Goal: Task Accomplishment & Management: Manage account settings

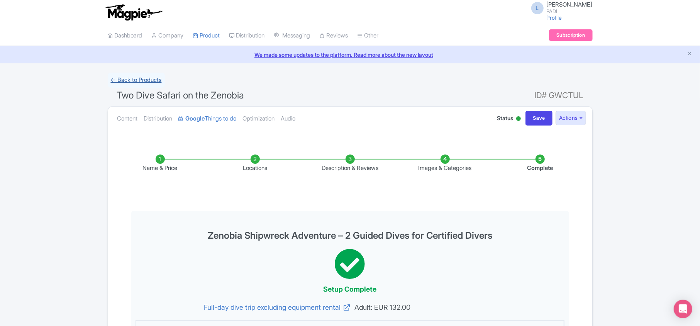
click at [146, 80] on link "← Back to Products" at bounding box center [136, 80] width 57 height 15
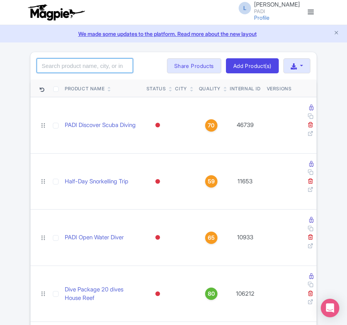
click at [62, 63] on input "search" at bounding box center [85, 65] width 96 height 15
paste input "12506"
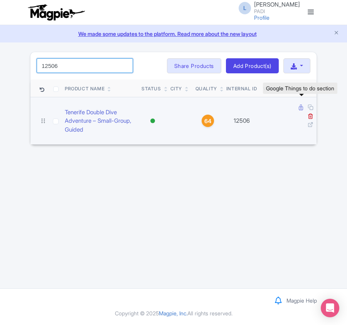
type input "12506"
click at [302, 108] on icon at bounding box center [301, 108] width 4 height 6
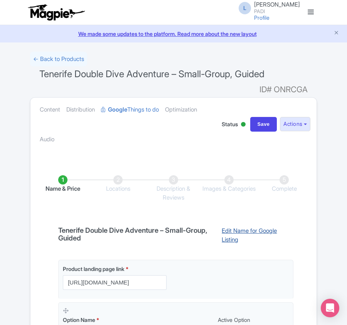
click at [235, 232] on link "Edit Name for Google Listing" at bounding box center [253, 237] width 79 height 20
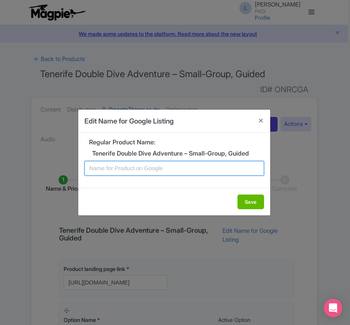
click at [163, 166] on input "text" at bounding box center [175, 168] width 180 height 15
paste input "Tenerife Double Dive Adventure – Small-Group, Guided"
type input "Tenerife Double Dive Adventure – Small-Group, Guided"
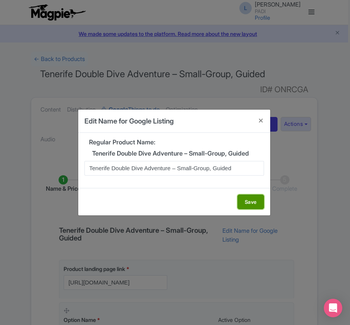
click at [252, 203] on button "Save" at bounding box center [251, 201] width 27 height 15
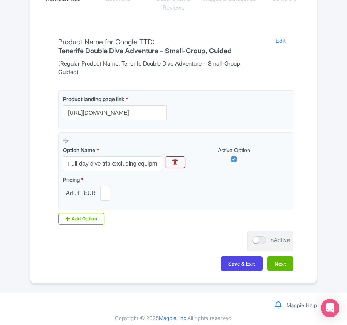
scroll to position [196, 0]
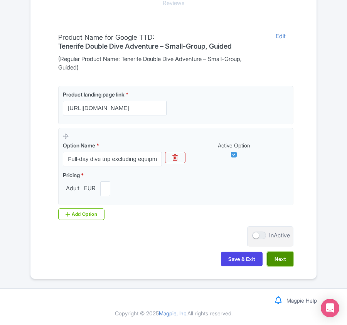
click at [280, 259] on button "Next" at bounding box center [280, 259] width 26 height 15
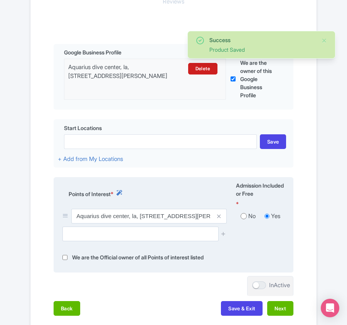
scroll to position [247, 0]
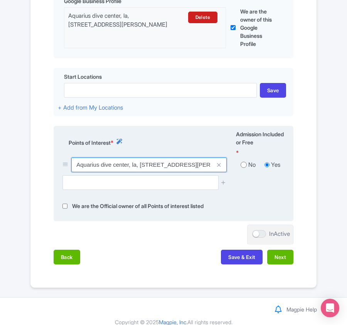
drag, startPoint x: 76, startPoint y: 168, endPoint x: 129, endPoint y: 169, distance: 52.9
click at [129, 169] on input "Aquarius dive center, la, [STREET_ADDRESS][PERSON_NAME]" at bounding box center [149, 164] width 156 height 15
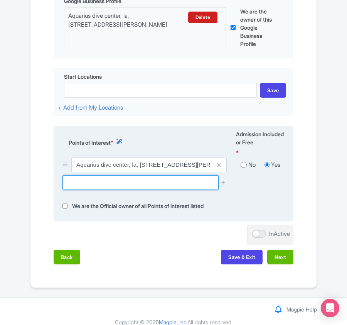
click at [93, 188] on input "text" at bounding box center [141, 182] width 156 height 15
paste input "Playa Las Vistas"
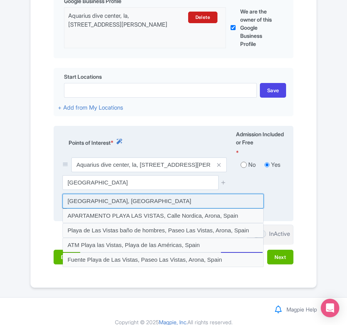
click at [92, 203] on input at bounding box center [163, 201] width 201 height 15
type input "Playa de las Vistas, Spain"
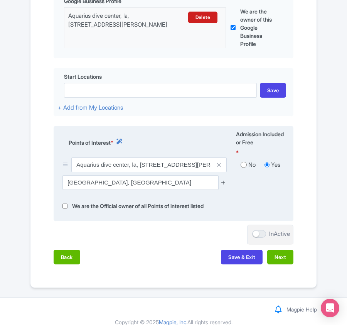
click at [224, 184] on icon at bounding box center [224, 182] width 6 height 6
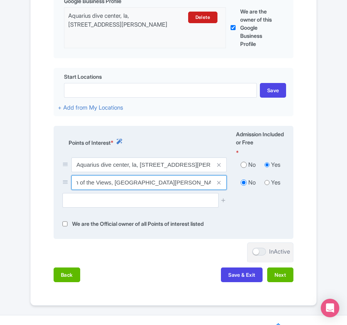
scroll to position [0, 0]
drag, startPoint x: 176, startPoint y: 184, endPoint x: 74, endPoint y: 185, distance: 102.3
click at [74, 172] on input "Beach of the Views, Beach of the Views, 38650, Santa Cruz de Tenerife, Spain" at bounding box center [149, 164] width 156 height 15
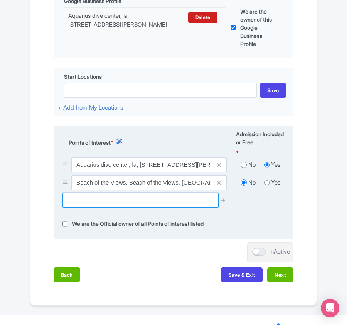
click at [86, 198] on input "text" at bounding box center [141, 200] width 156 height 15
paste input "Radazul - La Cruz"
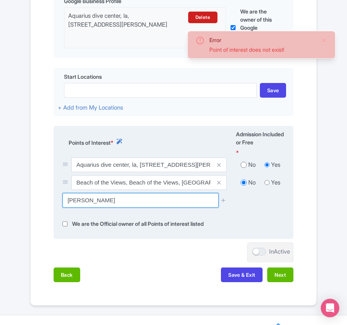
drag, startPoint x: 89, startPoint y: 202, endPoint x: 131, endPoint y: 202, distance: 42.4
click at [131, 202] on input "Radazul - La Cruz" at bounding box center [141, 200] width 156 height 15
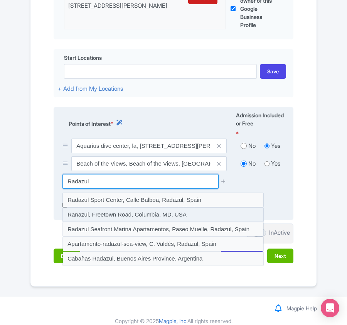
scroll to position [277, 0]
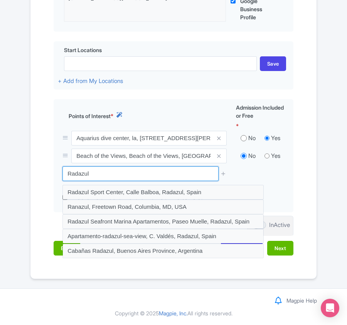
drag, startPoint x: 123, startPoint y: 168, endPoint x: -9, endPoint y: 172, distance: 132.4
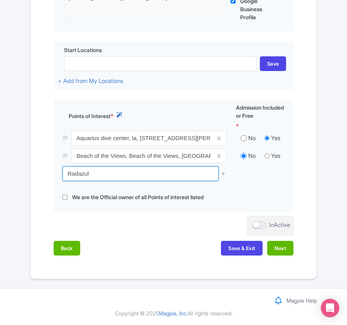
paste input "Las Eras"
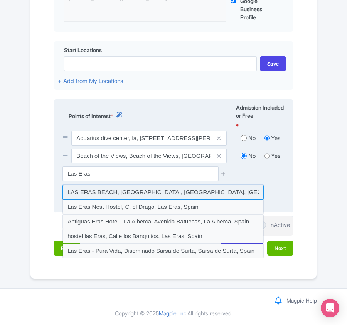
click at [133, 190] on input at bounding box center [163, 192] width 201 height 15
type input "LAS ERAS BEACH, Calle el Drago, Costa Adeje, Spain"
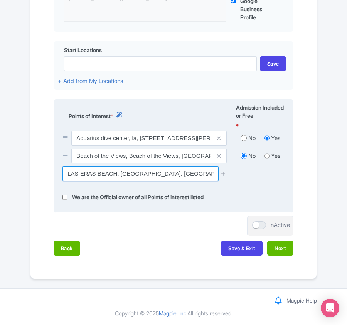
drag, startPoint x: 160, startPoint y: 174, endPoint x: 216, endPoint y: 173, distance: 56.4
click at [216, 173] on div "LAS ERAS BEACH, Calle el Drago, Costa Adeje, Spain" at bounding box center [145, 173] width 164 height 15
click at [87, 172] on input "LAS ERAS BEACH, Calle el Drago, Costa Adeje, Spain" at bounding box center [141, 173] width 156 height 15
drag, startPoint x: 67, startPoint y: 171, endPoint x: 224, endPoint y: 171, distance: 157.0
click at [224, 171] on div "LAS ERAS BEACH, Calle el Drago, Costa Adeje, Spain" at bounding box center [145, 173] width 164 height 15
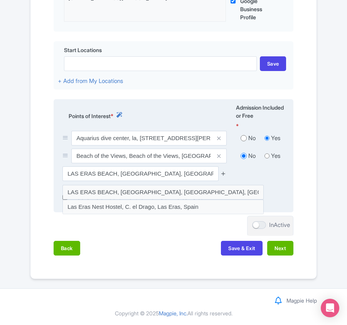
click at [222, 171] on icon at bounding box center [224, 174] width 6 height 6
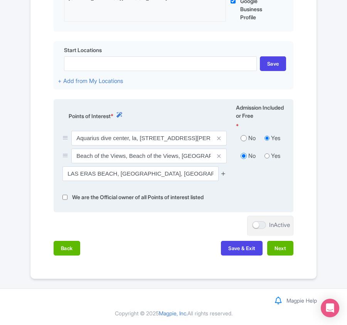
click at [224, 173] on icon at bounding box center [224, 174] width 6 height 6
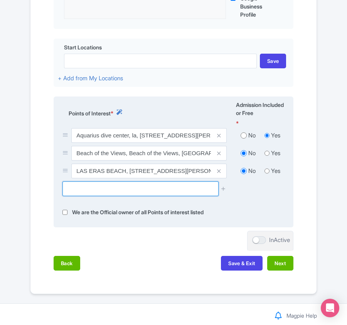
click at [107, 190] on input "text" at bounding box center [141, 188] width 156 height 15
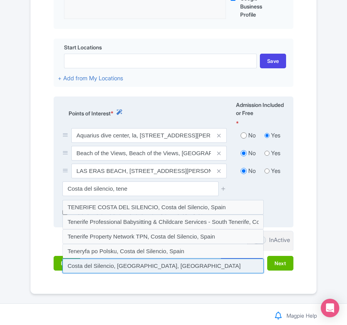
click at [115, 268] on input at bounding box center [163, 266] width 201 height 15
type input "Costa del Silencio, Costa del Silencio, Spain"
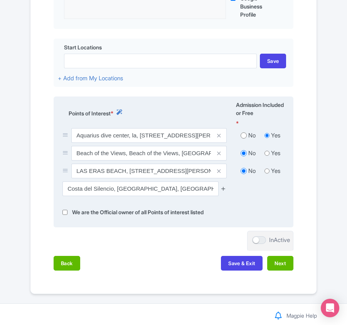
click at [224, 191] on icon at bounding box center [224, 189] width 6 height 6
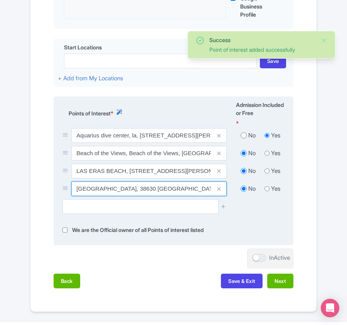
scroll to position [0, 59]
drag, startPoint x: 76, startPoint y: 190, endPoint x: 207, endPoint y: 188, distance: 130.8
click at [207, 143] on input "Costa del Silencio, 38630 Costa del Silencio, Santa Cruz de Tenerife, Spain" at bounding box center [149, 135] width 156 height 15
click at [266, 225] on div "Points of Interest * Admission Included or Free * Aquarius dive center, la, C. …" at bounding box center [174, 170] width 240 height 149
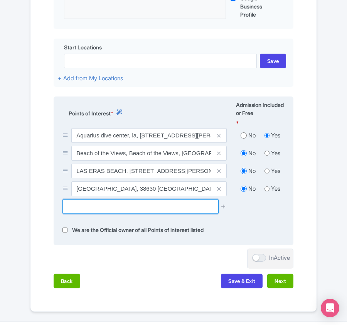
click at [112, 211] on input "text" at bounding box center [141, 206] width 156 height 15
paste input "Playa de las Eras Cove"
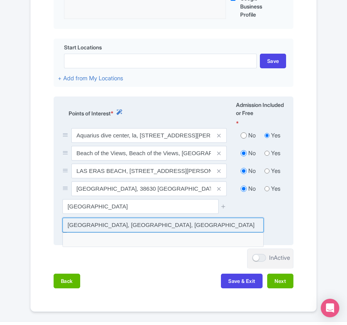
click at [115, 223] on input at bounding box center [163, 225] width 201 height 15
type input "Playa de las Eras Cove, Las Eras, Spain"
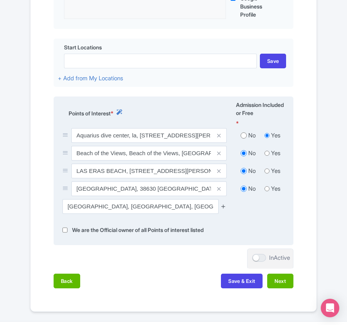
click at [225, 208] on icon at bounding box center [224, 206] width 6 height 6
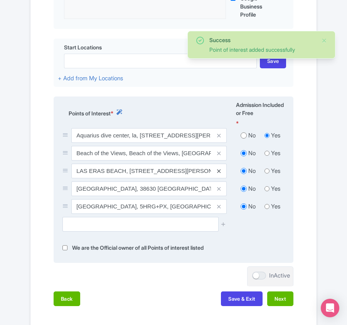
click at [218, 173] on icon at bounding box center [218, 171] width 3 height 6
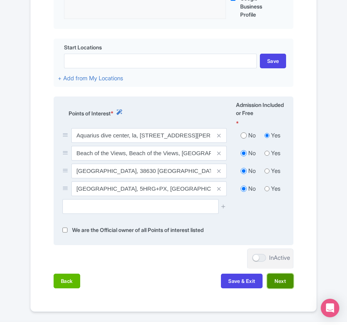
click at [286, 282] on button "Next" at bounding box center [280, 281] width 26 height 15
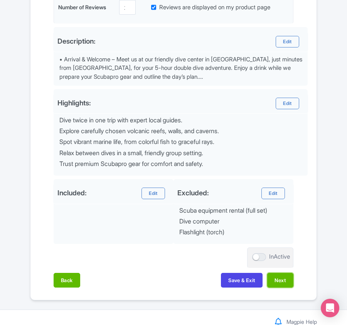
click at [284, 280] on button "Next" at bounding box center [280, 280] width 26 height 15
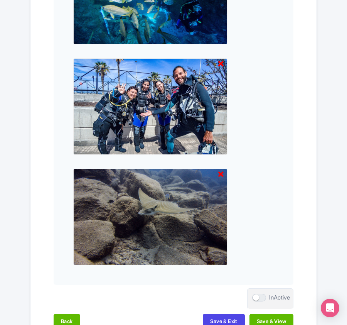
scroll to position [1589, 0]
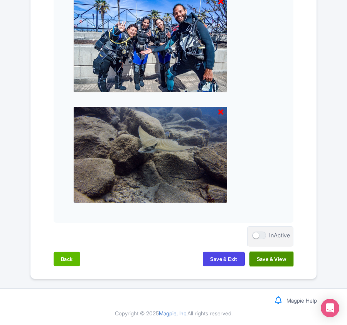
click at [283, 262] on button "Save & View" at bounding box center [272, 259] width 44 height 15
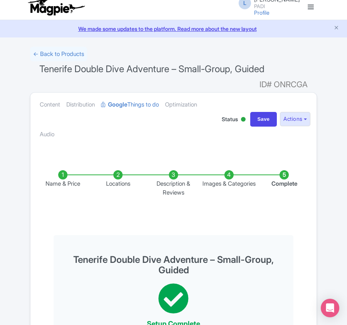
scroll to position [0, 0]
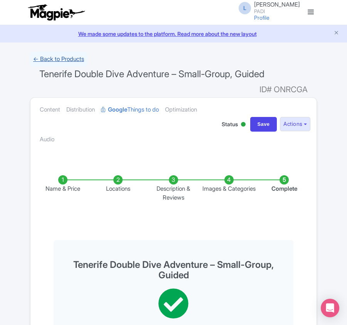
click at [59, 61] on link "← Back to Products" at bounding box center [58, 59] width 57 height 15
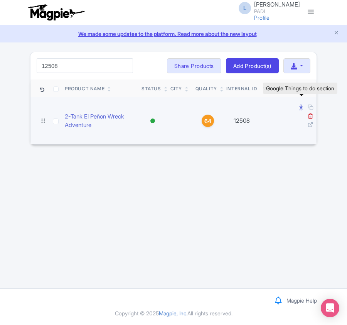
type input "12508"
click at [300, 108] on icon at bounding box center [301, 108] width 4 height 6
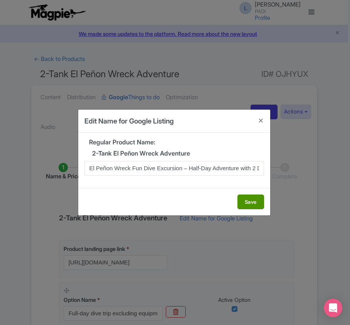
scroll to position [0, 60]
type input "El Peñon Wreck Fun Dive Excursion – Half-Day Adventure with 2 Dives (Certified …"
click at [254, 201] on button "Save" at bounding box center [251, 201] width 27 height 15
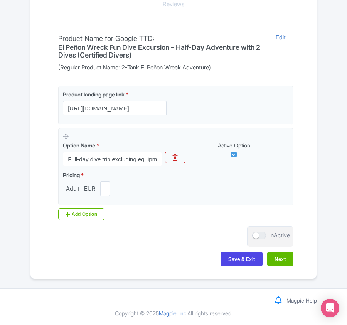
scroll to position [183, 0]
click at [282, 260] on button "Next" at bounding box center [280, 259] width 26 height 15
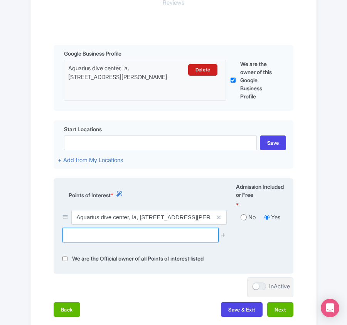
click at [115, 236] on input "text" at bounding box center [141, 235] width 156 height 15
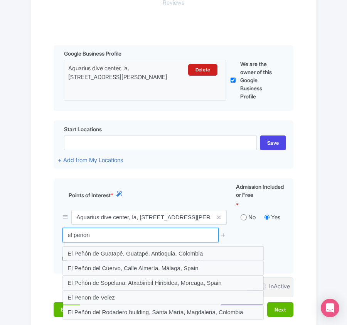
drag, startPoint x: 102, startPoint y: 233, endPoint x: -15, endPoint y: 233, distance: 117.3
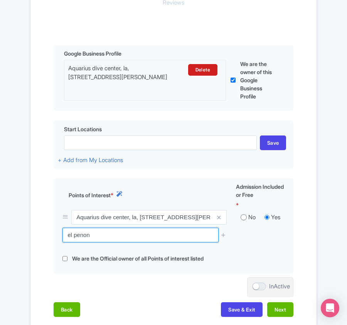
paste input "Pecio de Tabaiba"
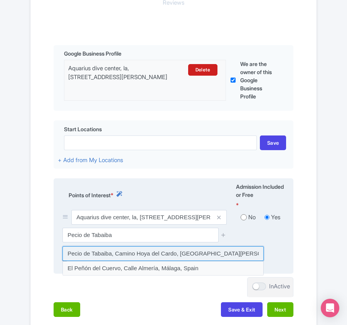
click at [142, 256] on input at bounding box center [163, 253] width 201 height 15
type input "Pecio de Tabaiba, Camino Hoya del Cardo, Santa Cruz de Tenerife, Spain"
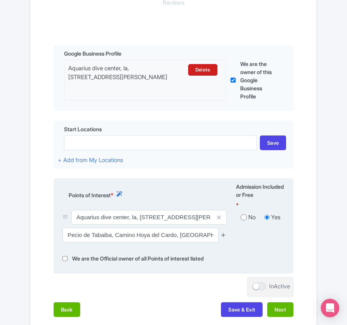
click at [223, 235] on icon at bounding box center [224, 235] width 6 height 6
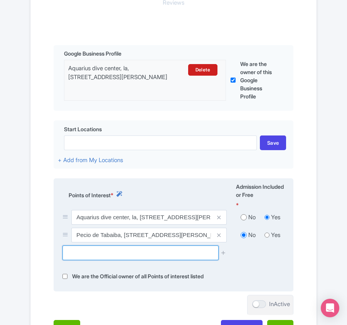
click at [127, 255] on input "text" at bounding box center [141, 252] width 156 height 15
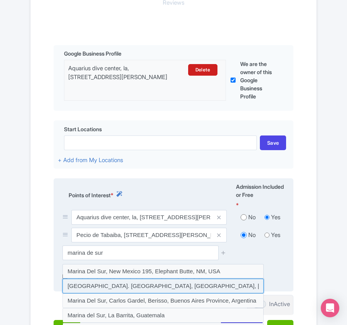
click at [118, 284] on input at bounding box center [163, 286] width 201 height 15
type input "[GEOGRAPHIC_DATA]. [GEOGRAPHIC_DATA], [GEOGRAPHIC_DATA], [GEOGRAPHIC_DATA], [GE…"
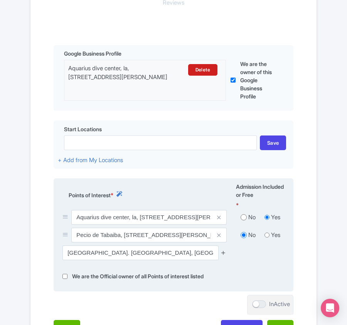
click at [224, 254] on icon at bounding box center [224, 253] width 6 height 6
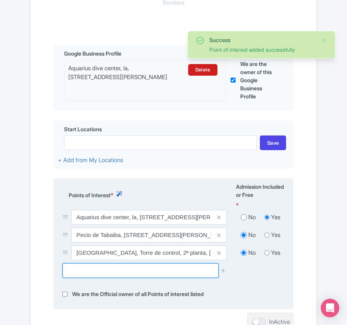
click at [127, 274] on input "text" at bounding box center [141, 270] width 156 height 15
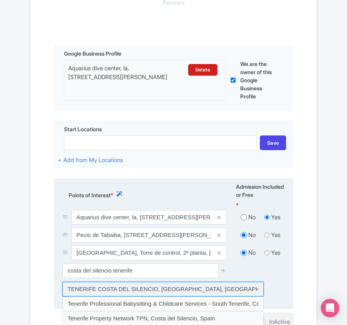
click at [139, 289] on input at bounding box center [163, 289] width 201 height 15
type input "TENERIFE COSTA DEL SILENCIO, [GEOGRAPHIC_DATA], [GEOGRAPHIC_DATA]"
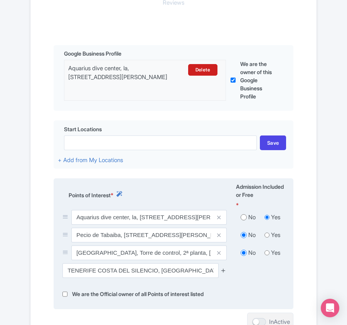
click at [224, 273] on icon at bounding box center [224, 270] width 6 height 6
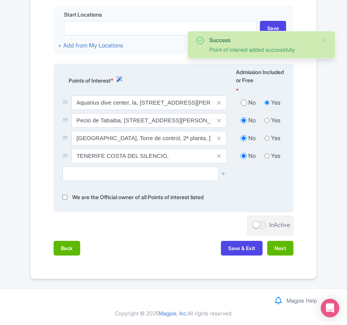
scroll to position [300, 0]
click at [283, 253] on button "Next" at bounding box center [280, 248] width 26 height 15
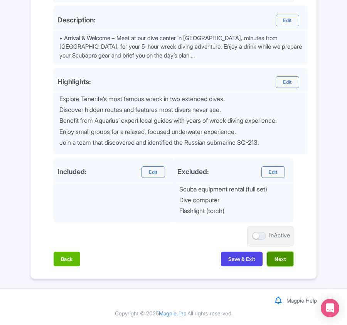
click at [276, 253] on button "Next" at bounding box center [280, 259] width 26 height 15
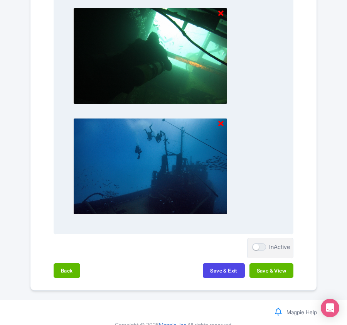
scroll to position [1576, 0]
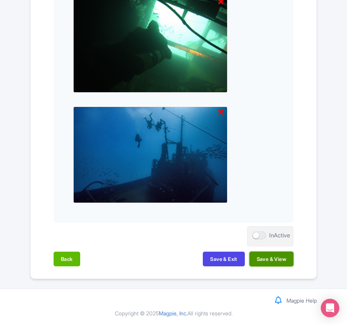
click at [272, 258] on button "Save & View" at bounding box center [272, 259] width 44 height 15
click at [63, 258] on button "Back" at bounding box center [67, 259] width 27 height 15
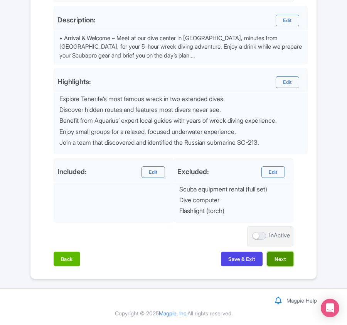
click at [279, 255] on button "Next" at bounding box center [280, 259] width 26 height 15
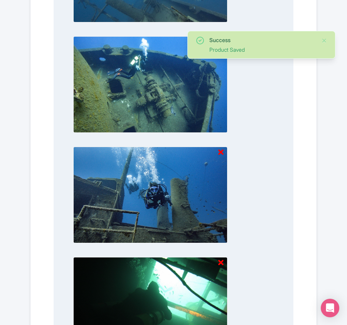
scroll to position [1576, 0]
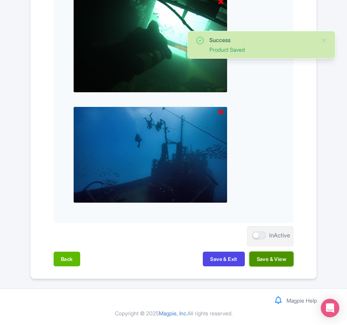
click at [267, 258] on button "Save & View" at bounding box center [272, 259] width 44 height 15
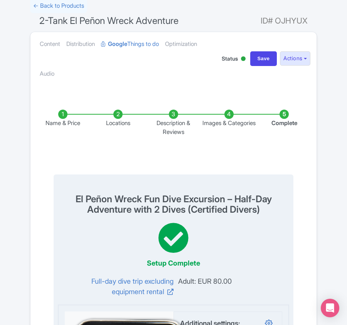
scroll to position [47, 0]
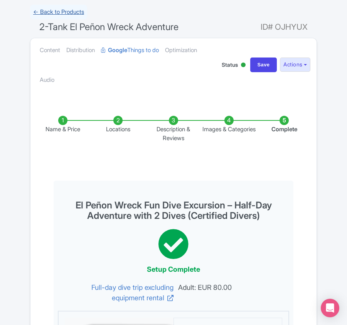
click at [59, 15] on link "← Back to Products" at bounding box center [58, 12] width 57 height 15
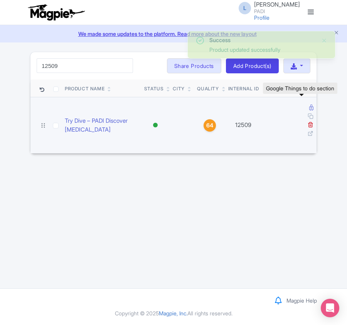
type input "12509"
click at [309, 108] on icon at bounding box center [311, 108] width 4 height 6
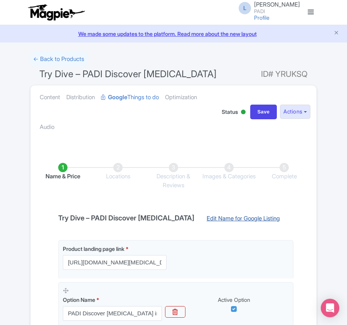
click at [243, 215] on link "Edit Name for Google Listing" at bounding box center [243, 220] width 89 height 12
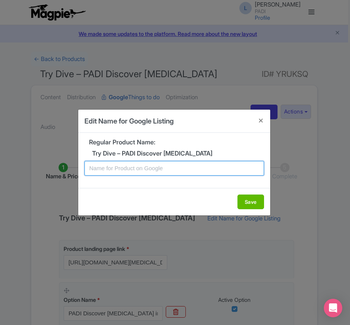
click at [176, 170] on input "text" at bounding box center [175, 168] width 180 height 15
paste input "Tenerife Discovery Dive: Introductory Scuba Adventure for New Divers"
type input "Tenerife Discovery Dive: Introductory Scuba Adventure for New Divers"
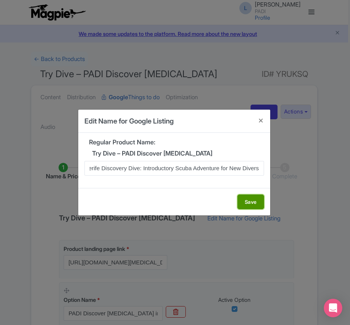
click at [257, 201] on button "Save" at bounding box center [251, 201] width 27 height 15
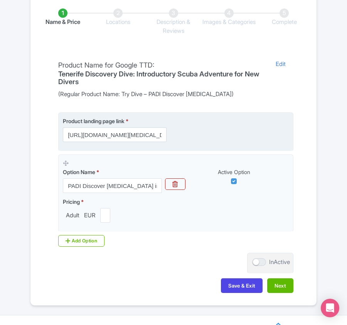
scroll to position [183, 0]
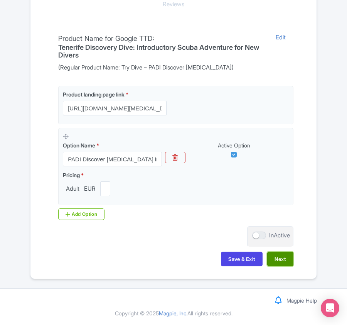
click at [282, 262] on button "Next" at bounding box center [280, 259] width 26 height 15
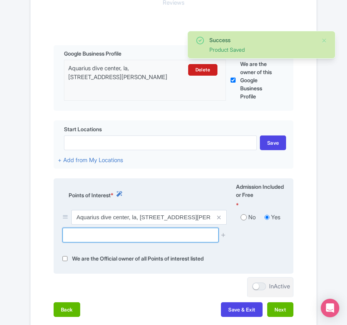
click at [127, 237] on input "text" at bounding box center [141, 235] width 156 height 15
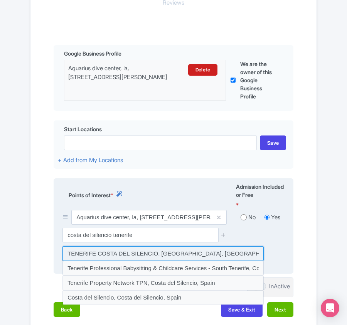
click at [127, 253] on input at bounding box center [163, 253] width 201 height 15
type input "TENERIFE COSTA DEL SILENCIO, [GEOGRAPHIC_DATA], [GEOGRAPHIC_DATA]"
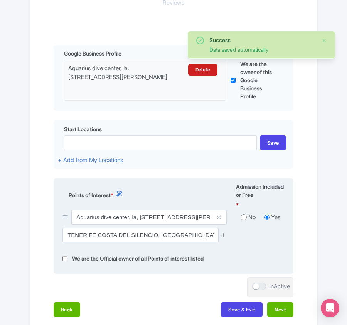
click at [226, 235] on icon at bounding box center [224, 235] width 6 height 6
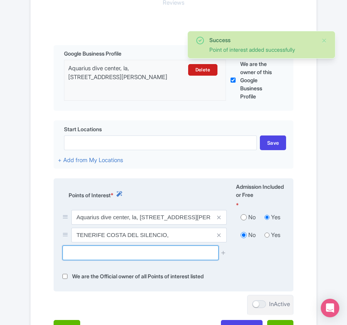
click at [130, 257] on input "text" at bounding box center [141, 252] width 156 height 15
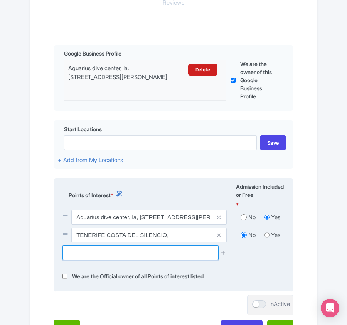
paste input "Marina del Sur Tenerife. Puerto de Las Galletas."
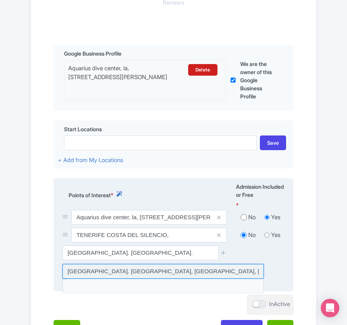
click at [107, 270] on input at bounding box center [163, 271] width 201 height 15
type input "Marina del Sur Tenerife. Puerto de Las Galletas., Torre de control, Las Galleta…"
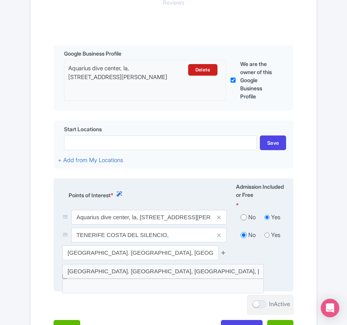
click at [221, 254] on icon at bounding box center [224, 253] width 6 height 6
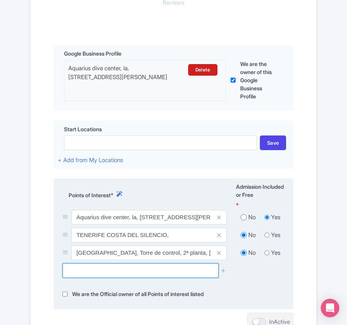
click at [111, 272] on input "text" at bounding box center [141, 270] width 156 height 15
paste input "Playa Los Enojados"
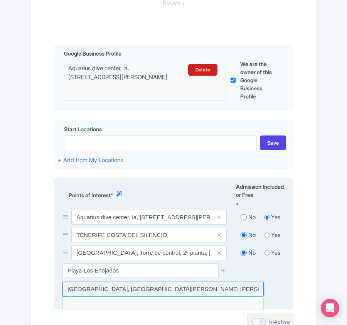
click at [123, 292] on input at bounding box center [163, 289] width 201 height 15
type input "Playa Los Enojados, Calle de José María Galván Bello, Arona, Spain"
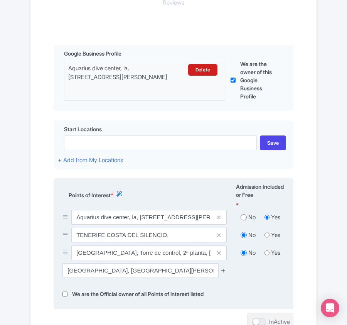
click at [224, 271] on icon at bounding box center [224, 270] width 6 height 6
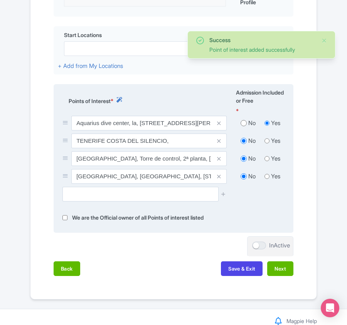
scroll to position [300, 0]
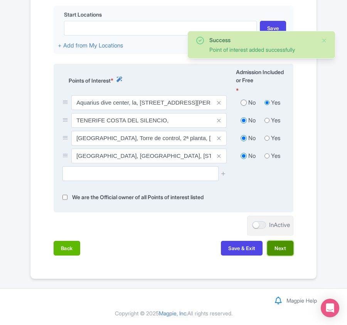
click at [277, 251] on button "Next" at bounding box center [280, 248] width 26 height 15
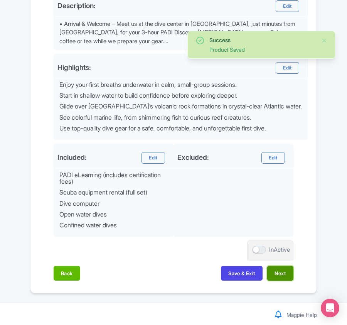
click at [278, 275] on button "Next" at bounding box center [280, 273] width 26 height 15
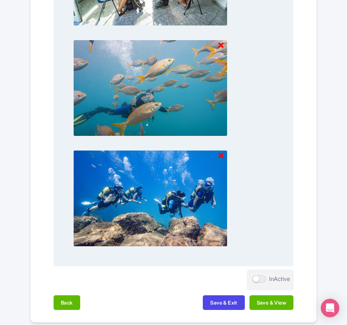
scroll to position [1366, 0]
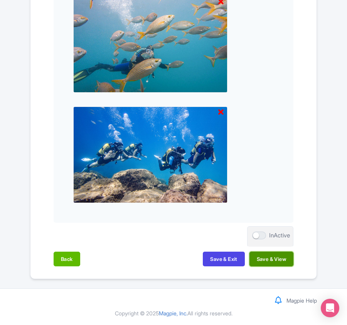
click at [270, 258] on button "Save & View" at bounding box center [272, 259] width 44 height 15
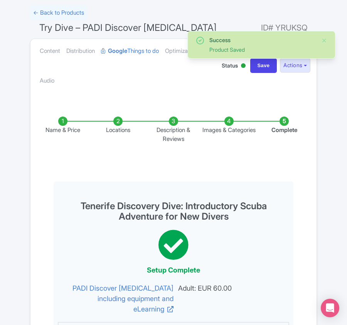
scroll to position [0, 0]
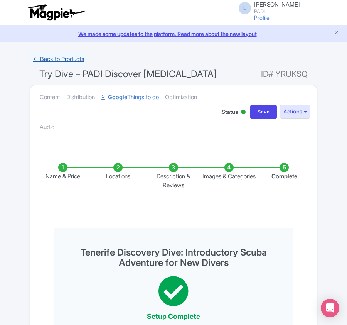
click at [66, 61] on link "← Back to Products" at bounding box center [58, 59] width 57 height 15
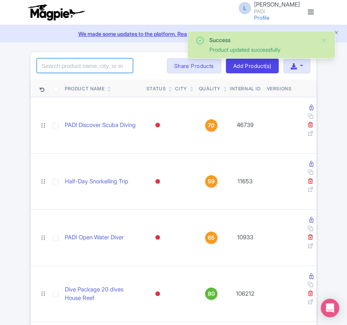
paste input "12511"
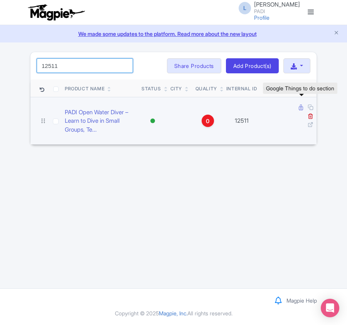
type input "12511"
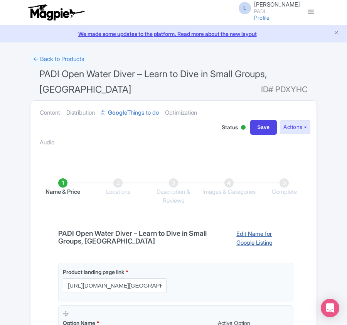
click at [252, 239] on link "Edit Name for Google Listing" at bounding box center [261, 240] width 65 height 20
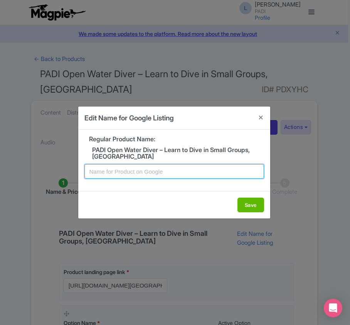
click at [178, 172] on input "text" at bounding box center [175, 171] width 180 height 15
paste input "PADI Open Water Diver – Learn to Dive in Small Groups, [GEOGRAPHIC_DATA]"
type input "PADI Open Water Diver – Learn to Dive in Small Groups, [GEOGRAPHIC_DATA]"
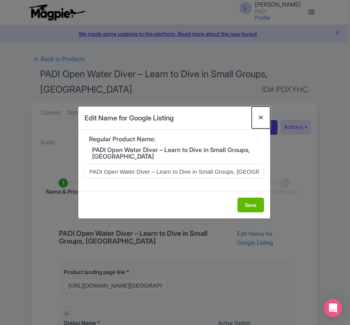
click at [260, 117] on button "Close" at bounding box center [261, 117] width 19 height 22
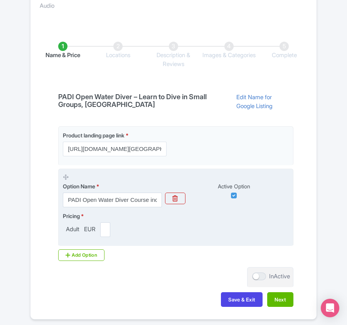
scroll to position [176, 0]
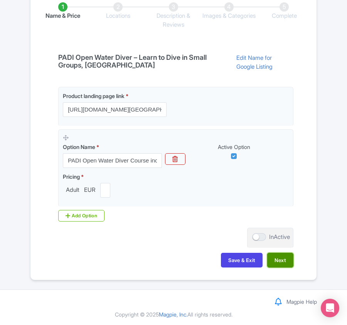
click at [281, 261] on button "Next" at bounding box center [280, 260] width 26 height 15
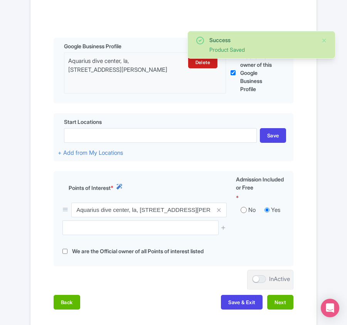
scroll to position [259, 0]
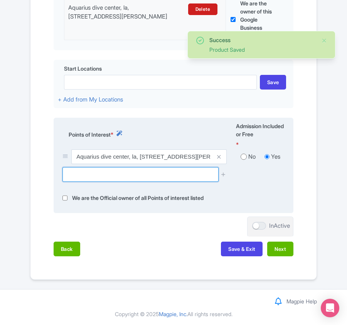
click at [100, 176] on input "text" at bounding box center [141, 174] width 156 height 15
paste input "PADI Open Water Diver – Learn to Dive in Small Groups, [GEOGRAPHIC_DATA]"
type input "PADI Open Water Diver – Learn to Dive in Small Groups, [GEOGRAPHIC_DATA]"
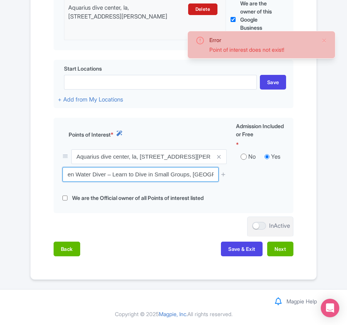
scroll to position [0, 0]
drag, startPoint x: 212, startPoint y: 174, endPoint x: -28, endPoint y: 166, distance: 240.2
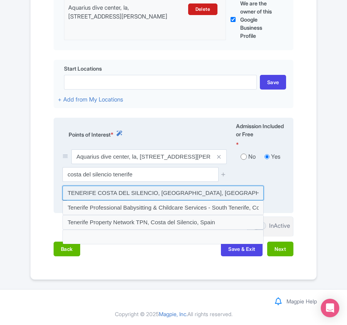
click at [88, 195] on input at bounding box center [163, 193] width 201 height 15
type input "TENERIFE COSTA DEL SILENCIO, [GEOGRAPHIC_DATA], [GEOGRAPHIC_DATA]"
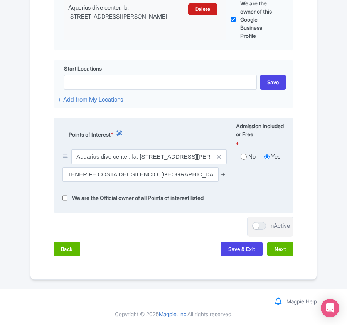
click at [224, 173] on icon at bounding box center [224, 174] width 6 height 6
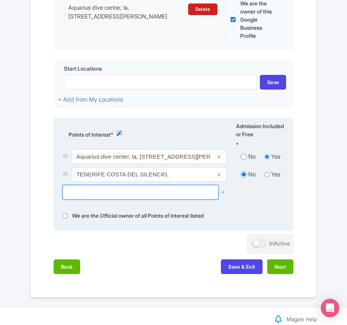
click at [190, 188] on input "text" at bounding box center [141, 192] width 156 height 15
paste input "Playa Los Enojados"
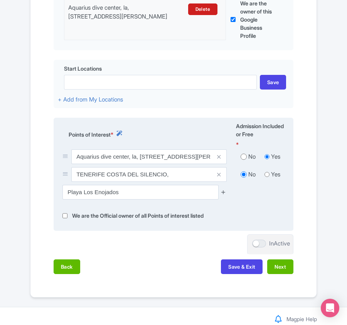
click at [224, 189] on icon at bounding box center [224, 192] width 6 height 6
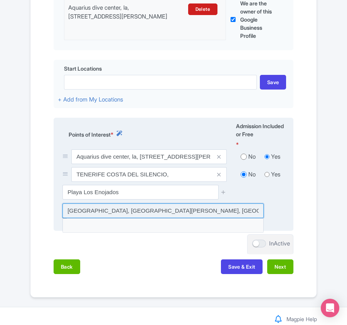
click at [147, 207] on input at bounding box center [163, 210] width 201 height 15
type input "[GEOGRAPHIC_DATA], [GEOGRAPHIC_DATA][PERSON_NAME] [PERSON_NAME][GEOGRAPHIC_DATA…"
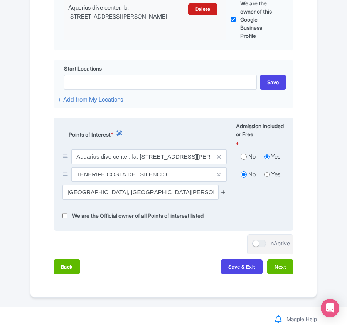
click at [224, 191] on icon at bounding box center [224, 192] width 6 height 6
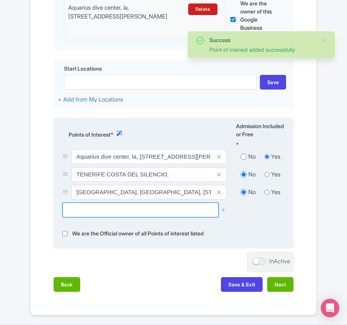
click at [92, 208] on input "text" at bounding box center [141, 210] width 156 height 15
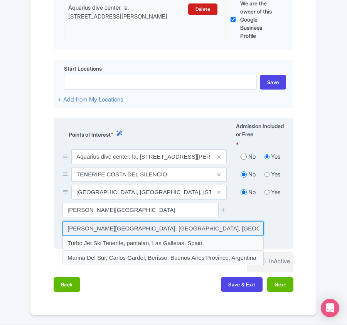
click at [161, 227] on input at bounding box center [163, 228] width 201 height 15
type input "Marina del Sur Tenerife. Puerto de Las Galletas., Torre de control, Las Galleta…"
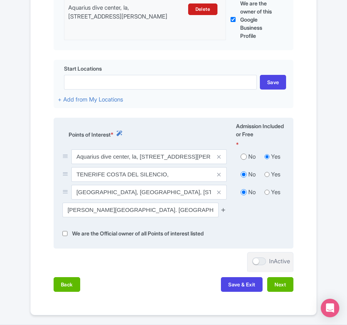
click at [224, 208] on icon at bounding box center [224, 210] width 6 height 6
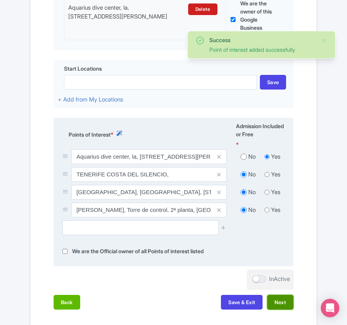
click at [279, 303] on button "Next" at bounding box center [280, 302] width 26 height 15
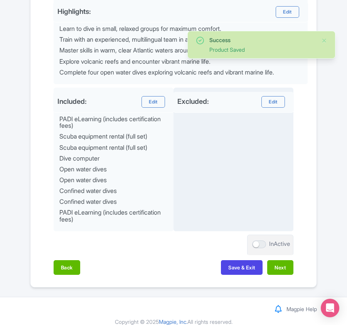
scroll to position [379, 0]
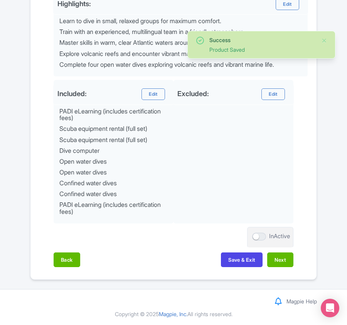
click at [283, 267] on div "Back Save & Exit Next" at bounding box center [174, 263] width 240 height 22
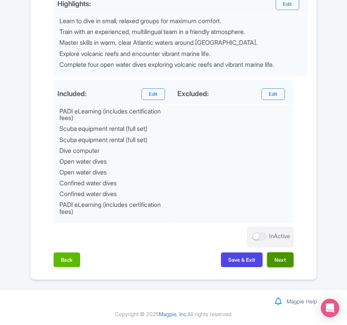
click at [283, 263] on button "Next" at bounding box center [280, 259] width 26 height 15
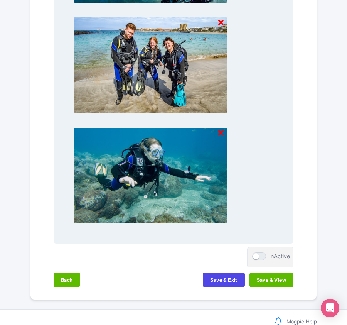
scroll to position [1489, 0]
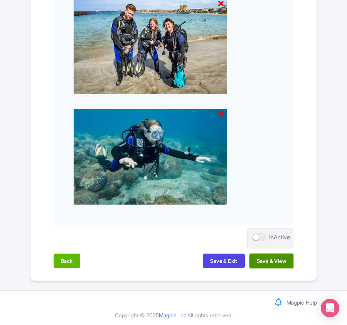
click at [276, 260] on button "Save & View" at bounding box center [272, 261] width 44 height 15
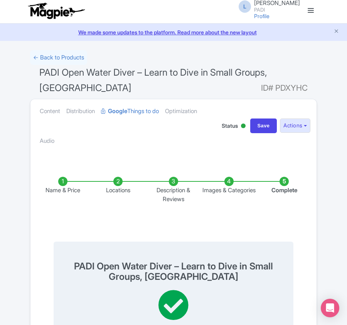
scroll to position [0, 0]
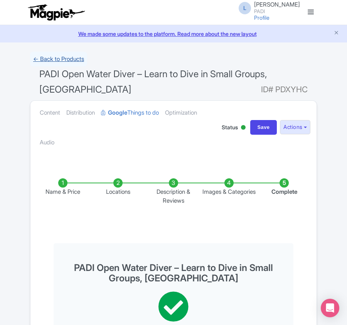
click at [48, 59] on link "← Back to Products" at bounding box center [58, 59] width 57 height 15
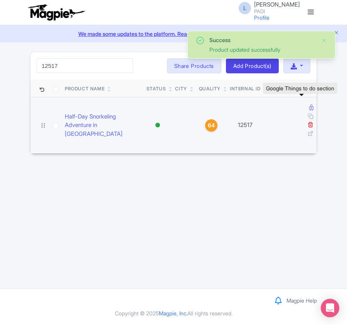
type input "12517"
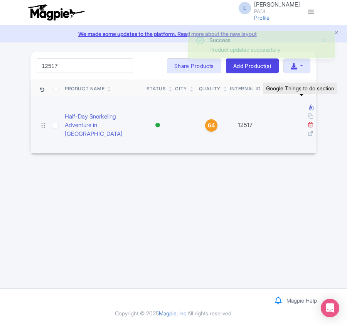
click at [309, 108] on icon at bounding box center [311, 108] width 4 height 6
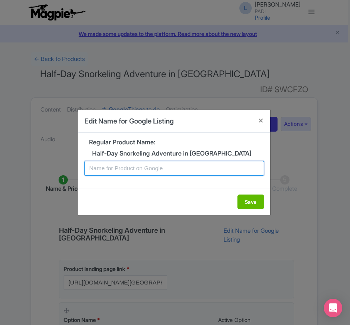
click at [184, 171] on input "text" at bounding box center [175, 168] width 180 height 15
paste input "Tenerife Snorkeling Excursion – A Summer Splash with Nature’s Wonders"
type input "Tenerife Snorkeling Excursion – A Summer Splash with Nature’s Wonders"
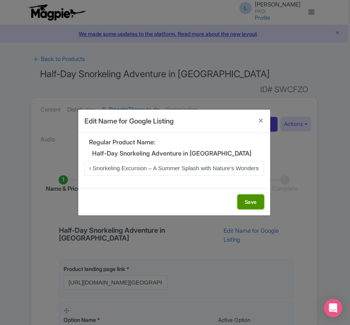
click at [245, 203] on button "Save" at bounding box center [251, 201] width 27 height 15
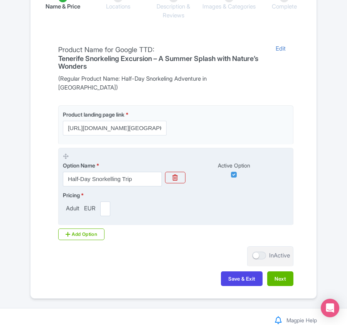
scroll to position [183, 0]
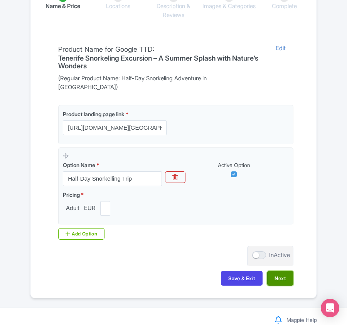
click at [276, 271] on button "Next" at bounding box center [280, 278] width 26 height 15
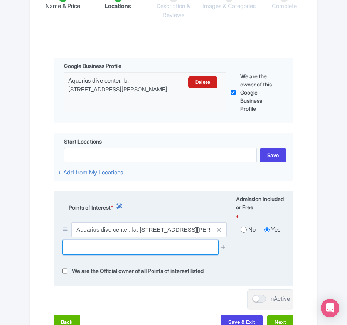
click at [70, 240] on input "text" at bounding box center [141, 247] width 156 height 15
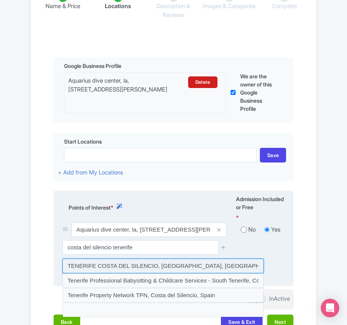
click at [80, 259] on input at bounding box center [163, 266] width 201 height 15
type input "TENERIFE COSTA DEL SILENCIO, Costa del Silencio, Spain"
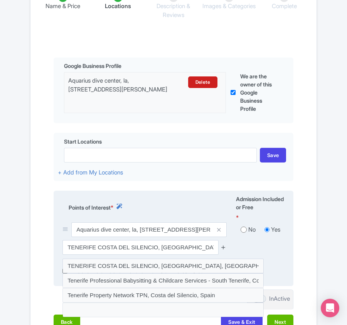
click at [221, 244] on icon at bounding box center [224, 247] width 6 height 6
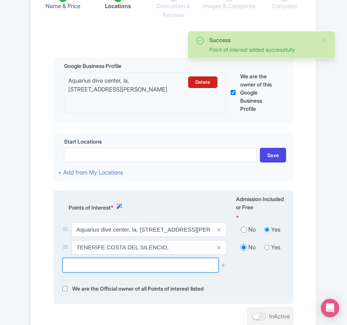
click at [85, 258] on input "text" at bounding box center [141, 265] width 156 height 15
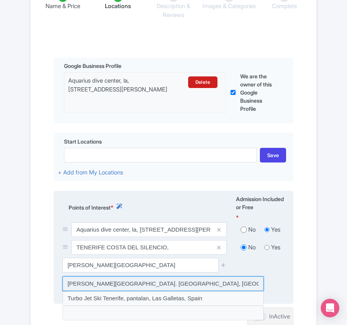
click at [98, 276] on input at bounding box center [163, 283] width 201 height 15
type input "Marina del Sur Tenerife. Puerto de Las Galletas., Torre de control, Las Galleta…"
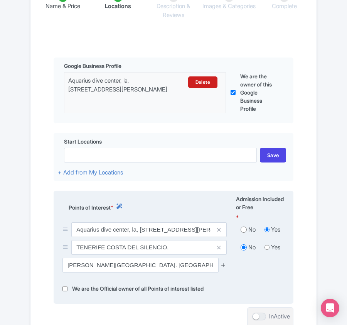
click at [224, 262] on icon at bounding box center [224, 265] width 6 height 6
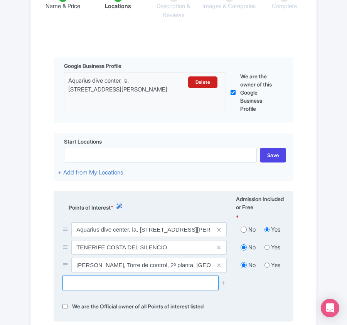
click at [88, 276] on input "text" at bounding box center [141, 283] width 156 height 15
paste input "[PERSON_NAME]"
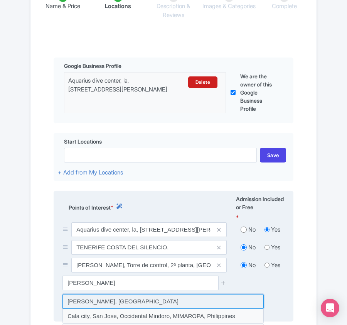
click at [90, 294] on input at bounding box center [163, 301] width 201 height 15
type input "Cala Mimar, Spain"
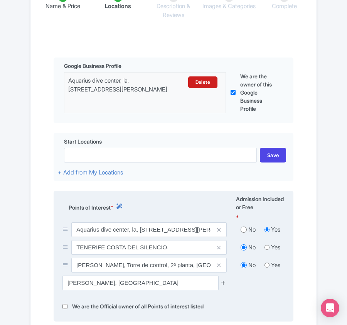
click at [224, 280] on icon at bounding box center [224, 283] width 6 height 6
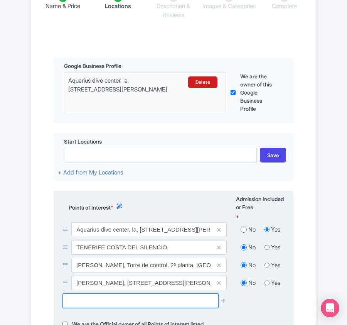
click at [98, 295] on input "text" at bounding box center [141, 300] width 156 height 15
paste input "Punta los Alemanes"
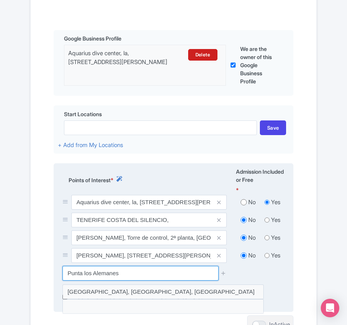
scroll to position [234, 0]
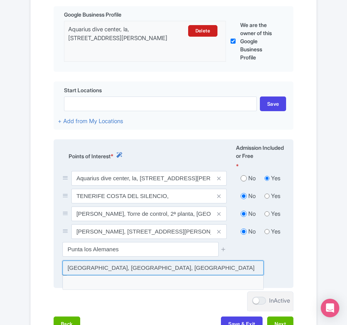
click at [156, 260] on input at bounding box center [163, 267] width 201 height 15
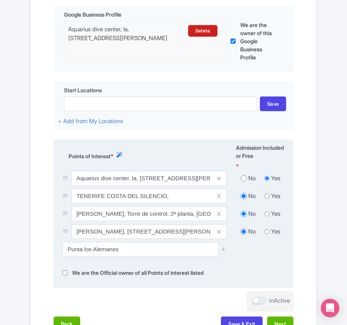
type input "Punta los Alemanes, Costa del Silencio, Spain"
click at [224, 246] on icon at bounding box center [224, 249] width 6 height 6
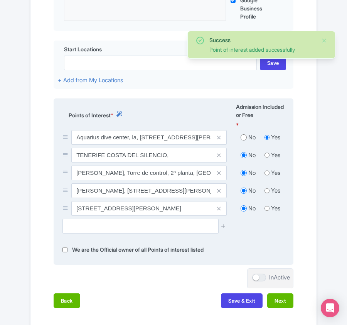
scroll to position [317, 0]
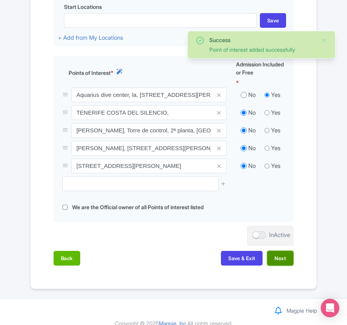
click at [276, 251] on button "Next" at bounding box center [280, 258] width 26 height 15
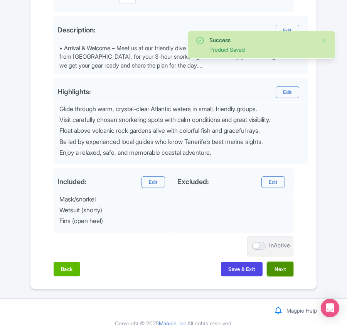
click at [285, 262] on button "Next" at bounding box center [280, 269] width 26 height 15
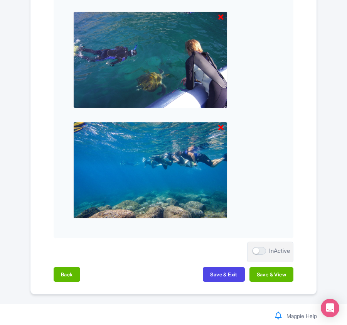
scroll to position [804, 0]
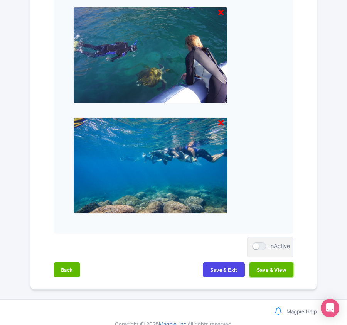
click at [285, 262] on button "Save & View" at bounding box center [272, 269] width 44 height 15
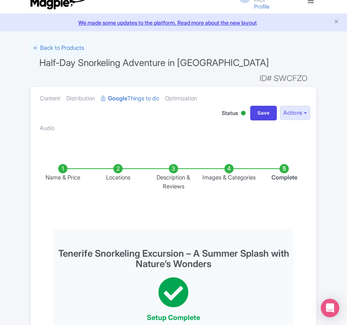
scroll to position [0, 0]
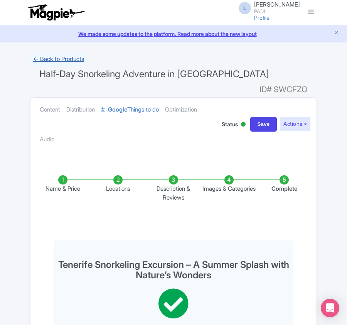
click at [73, 61] on link "← Back to Products" at bounding box center [58, 59] width 57 height 15
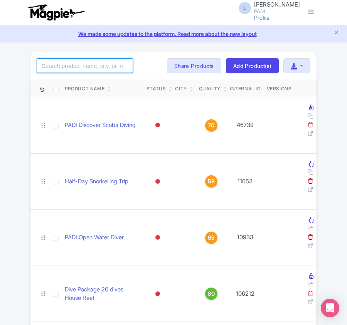
click at [96, 67] on input "search" at bounding box center [85, 65] width 96 height 15
paste input "14210"
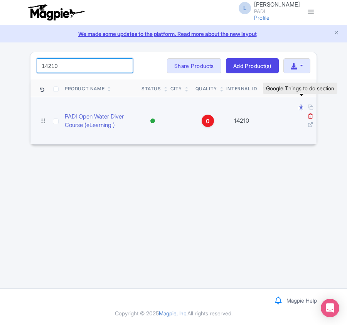
type input "14210"
click at [302, 108] on icon at bounding box center [301, 108] width 4 height 6
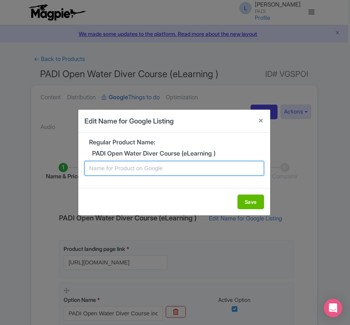
click at [179, 167] on input "text" at bounding box center [175, 168] width 180 height 15
paste input "Curaçao PADI Open Water Diving Lessons: Your First Step into a World of Fun"
type input "Curaçao PADI Open Water Diving Lessons: Your First Step into a World of Fun"
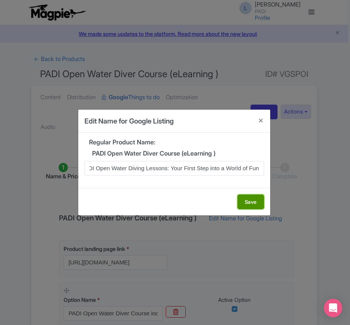
click at [253, 203] on button "Save" at bounding box center [251, 201] width 27 height 15
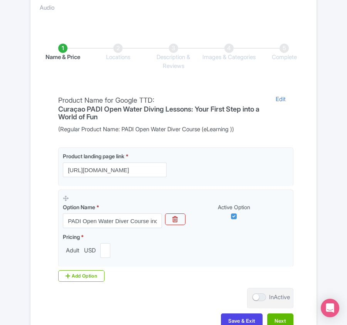
scroll to position [154, 0]
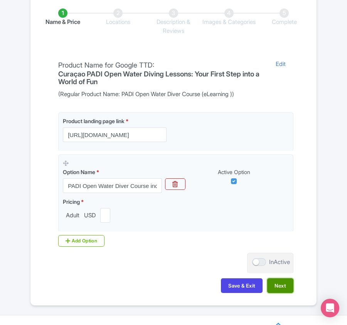
click at [289, 287] on button "Next" at bounding box center [280, 285] width 26 height 15
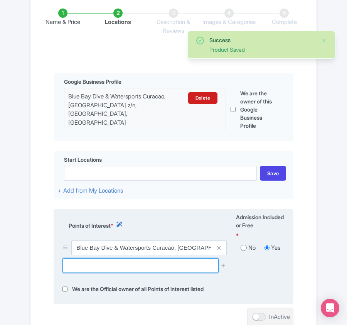
click at [111, 265] on input "text" at bounding box center [141, 265] width 156 height 15
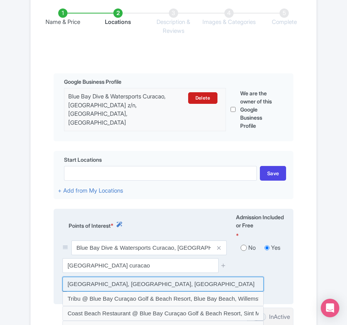
click at [110, 284] on input at bounding box center [163, 284] width 201 height 15
type input "[GEOGRAPHIC_DATA], [GEOGRAPHIC_DATA], [GEOGRAPHIC_DATA]"
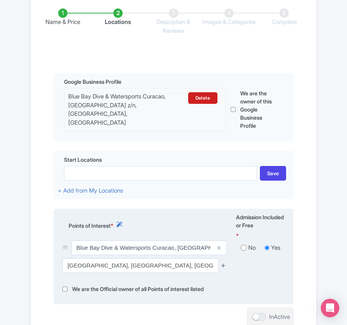
click at [223, 266] on icon at bounding box center [224, 265] width 6 height 6
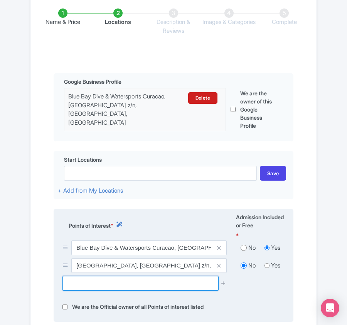
click at [115, 284] on input "text" at bounding box center [141, 283] width 156 height 15
click at [97, 286] on input "text" at bounding box center [141, 283] width 156 height 15
paste input "Blue Bay The Garden"
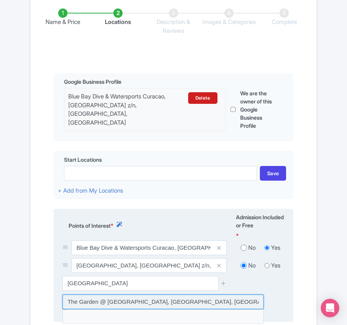
drag, startPoint x: 64, startPoint y: 300, endPoint x: 156, endPoint y: 303, distance: 92.3
click at [156, 303] on input at bounding box center [163, 301] width 201 height 15
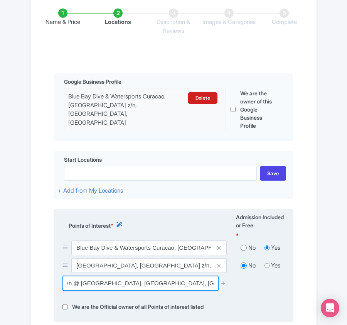
scroll to position [0, 52]
drag, startPoint x: 68, startPoint y: 285, endPoint x: 218, endPoint y: 279, distance: 150.6
click at [218, 279] on div "The Garden @ Blue Bay Curaçao Golf & Beach Resort, Willemstad, Curaçao" at bounding box center [145, 283] width 164 height 15
paste input "Blauwbaai"
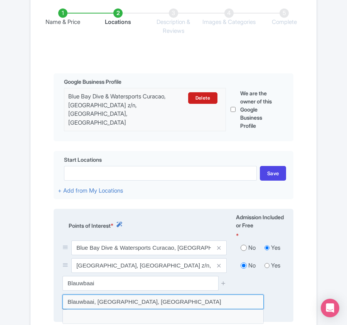
click at [121, 303] on input at bounding box center [163, 301] width 201 height 15
type input "Blauwbaai, [GEOGRAPHIC_DATA], [GEOGRAPHIC_DATA]"
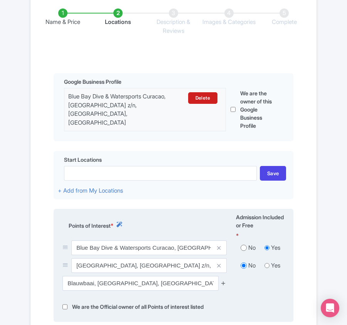
click at [221, 284] on icon at bounding box center [224, 283] width 6 height 6
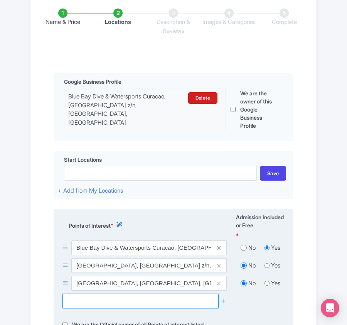
click at [83, 300] on input "text" at bounding box center [141, 301] width 156 height 15
paste input "Dive Spot Bullenbaai"
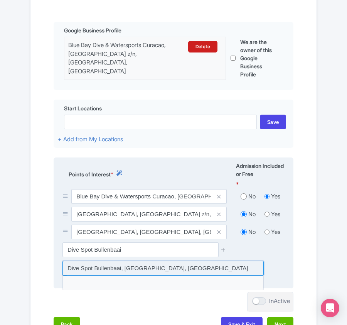
click at [136, 265] on input at bounding box center [163, 268] width 201 height 15
type input "Dive Spot Bullenbaai, Willemstad, Curaçao"
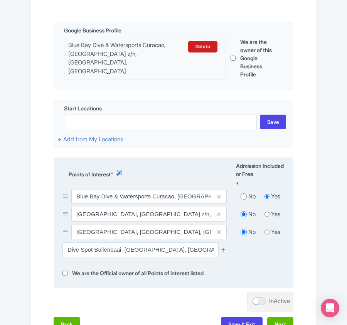
click at [226, 247] on icon at bounding box center [224, 250] width 6 height 6
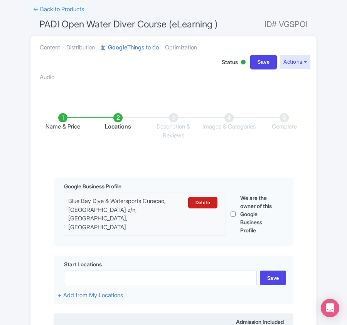
scroll to position [257, 0]
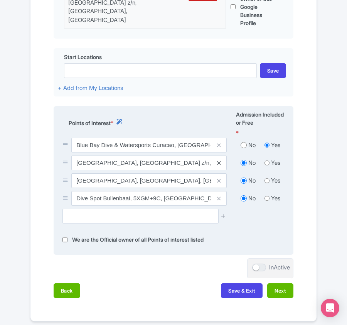
click at [220, 162] on icon at bounding box center [218, 163] width 3 height 6
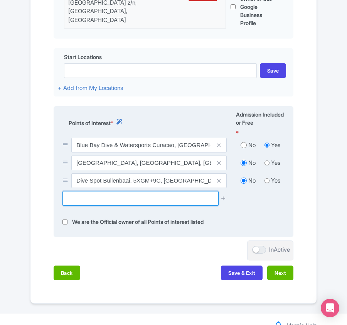
click at [97, 195] on input "text" at bounding box center [141, 198] width 156 height 15
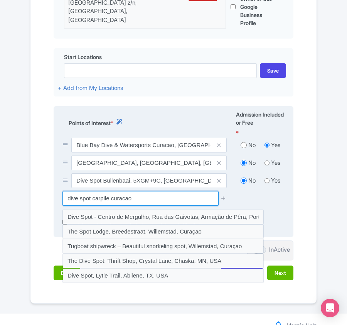
click at [101, 198] on input "dive spot carpile curacao" at bounding box center [141, 198] width 156 height 15
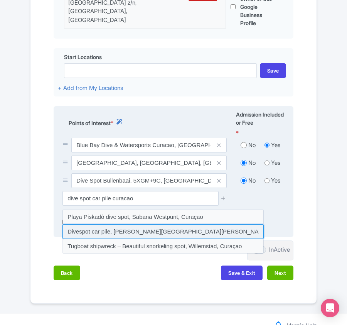
click at [76, 232] on input at bounding box center [163, 231] width 201 height 15
type input "Divespot car pile, Dr. Martin Luther King Boulevard, Willemstad, Curaçao"
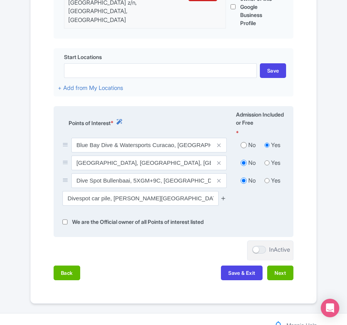
click at [223, 195] on icon at bounding box center [224, 198] width 6 height 6
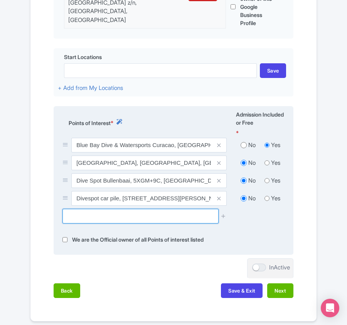
click at [76, 215] on input "text" at bounding box center [141, 216] width 156 height 15
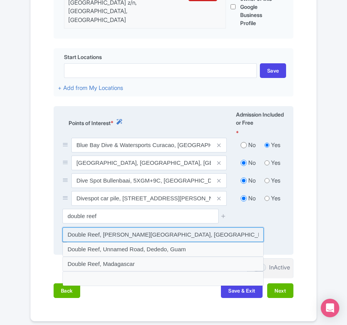
click at [85, 232] on input at bounding box center [163, 234] width 201 height 15
type input "Double Reef, John F. Kennedy Boulevard, Willemstad, Curaçao"
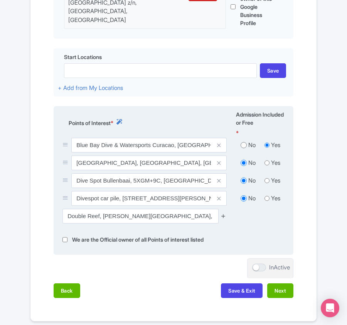
click at [225, 215] on icon at bounding box center [224, 216] width 6 height 6
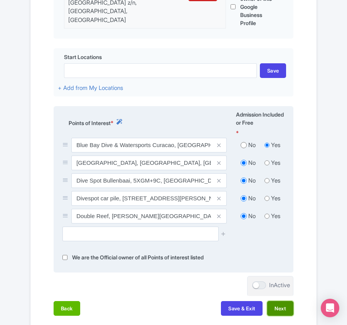
click at [287, 309] on button "Next" at bounding box center [280, 308] width 26 height 15
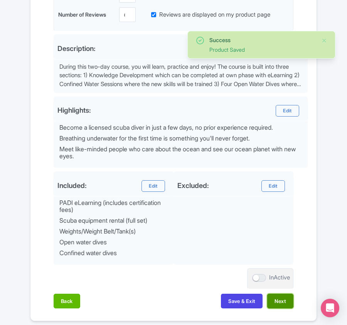
click at [287, 308] on button "Next" at bounding box center [280, 301] width 26 height 15
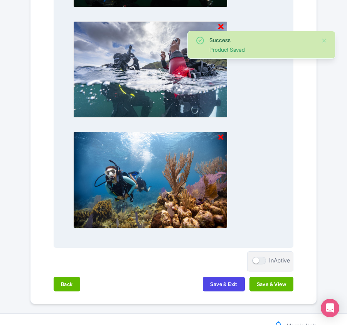
scroll to position [814, 0]
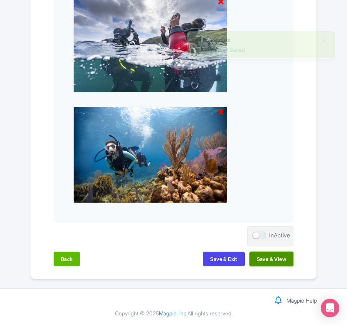
click at [261, 258] on button "Save & View" at bounding box center [272, 259] width 44 height 15
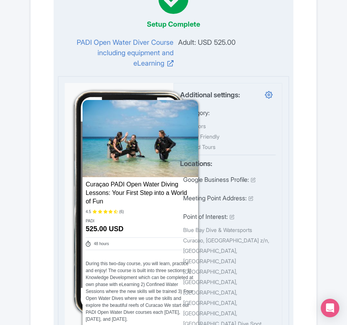
scroll to position [0, 0]
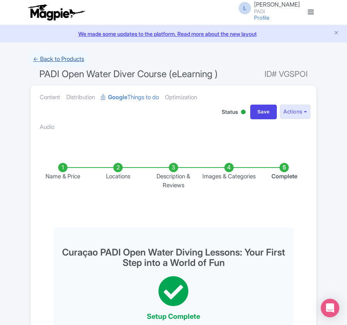
click at [45, 57] on link "← Back to Products" at bounding box center [58, 59] width 57 height 15
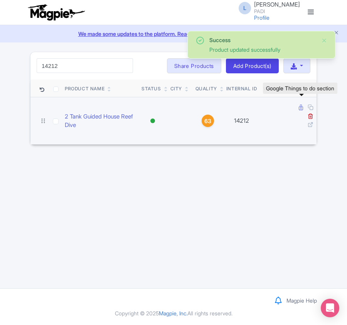
type input "14212"
click at [302, 109] on icon at bounding box center [301, 108] width 4 height 6
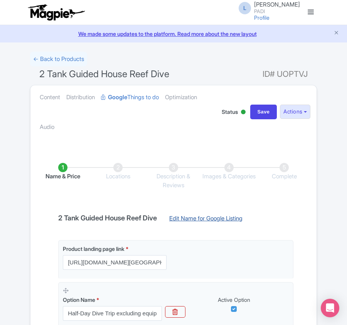
click at [196, 222] on link "Edit Name for Google Listing" at bounding box center [206, 220] width 89 height 12
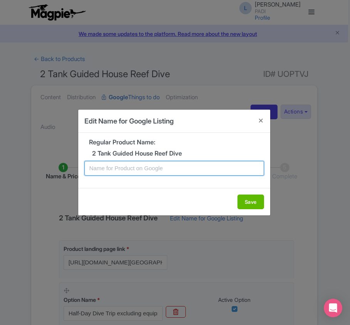
click at [149, 169] on input "text" at bounding box center [175, 168] width 180 height 15
paste input "Blue Bay 2-Tank Shore Fun Dive – Explore [GEOGRAPHIC_DATA]’s Best Reefs"
type input "Blue Bay 2-Tank Shore Fun Dive – Explore [GEOGRAPHIC_DATA]’s Best Reefs"
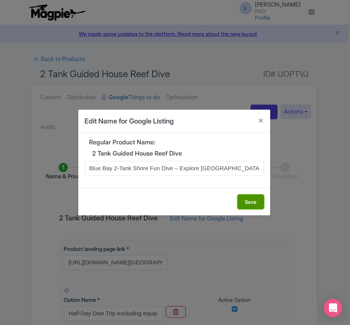
click at [255, 198] on button "Save" at bounding box center [251, 201] width 27 height 15
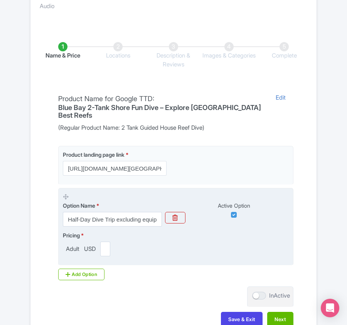
scroll to position [183, 0]
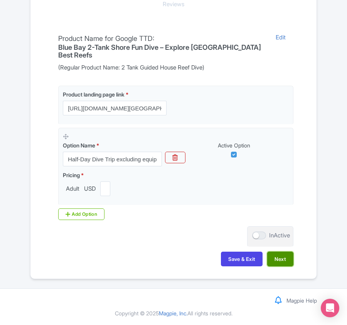
click at [283, 255] on button "Next" at bounding box center [280, 259] width 26 height 15
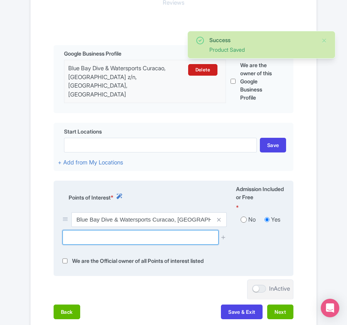
click at [90, 238] on input "text" at bounding box center [141, 237] width 156 height 15
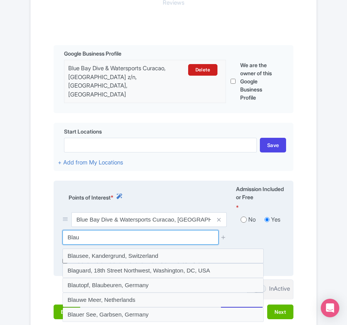
click at [84, 242] on input "Blau" at bounding box center [141, 237] width 156 height 15
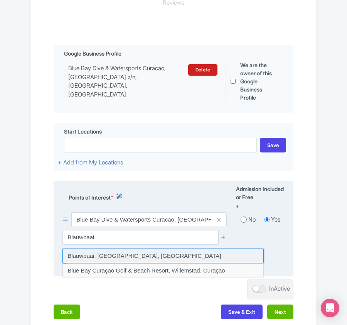
click at [91, 256] on input at bounding box center [163, 255] width 201 height 15
type input "Blauwbaai, [GEOGRAPHIC_DATA], [GEOGRAPHIC_DATA]"
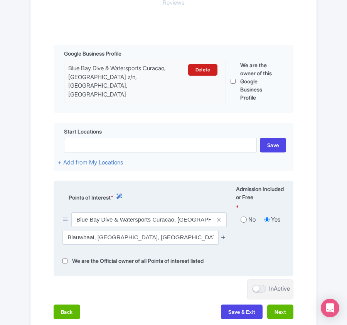
click at [226, 238] on icon at bounding box center [224, 237] width 6 height 6
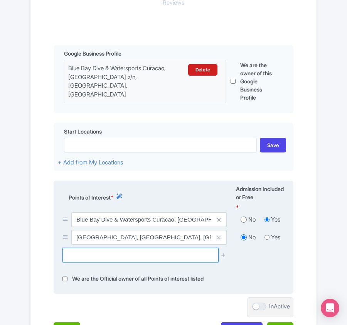
click at [91, 252] on input "text" at bounding box center [141, 255] width 156 height 15
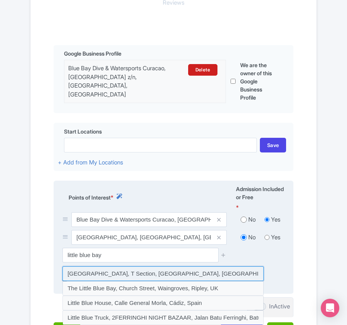
click at [96, 274] on input at bounding box center [163, 273] width 201 height 15
type input "[GEOGRAPHIC_DATA], T Section, [GEOGRAPHIC_DATA], [GEOGRAPHIC_DATA]"
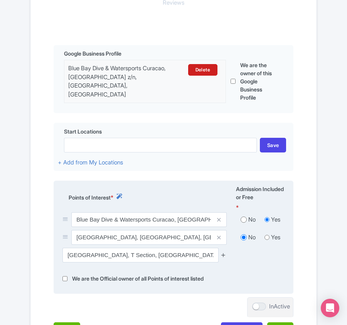
click at [225, 254] on icon at bounding box center [224, 255] width 6 height 6
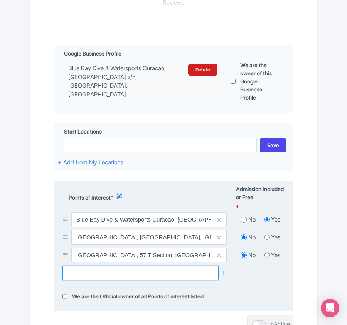
click at [82, 272] on input "text" at bounding box center [141, 272] width 156 height 15
paste input "[GEOGRAPHIC_DATA]"
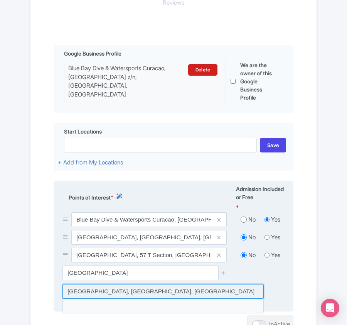
click at [87, 286] on input at bounding box center [163, 291] width 201 height 15
type input "[GEOGRAPHIC_DATA], [GEOGRAPHIC_DATA], [GEOGRAPHIC_DATA]"
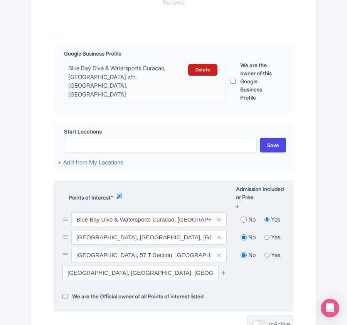
click at [221, 273] on icon at bounding box center [224, 273] width 6 height 6
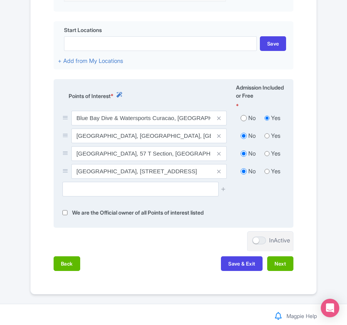
scroll to position [300, 0]
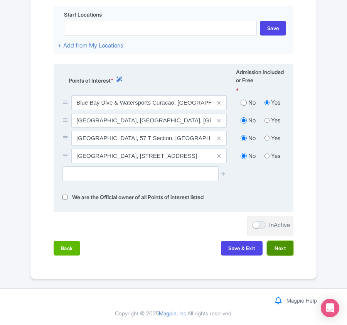
click at [284, 247] on button "Next" at bounding box center [280, 248] width 26 height 15
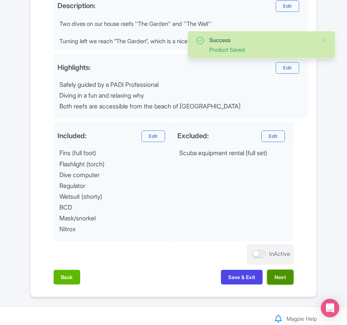
click at [280, 281] on button "Next" at bounding box center [280, 277] width 26 height 15
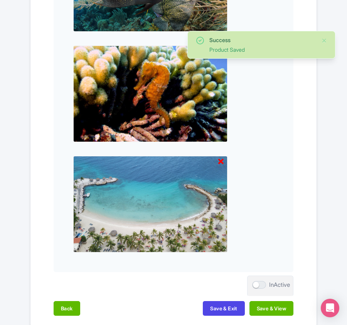
scroll to position [804, 0]
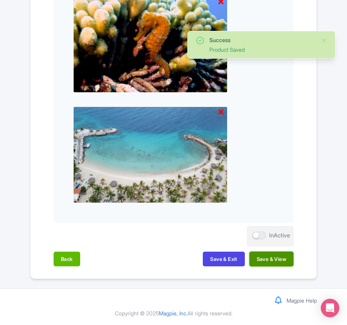
click at [278, 260] on button "Save & View" at bounding box center [272, 259] width 44 height 15
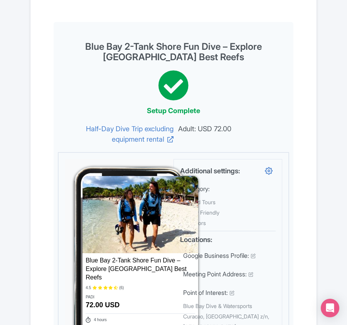
scroll to position [0, 0]
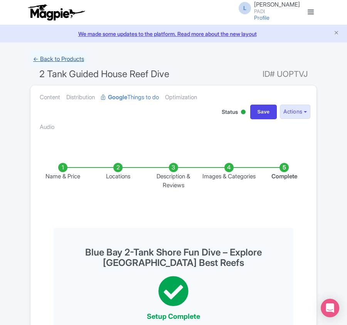
click at [44, 57] on link "← Back to Products" at bounding box center [58, 59] width 57 height 15
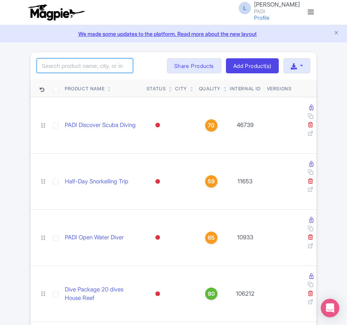
click at [109, 69] on input "search" at bounding box center [85, 65] width 96 height 15
paste input "14220"
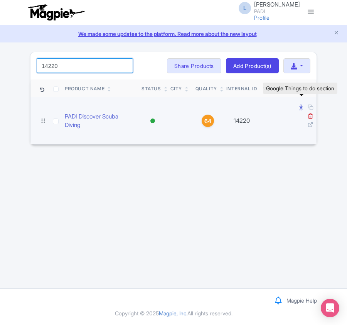
type input "14220"
click at [301, 110] on icon at bounding box center [301, 108] width 4 height 6
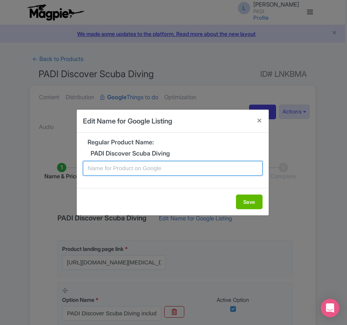
drag, startPoint x: 0, startPoint y: 0, endPoint x: 157, endPoint y: 173, distance: 233.3
click at [157, 173] on input "text" at bounding box center [173, 168] width 180 height 15
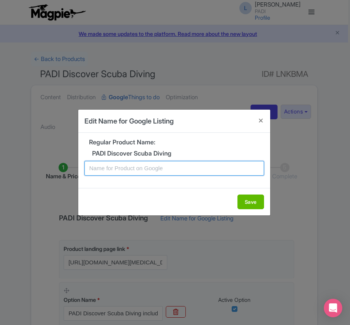
paste input "No Experience? No Problem! Try Scuba Diving in Curaçao!"
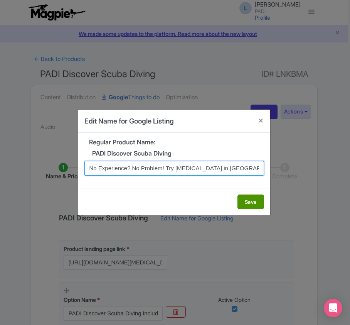
type input "No Experience? No Problem! Try Scuba Diving in Curaçao!"
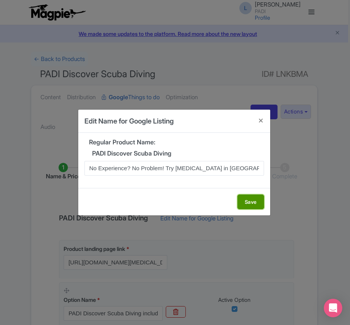
click at [251, 200] on button "Save" at bounding box center [251, 201] width 27 height 15
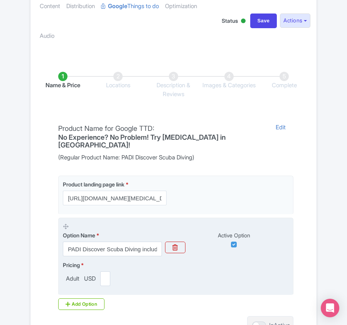
scroll to position [175, 0]
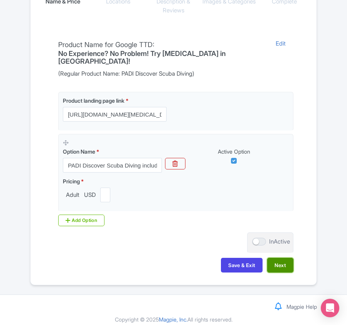
click at [276, 259] on button "Next" at bounding box center [280, 265] width 26 height 15
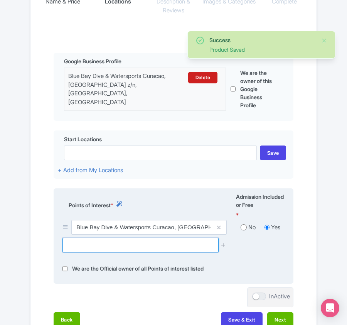
click at [107, 243] on input "text" at bounding box center [141, 245] width 156 height 15
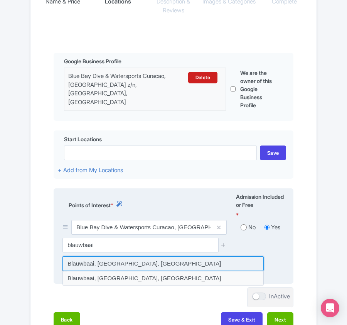
click at [104, 266] on input at bounding box center [163, 263] width 201 height 15
type input "Blauwbaai, Sint Michiel, Curaçao"
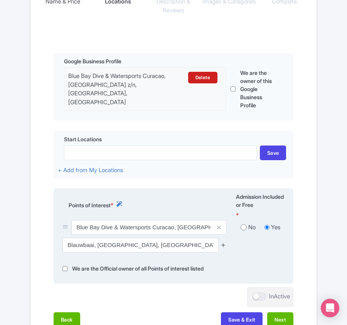
click at [223, 242] on icon at bounding box center [224, 245] width 6 height 6
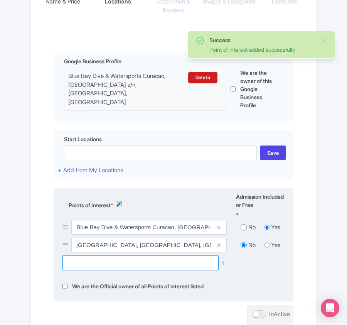
click at [87, 262] on input "text" at bounding box center [141, 262] width 156 height 15
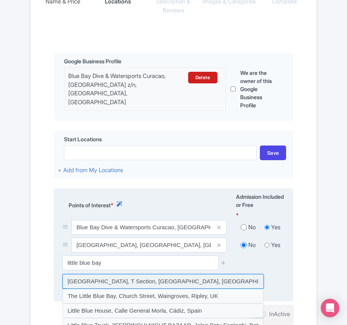
click at [86, 283] on input at bounding box center [163, 281] width 201 height 15
type input "Little Blue Bay, T Section, Sint Michiel, Curaçao"
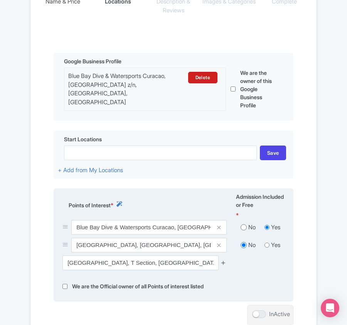
click at [223, 260] on icon at bounding box center [224, 263] width 6 height 6
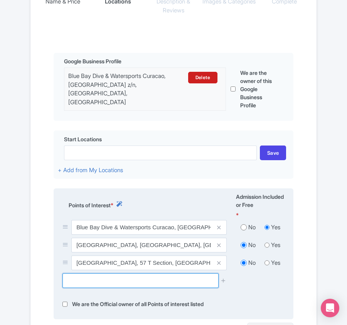
click at [139, 278] on input "text" at bounding box center [141, 280] width 156 height 15
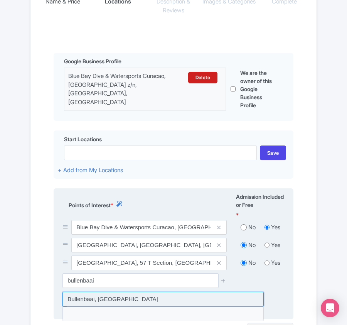
click at [83, 299] on input at bounding box center [163, 299] width 201 height 15
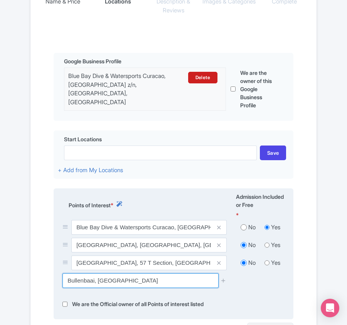
click at [67, 282] on input "Bullenbaai, Curaçao" at bounding box center [141, 280] width 156 height 15
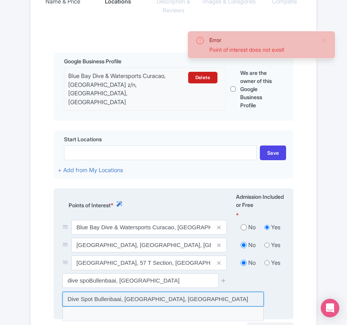
click at [102, 296] on input at bounding box center [163, 299] width 201 height 15
type input "Dive Spot Bullenbaai, Willemstad, Curaçao"
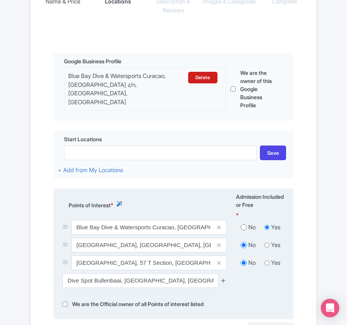
click at [225, 280] on icon at bounding box center [224, 280] width 6 height 6
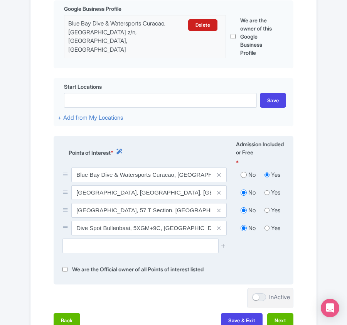
scroll to position [300, 0]
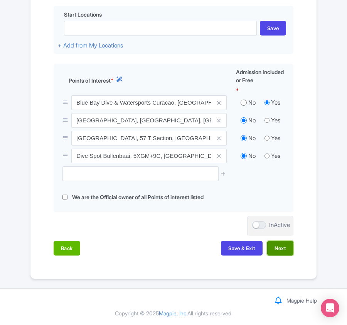
click at [283, 246] on button "Next" at bounding box center [280, 248] width 26 height 15
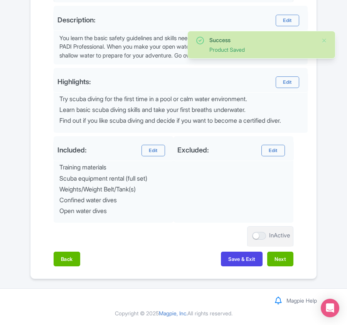
scroll to position [288, 0]
click at [282, 261] on button "Next" at bounding box center [280, 259] width 26 height 15
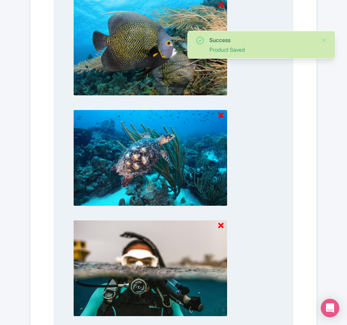
scroll to position [814, 0]
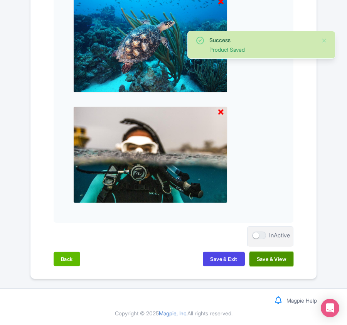
click at [284, 255] on button "Save & View" at bounding box center [272, 259] width 44 height 15
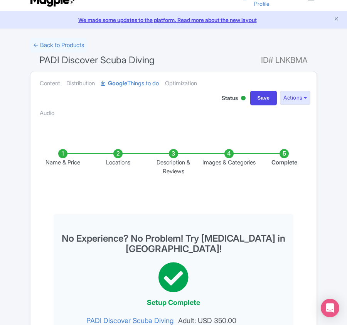
scroll to position [0, 0]
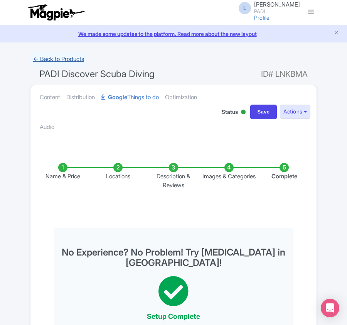
click at [47, 61] on link "← Back to Products" at bounding box center [58, 59] width 57 height 15
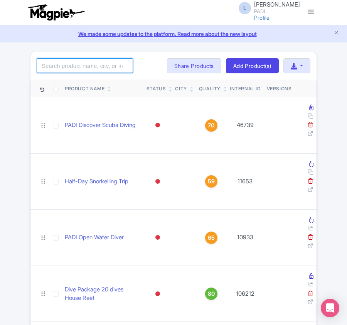
click at [78, 63] on input "search" at bounding box center [85, 65] width 96 height 15
paste input "17748"
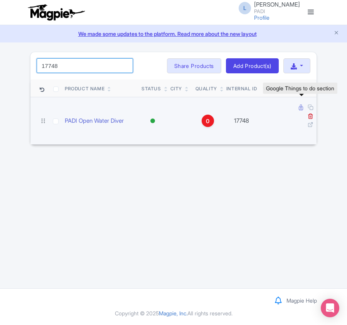
type input "17748"
click at [299, 108] on icon at bounding box center [301, 108] width 4 height 6
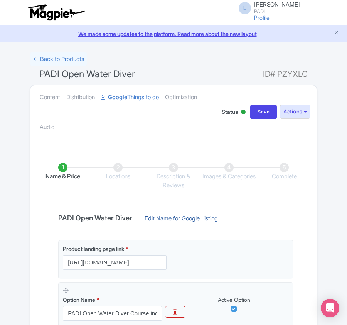
click at [171, 220] on link "Edit Name for Google Listing" at bounding box center [181, 220] width 89 height 12
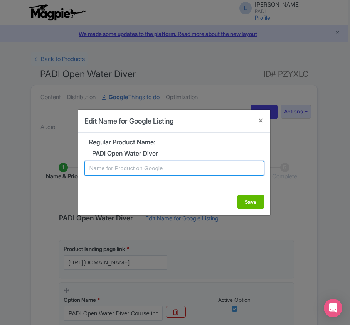
click at [156, 169] on input "text" at bounding box center [175, 168] width 180 height 15
paste input "Dahab PADI Open Water Diving Lessons: Your First Step into a World of Fun"
type input "Dahab PADI Open Water Diving Lessons: Your First Step into a World of Fun"
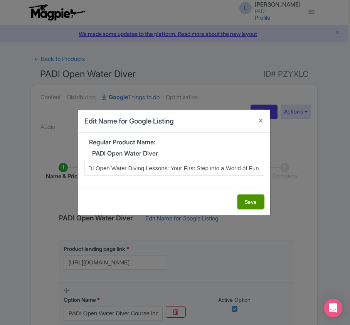
click at [245, 201] on button "Save" at bounding box center [251, 201] width 27 height 15
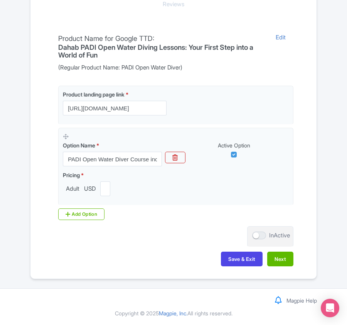
scroll to position [183, 0]
click at [276, 259] on button "Next" at bounding box center [280, 259] width 26 height 15
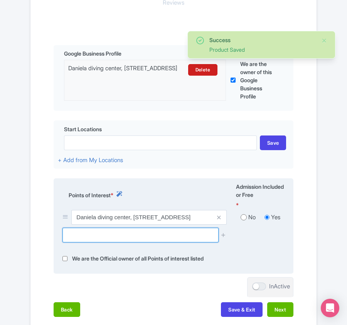
click at [113, 241] on input "text" at bounding box center [141, 235] width 156 height 15
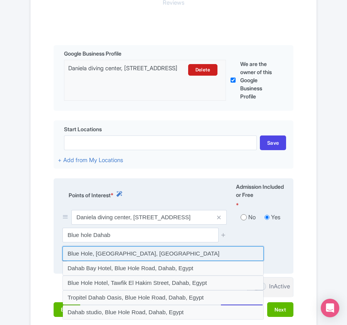
click at [87, 255] on input at bounding box center [163, 253] width 201 height 15
type input "Blue Hole, Blue Hole Road, Dahab, Egypt"
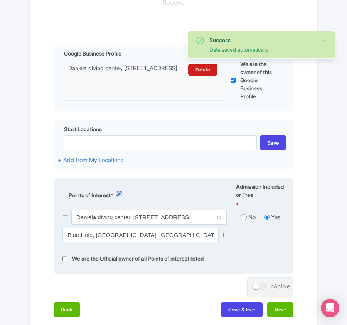
click at [226, 235] on icon at bounding box center [224, 235] width 6 height 6
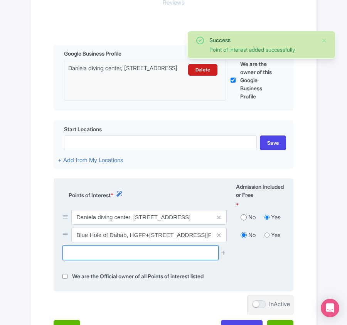
click at [81, 250] on input "text" at bounding box center [141, 252] width 156 height 15
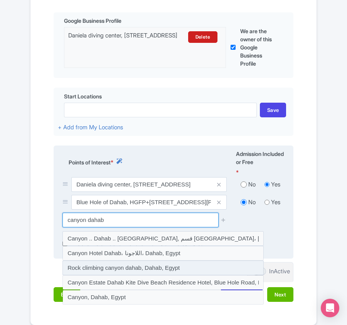
scroll to position [234, 0]
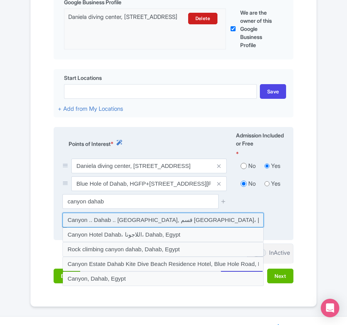
click at [97, 221] on input at bounding box center [163, 220] width 201 height 15
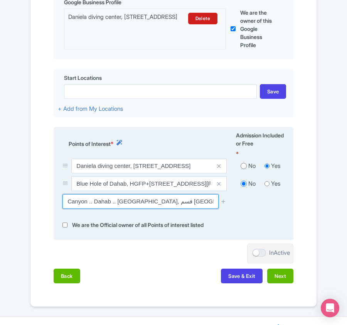
click at [96, 201] on input "Canyon .. Dahab .. South Sinaa, قسم سانت كاترين، Egypt" at bounding box center [141, 201] width 156 height 15
drag, startPoint x: 65, startPoint y: 201, endPoint x: 211, endPoint y: 209, distance: 145.7
click at [211, 209] on input "Canyon .. Dahab .. South Sinaa, قسم سانت كاترين، Egypt" at bounding box center [141, 201] width 156 height 15
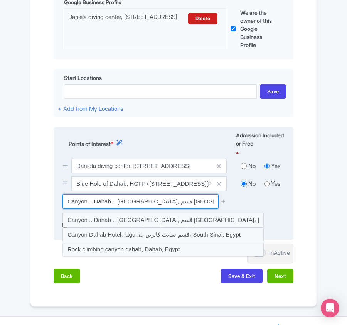
click at [206, 204] on input "Canyon .. Dahab .. South Sinaa, قسم سانت كاترين، Egypt" at bounding box center [141, 201] width 156 height 15
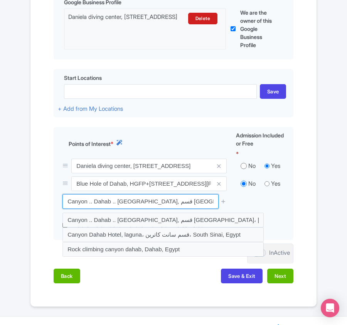
drag, startPoint x: 207, startPoint y: 204, endPoint x: 27, endPoint y: 206, distance: 180.6
click at [27, 206] on div "Success Point of interest added successfully ← Back to Products PADI Open Water…" at bounding box center [173, 62] width 296 height 489
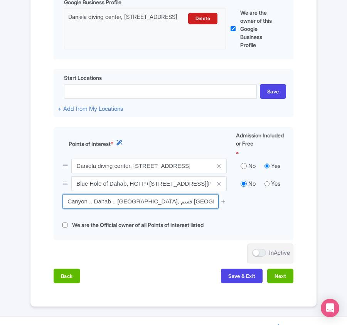
paste input "(Dive site)"
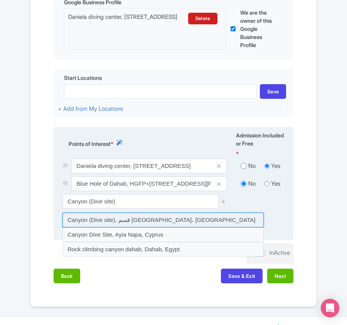
click at [91, 221] on input at bounding box center [163, 220] width 201 height 15
type input "Canyon (Dive site), قسم سانت كاترين، Egypt"
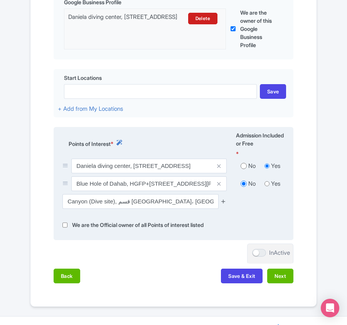
click at [224, 203] on icon at bounding box center [224, 201] width 6 height 6
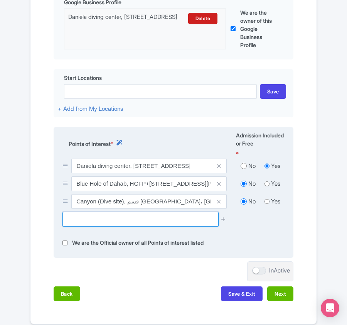
click at [96, 219] on input "text" at bounding box center [141, 219] width 156 height 15
paste input "Underwater museum"
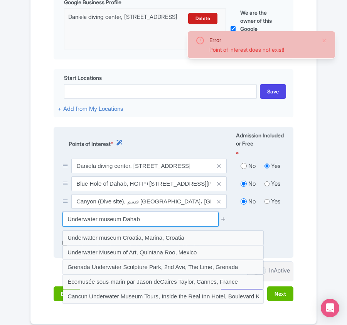
click at [120, 223] on input "Underwater museum Dahab" at bounding box center [141, 219] width 156 height 15
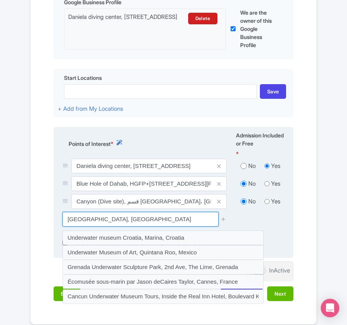
drag, startPoint x: 123, startPoint y: 221, endPoint x: 161, endPoint y: 221, distance: 37.0
click at [161, 221] on input "Underwater museum, Dahab" at bounding box center [141, 219] width 156 height 15
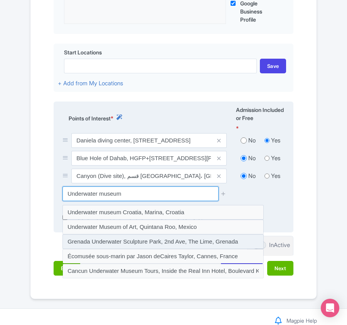
scroll to position [282, 0]
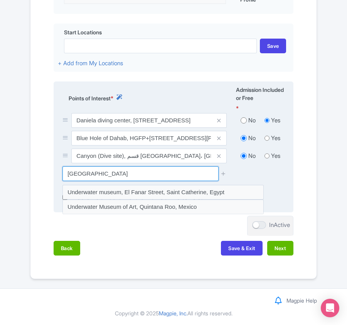
drag, startPoint x: 124, startPoint y: 174, endPoint x: 140, endPoint y: 174, distance: 16.6
click at [140, 174] on input "Underwater museum egypt" at bounding box center [141, 173] width 156 height 15
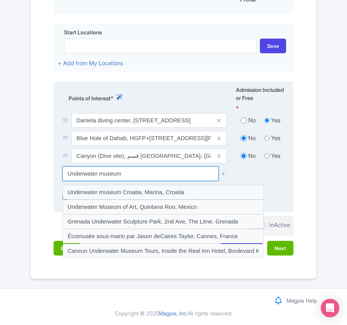
click at [67, 175] on input "Underwater museum" at bounding box center [141, 173] width 156 height 15
drag, startPoint x: 87, startPoint y: 173, endPoint x: 150, endPoint y: 173, distance: 62.9
click at [150, 173] on input "dahab Underwater museum" at bounding box center [141, 173] width 156 height 15
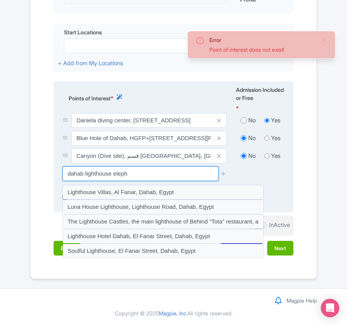
drag, startPoint x: 85, startPoint y: 171, endPoint x: 102, endPoint y: 174, distance: 17.3
click at [102, 174] on input "dahab lighthouse eleph" at bounding box center [141, 173] width 156 height 15
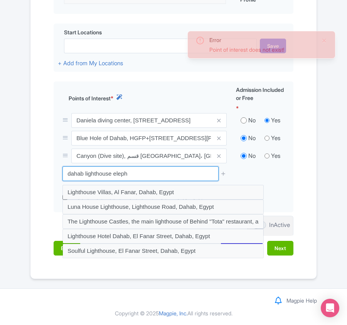
drag, startPoint x: 136, startPoint y: 174, endPoint x: 37, endPoint y: 174, distance: 99.2
click at [37, 174] on div "Name & Price Locations Description & Reviews Images & Categories Complete Edit …" at bounding box center [173, 65] width 277 height 395
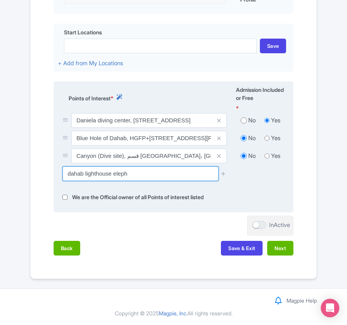
click at [150, 171] on input "dahab lighthouse eleph" at bounding box center [141, 173] width 156 height 15
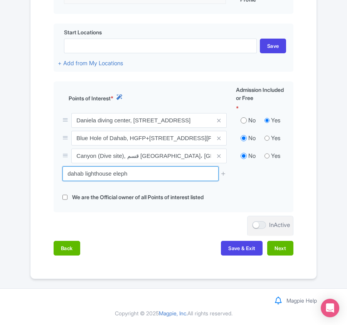
drag, startPoint x: 150, startPoint y: 171, endPoint x: -18, endPoint y: 156, distance: 168.1
paste input "El Bells - Blue Hole"
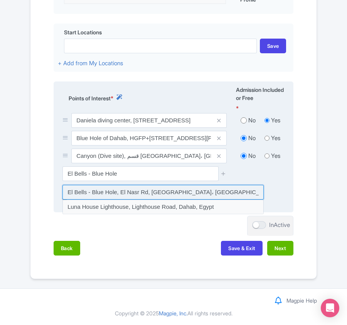
click at [133, 189] on input at bounding box center [163, 192] width 201 height 15
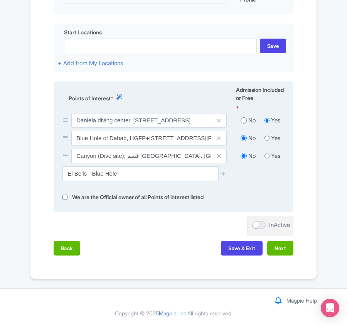
type input "El Bells - Blue Hole, El Nasr Rd, سانت كاترين، Egypt"
click at [223, 173] on icon at bounding box center [224, 174] width 6 height 6
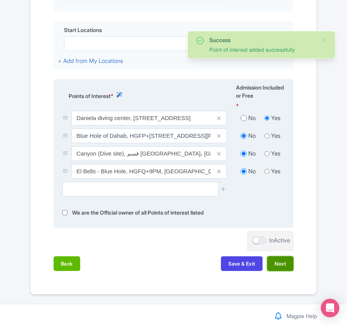
click at [279, 262] on button "Next" at bounding box center [280, 263] width 26 height 15
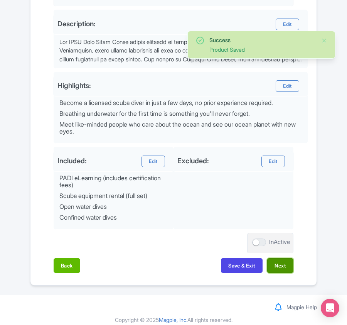
click at [278, 270] on button "Next" at bounding box center [280, 265] width 26 height 15
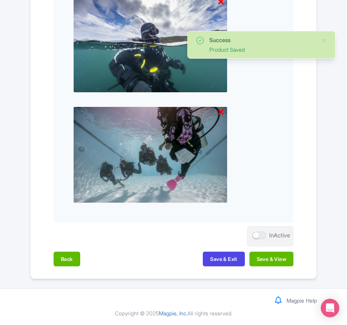
scroll to position [814, 0]
click at [278, 259] on button "Save & View" at bounding box center [272, 259] width 44 height 15
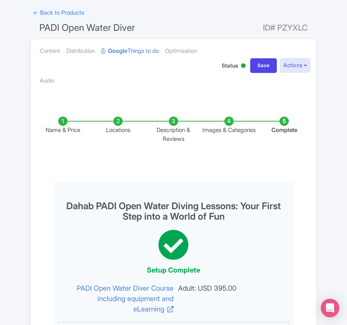
scroll to position [0, 0]
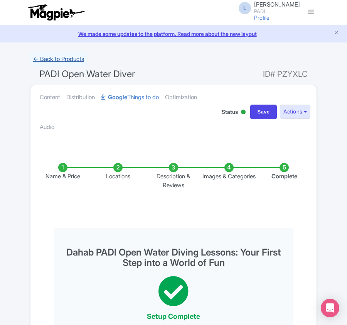
click link "← Back to Products"
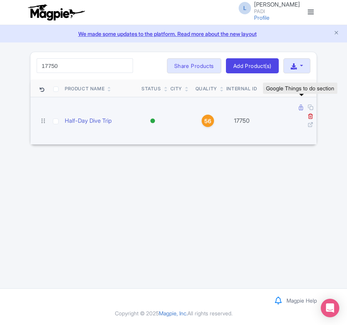
type input "17750"
click at [300, 110] on icon at bounding box center [301, 108] width 4 height 6
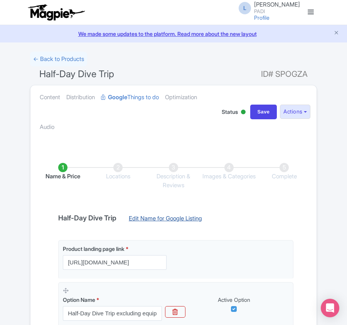
click at [160, 216] on link "Edit Name for Google Listing" at bounding box center [165, 220] width 89 height 12
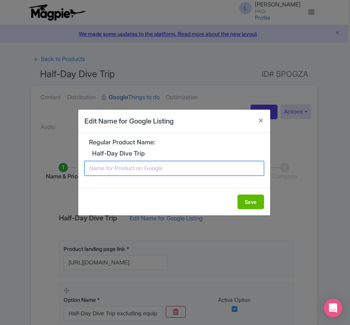
click at [130, 172] on input "text" at bounding box center [175, 168] width 180 height 15
paste input "Dahab Reef Dive Adventure – Certified Divers Explore House Reef Ecosystem"
type input "Dahab Reef Dive Adventure – Certified Divers Explore House Reef Ecosystem"
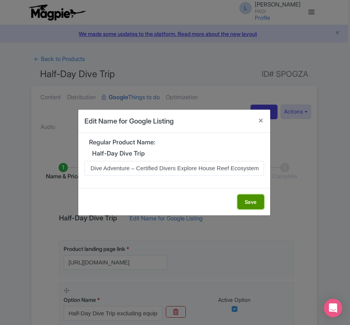
click at [247, 204] on button "Save" at bounding box center [251, 201] width 27 height 15
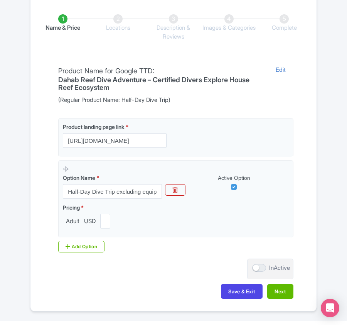
scroll to position [183, 0]
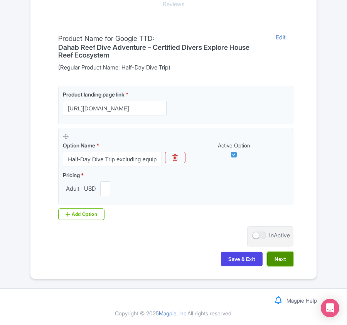
click at [279, 258] on button "Next" at bounding box center [280, 259] width 26 height 15
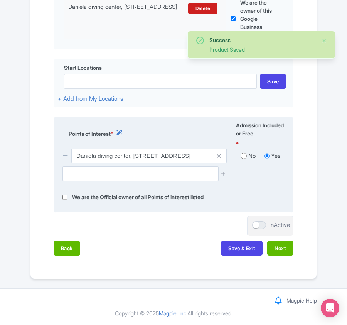
scroll to position [246, 0]
click at [226, 171] on icon at bounding box center [224, 174] width 6 height 6
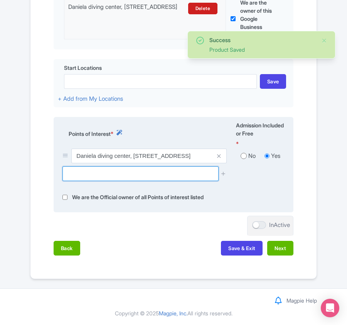
click at [123, 175] on input "text" at bounding box center [141, 173] width 156 height 15
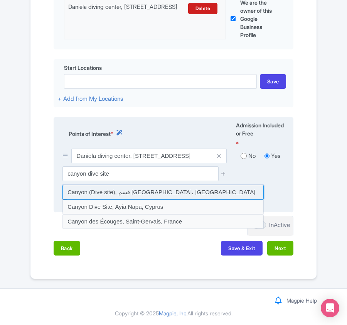
click at [112, 191] on input at bounding box center [163, 192] width 201 height 15
type input "Canyon (Dive site), قسم سانت كاترين، Egypt"
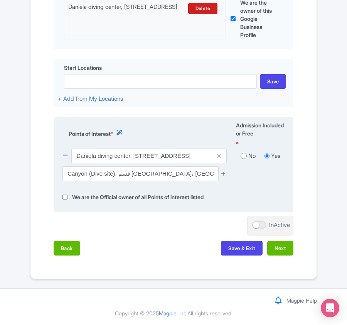
click at [222, 171] on icon at bounding box center [224, 174] width 6 height 6
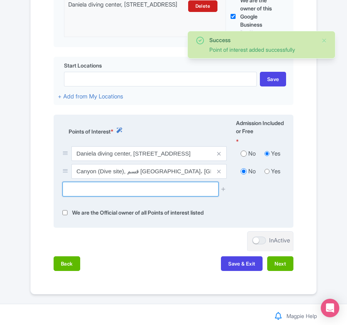
click at [138, 193] on input "text" at bounding box center [141, 189] width 156 height 15
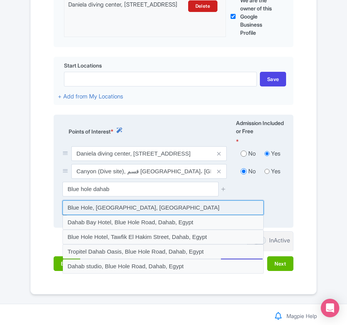
click at [76, 207] on input at bounding box center [163, 207] width 201 height 15
type input "Blue Hole, Blue Hole Road, Dahab, Egypt"
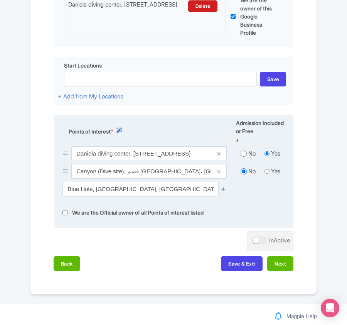
click at [223, 190] on icon at bounding box center [224, 189] width 6 height 6
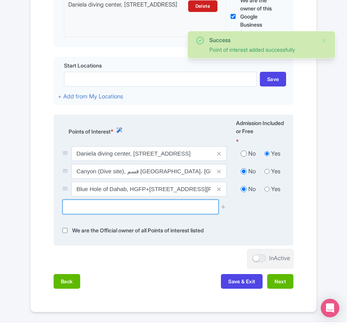
click at [67, 213] on input "text" at bounding box center [141, 206] width 156 height 15
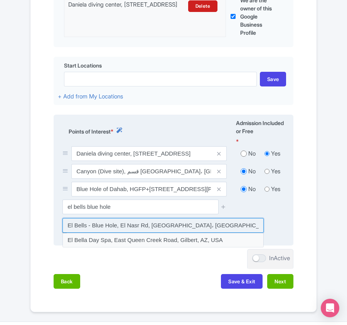
click at [82, 223] on input at bounding box center [163, 225] width 201 height 15
type input "El Bells - Blue Hole, El Nasr Rd, سانت كاترين، Egypt"
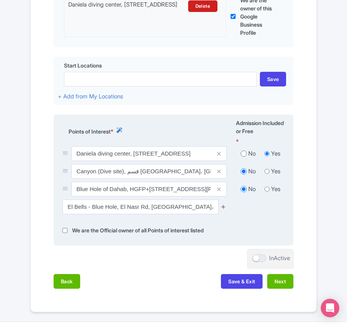
click at [226, 207] on icon at bounding box center [224, 207] width 6 height 6
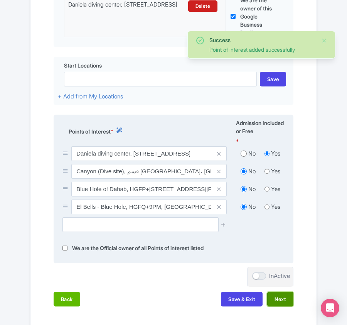
click at [283, 300] on button "Next" at bounding box center [280, 299] width 26 height 15
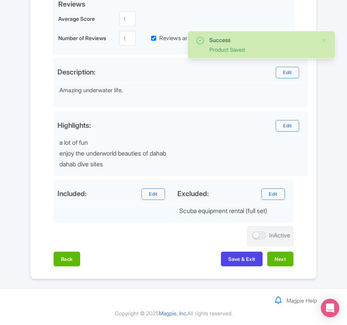
scroll to position [236, 0]
click at [280, 256] on button "Next" at bounding box center [280, 259] width 26 height 15
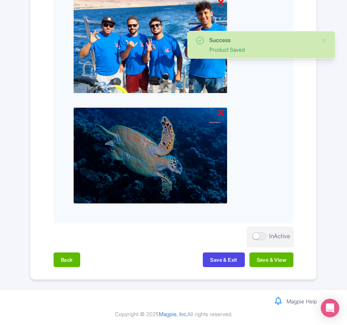
scroll to position [804, 0]
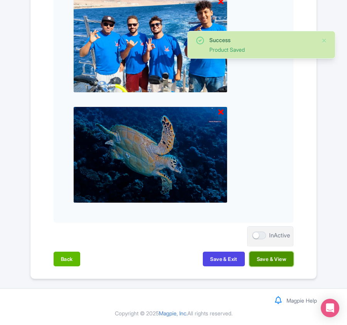
click at [287, 256] on button "Save & View" at bounding box center [272, 259] width 44 height 15
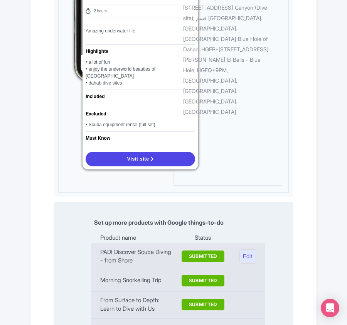
scroll to position [852, 0]
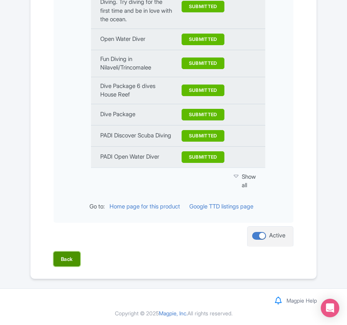
click at [69, 257] on button "Back" at bounding box center [67, 259] width 27 height 15
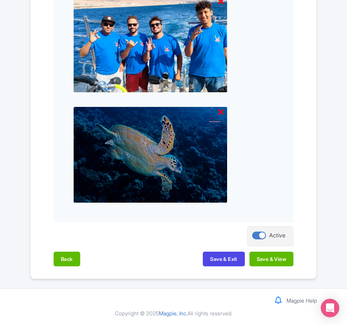
scroll to position [804, 0]
click at [66, 257] on button "Back" at bounding box center [67, 259] width 27 height 15
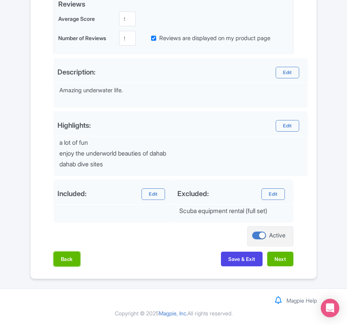
click at [66, 257] on button "Back" at bounding box center [67, 259] width 27 height 15
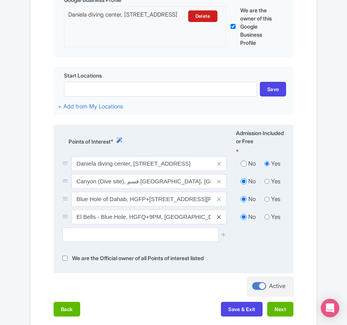
click at [220, 216] on icon at bounding box center [218, 217] width 3 height 6
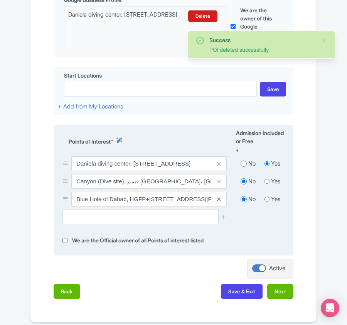
click at [218, 199] on icon at bounding box center [218, 199] width 3 height 6
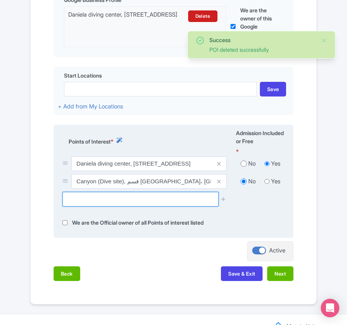
click at [93, 204] on input "text" at bounding box center [141, 199] width 156 height 15
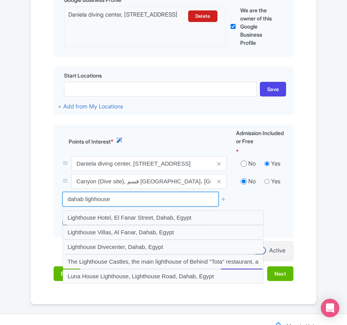
drag, startPoint x: 113, startPoint y: 202, endPoint x: -1, endPoint y: 190, distance: 114.1
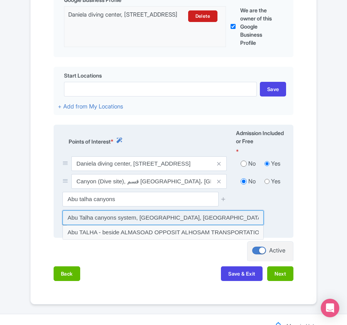
click at [107, 216] on input at bounding box center [163, 217] width 201 height 15
type input "Abu Talha canyons system, Dahab, Egypt"
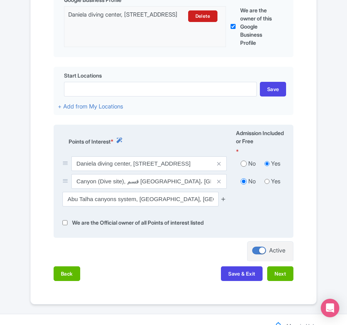
click at [222, 201] on icon at bounding box center [224, 199] width 6 height 6
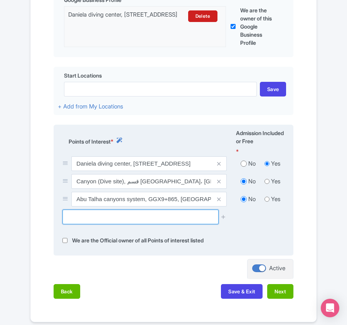
click at [86, 215] on input "text" at bounding box center [141, 217] width 156 height 15
paste input "gold beach"
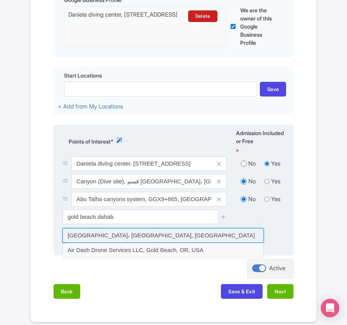
click at [123, 238] on input at bounding box center [163, 235] width 201 height 15
type input "gold beach، Blue Hole Road, Dahab, Egypt"
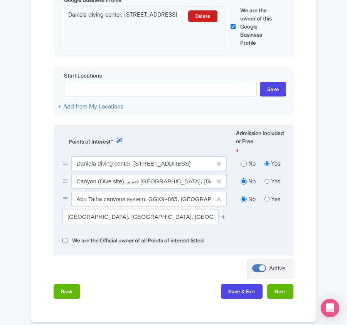
click at [225, 218] on icon at bounding box center [224, 217] width 6 height 6
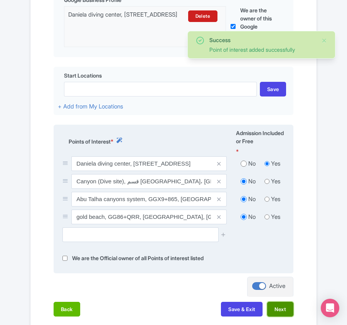
click at [289, 309] on button "Next" at bounding box center [280, 309] width 26 height 15
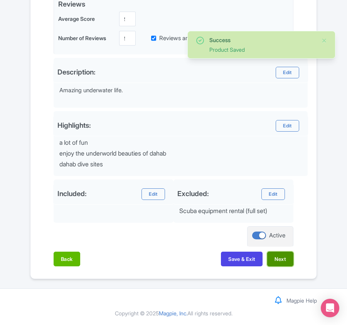
click at [283, 262] on button "Next" at bounding box center [280, 259] width 26 height 15
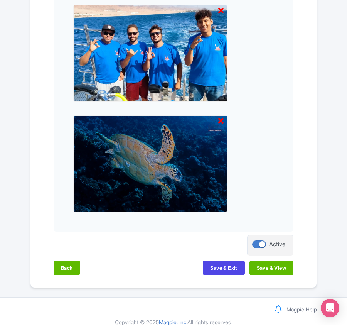
scroll to position [804, 0]
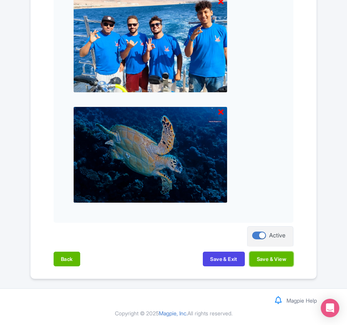
click at [283, 262] on button "Save & View" at bounding box center [272, 259] width 44 height 15
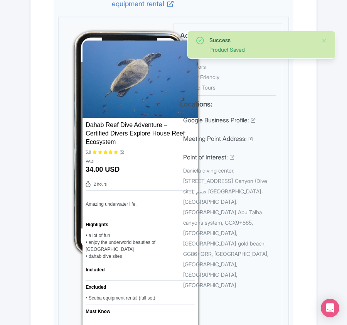
scroll to position [0, 0]
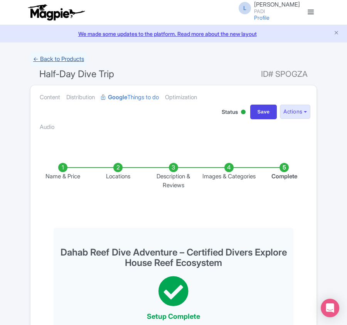
click at [65, 59] on link "← Back to Products" at bounding box center [58, 59] width 57 height 15
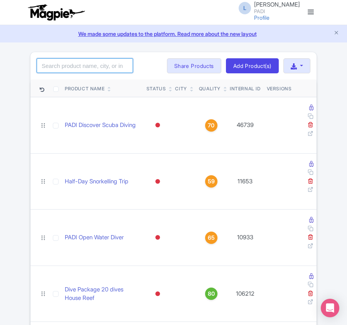
click at [62, 63] on input "search" at bounding box center [85, 65] width 96 height 15
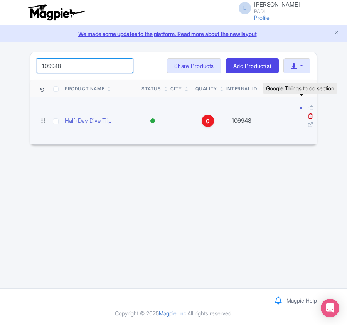
type input "109948"
click at [300, 110] on icon at bounding box center [301, 108] width 4 height 6
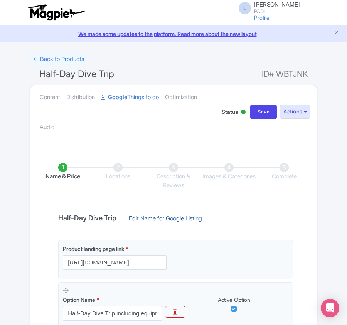
click at [188, 222] on link "Edit Name for Google Listing" at bounding box center [165, 220] width 89 height 12
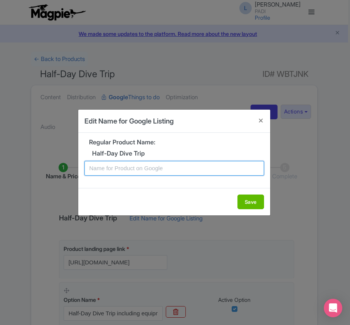
click at [181, 167] on input "text" at bounding box center [175, 168] width 180 height 15
paste input "Phuket’s Hidden Gems: Half-Day Dive Tour Experience"
type input "Phuket’s Hidden Gems: Half-Day Dive Tour Experience"
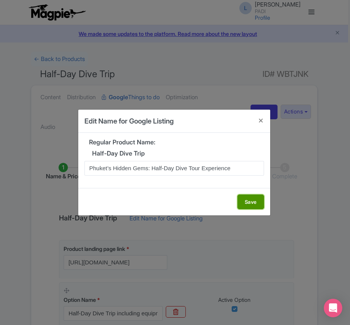
click at [243, 203] on button "Save" at bounding box center [251, 201] width 27 height 15
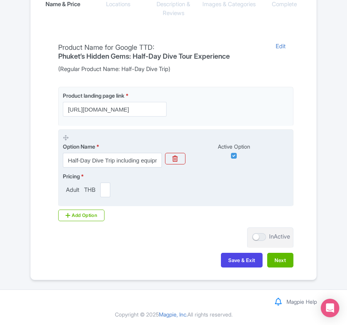
scroll to position [175, 0]
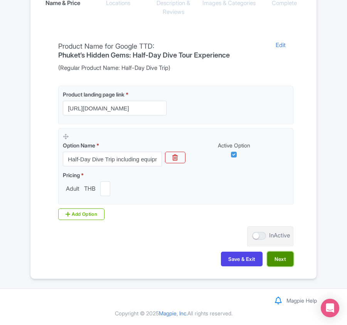
click at [286, 261] on button "Next" at bounding box center [280, 259] width 26 height 15
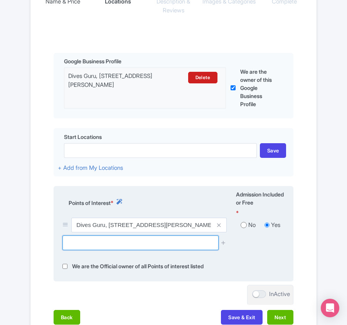
click at [112, 250] on input "text" at bounding box center [141, 242] width 156 height 15
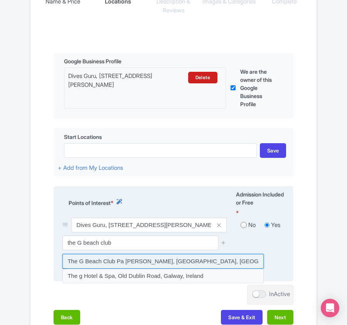
click at [110, 262] on input at bounding box center [163, 261] width 201 height 15
type input "The G Beach Club Pa Tong, [GEOGRAPHIC_DATA], [GEOGRAPHIC_DATA], [GEOGRAPHIC_DAT…"
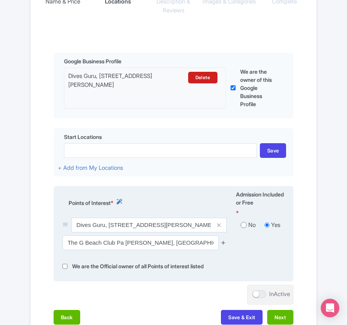
click at [221, 244] on icon at bounding box center [224, 243] width 6 height 6
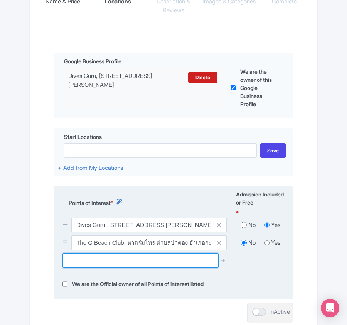
click at [90, 264] on input "text" at bounding box center [141, 260] width 156 height 15
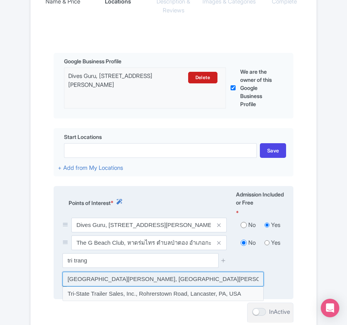
click at [90, 280] on input at bounding box center [163, 279] width 201 height 15
type input "[GEOGRAPHIC_DATA], [GEOGRAPHIC_DATA], [GEOGRAPHIC_DATA], [GEOGRAPHIC_DATA], [GE…"
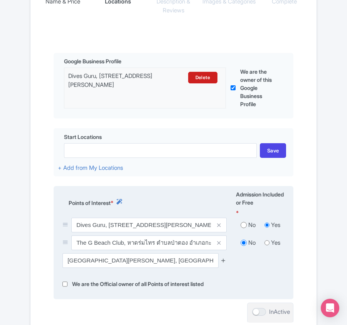
click at [224, 263] on icon at bounding box center [224, 260] width 6 height 6
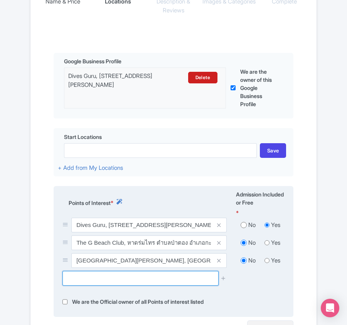
click at [80, 285] on input "text" at bounding box center [141, 278] width 156 height 15
paste input "Rock Viewpoint, [GEOGRAPHIC_DATA]"
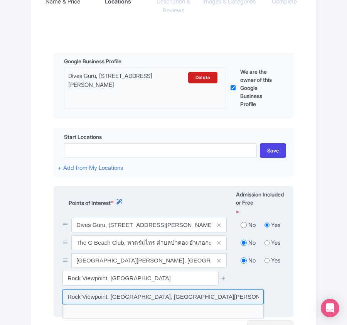
click at [99, 297] on input at bounding box center [163, 296] width 201 height 15
type input "Rock Viewpoint, [GEOGRAPHIC_DATA], [GEOGRAPHIC_DATA], [GEOGRAPHIC_DATA], [GEOGR…"
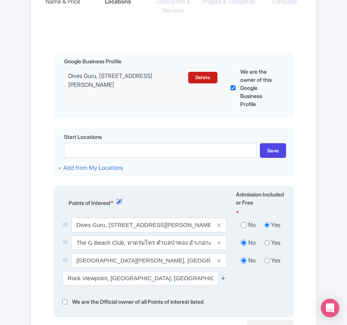
click at [223, 281] on icon at bounding box center [224, 278] width 6 height 6
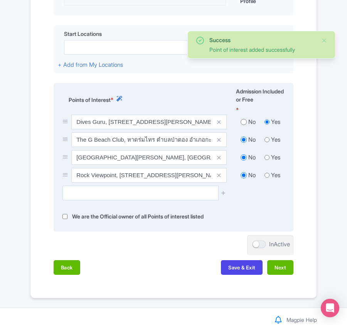
scroll to position [300, 0]
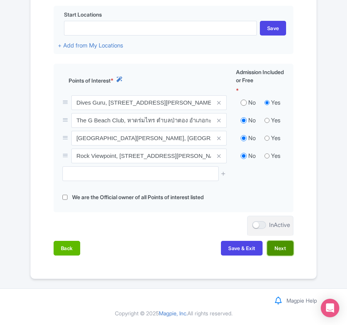
click at [276, 248] on button "Next" at bounding box center [280, 248] width 26 height 15
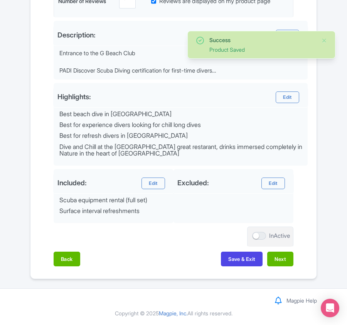
scroll to position [273, 0]
click at [278, 262] on button "Next" at bounding box center [280, 259] width 26 height 15
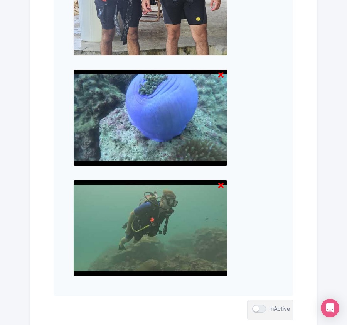
scroll to position [1135, 0]
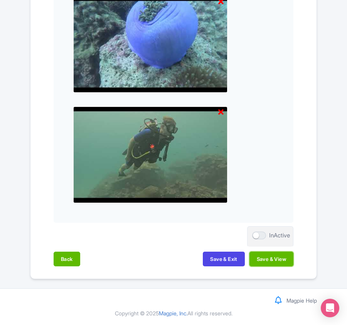
click at [278, 262] on button "Save & View" at bounding box center [272, 259] width 44 height 15
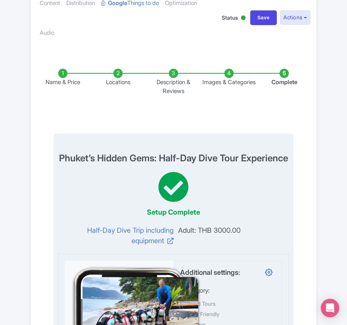
scroll to position [0, 0]
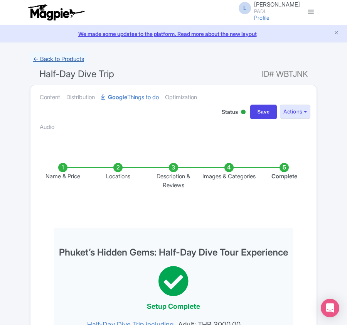
click at [49, 59] on link "← Back to Products" at bounding box center [58, 59] width 57 height 15
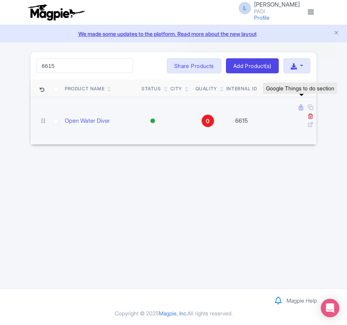
type input "6615"
click at [299, 108] on icon at bounding box center [301, 108] width 4 height 6
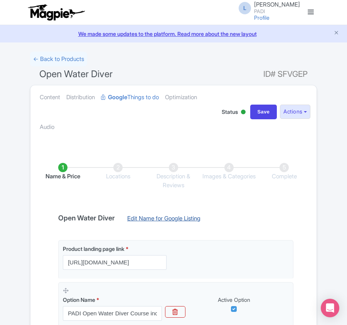
click at [146, 220] on link "Edit Name for Google Listing" at bounding box center [164, 220] width 89 height 12
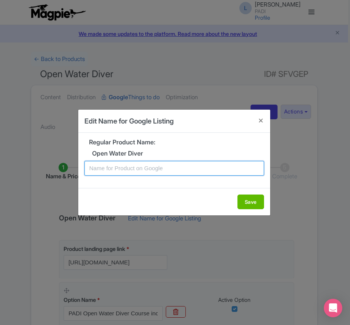
click at [178, 167] on input "text" at bounding box center [175, 168] width 180 height 15
paste input "Tenerife Diving Classes for Beginners – PADI Open Water Certification"
type input "Tenerife Diving Classes for Beginners – PADI Open Water Certification"
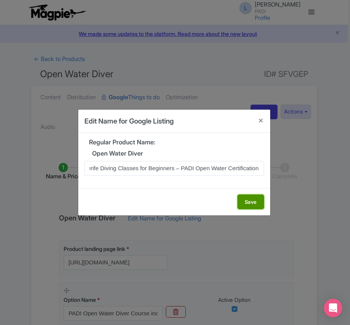
click at [247, 201] on button "Save" at bounding box center [251, 201] width 27 height 15
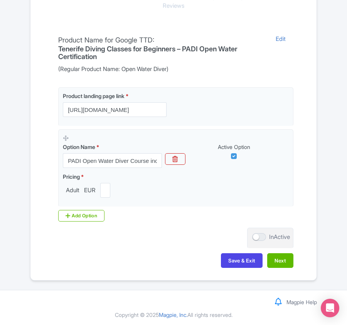
scroll to position [183, 0]
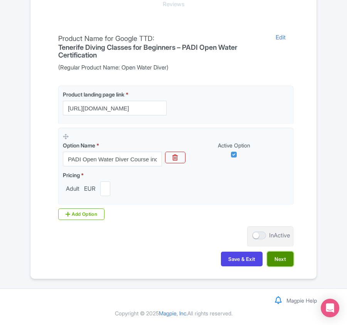
click at [280, 255] on button "Next" at bounding box center [280, 259] width 26 height 15
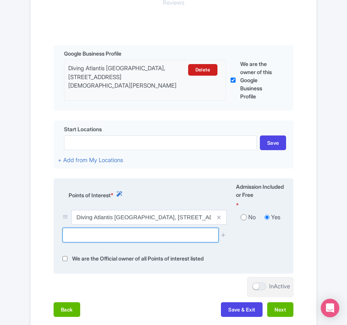
click at [83, 238] on input "text" at bounding box center [141, 235] width 156 height 15
paste input "[GEOGRAPHIC_DATA]"
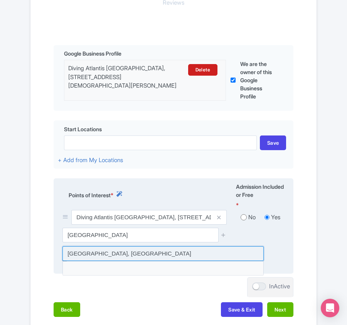
click at [83, 254] on input at bounding box center [163, 253] width 201 height 15
type input "[GEOGRAPHIC_DATA], [GEOGRAPHIC_DATA]"
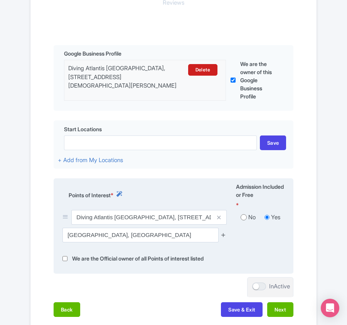
click at [223, 235] on icon at bounding box center [224, 235] width 6 height 6
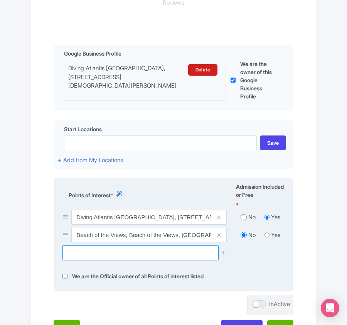
click at [85, 257] on input "text" at bounding box center [141, 252] width 156 height 15
paste input "Palm-Mar Roncadores"
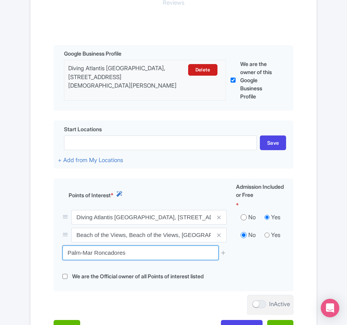
drag, startPoint x: 132, startPoint y: 254, endPoint x: -29, endPoint y: 221, distance: 163.8
paste input "El Condecito"
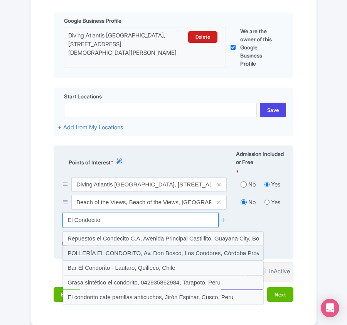
scroll to position [234, 0]
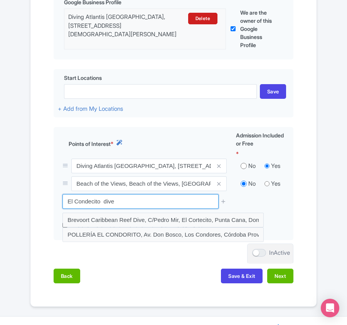
drag, startPoint x: 136, startPoint y: 204, endPoint x: -26, endPoint y: 178, distance: 164.5
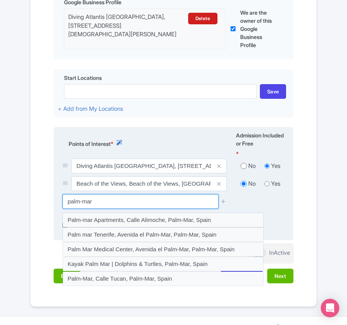
click at [93, 205] on input "palm-mar" at bounding box center [141, 201] width 156 height 15
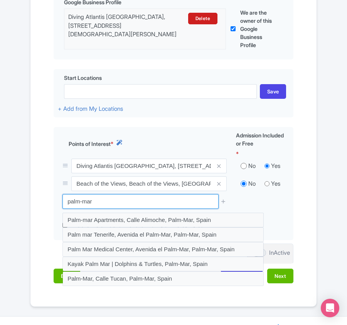
drag, startPoint x: 106, startPoint y: 202, endPoint x: -43, endPoint y: 174, distance: 151.5
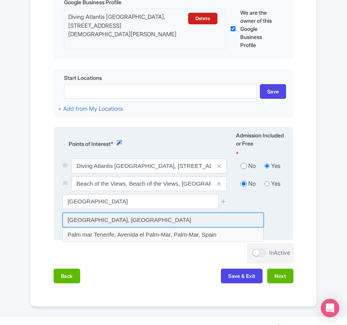
click at [123, 221] on input at bounding box center [163, 220] width 201 height 15
type input "Cueva de la Rasca, Spain"
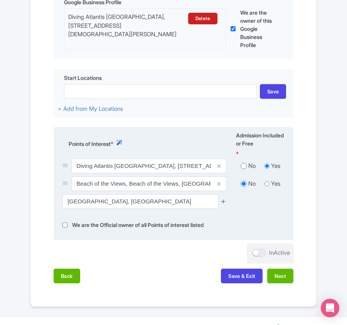
click at [224, 204] on icon at bounding box center [224, 201] width 6 height 6
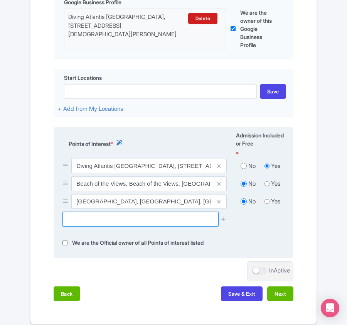
click at [99, 226] on input "text" at bounding box center [141, 219] width 156 height 15
paste input "Cala Mimar"
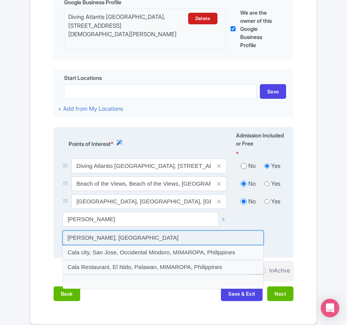
click at [90, 235] on input at bounding box center [163, 237] width 201 height 15
type input "Cala Mimar, Spain"
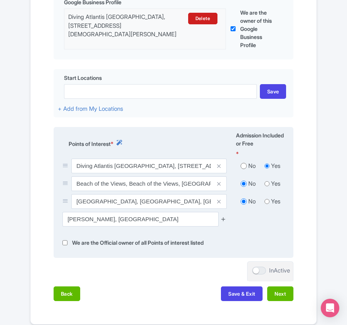
click at [223, 221] on icon at bounding box center [224, 219] width 6 height 6
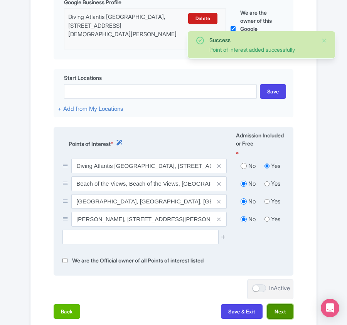
click at [282, 318] on button "Next" at bounding box center [280, 311] width 26 height 15
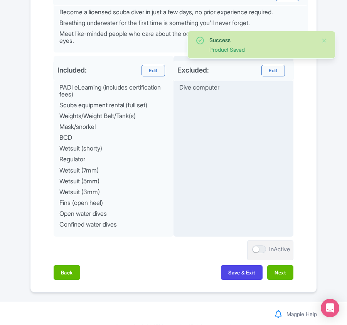
scroll to position [388, 0]
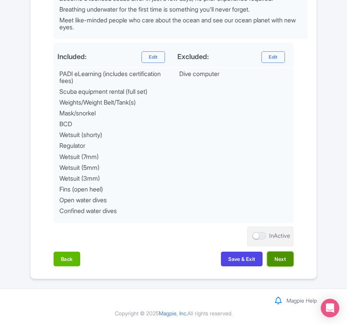
click at [278, 259] on button "Next" at bounding box center [280, 259] width 26 height 15
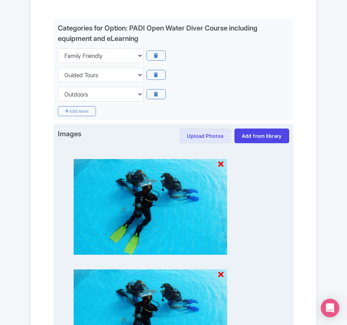
scroll to position [373, 0]
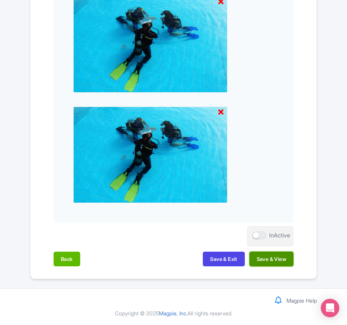
click at [255, 257] on button "Save & View" at bounding box center [272, 259] width 44 height 15
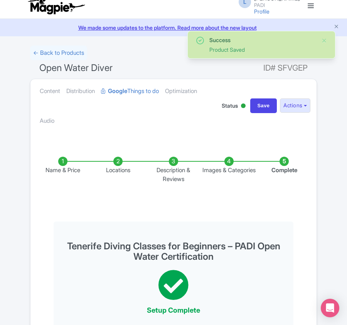
scroll to position [0, 0]
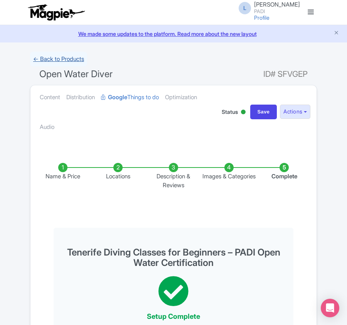
click at [38, 59] on link "← Back to Products" at bounding box center [58, 59] width 57 height 15
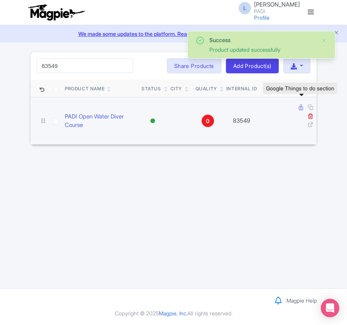
type input "83549"
click at [301, 110] on icon at bounding box center [301, 108] width 4 height 6
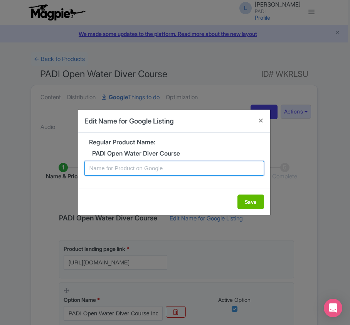
click at [133, 167] on input "text" at bounding box center [175, 168] width 180 height 15
paste input "Tamarindo PADI Open Water Diving Lessons: Your First Step into a World of Fun"
type input "Tamarindo PADI Open Water Diving Lessons: Your First Step into a World of Fun"
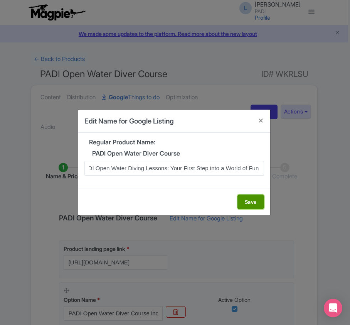
click at [244, 202] on button "Save" at bounding box center [251, 201] width 27 height 15
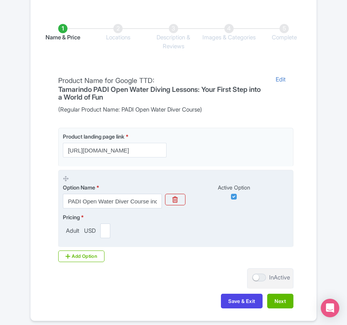
scroll to position [154, 0]
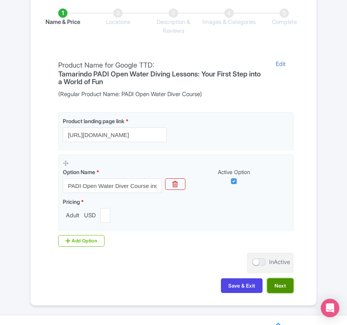
click at [278, 289] on button "Next" at bounding box center [280, 285] width 26 height 15
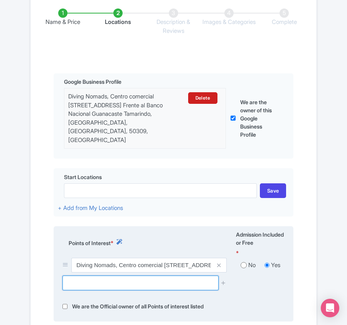
click at [169, 279] on input "text" at bounding box center [141, 283] width 156 height 15
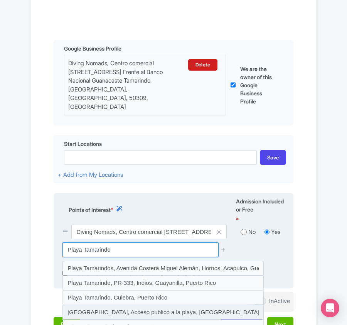
scroll to position [206, 0]
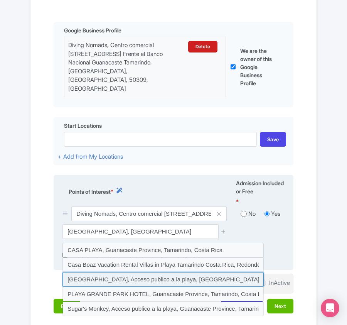
click at [169, 273] on input at bounding box center [163, 279] width 201 height 15
type input "[GEOGRAPHIC_DATA], Acceso publico a la playa, [GEOGRAPHIC_DATA], [GEOGRAPHIC_DA…"
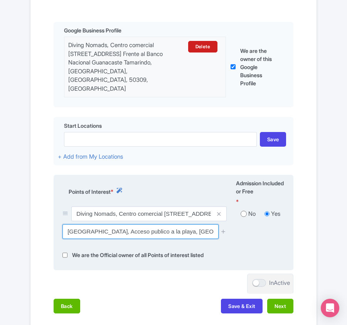
click at [212, 228] on input "[GEOGRAPHIC_DATA], Acceso publico a la playa, [GEOGRAPHIC_DATA], [GEOGRAPHIC_DA…" at bounding box center [141, 231] width 156 height 15
drag, startPoint x: 198, startPoint y: 227, endPoint x: 219, endPoint y: 227, distance: 21.2
click at [219, 227] on div "[GEOGRAPHIC_DATA], Acceso publico a la playa, [GEOGRAPHIC_DATA], [GEOGRAPHIC_DA…" at bounding box center [145, 231] width 164 height 15
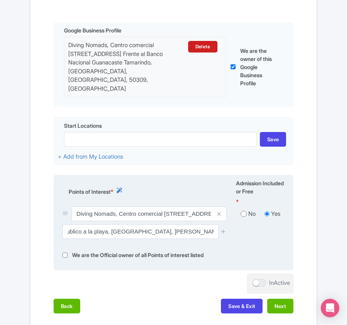
click at [279, 237] on div "[GEOGRAPHIC_DATA], Acceso publico a la playa, [GEOGRAPHIC_DATA], [GEOGRAPHIC_DA…" at bounding box center [174, 234] width 232 height 20
click at [222, 228] on icon at bounding box center [224, 231] width 6 height 6
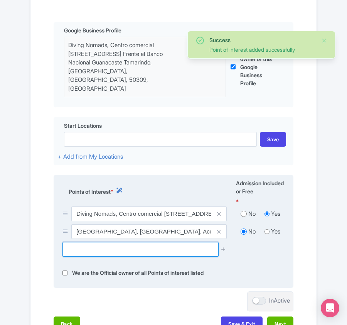
click at [127, 243] on input "text" at bounding box center [141, 249] width 156 height 15
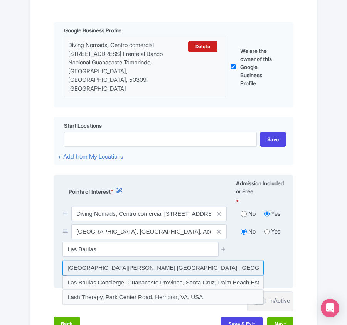
click at [135, 260] on input at bounding box center [163, 267] width 201 height 15
type input "[GEOGRAPHIC_DATA] [GEOGRAPHIC_DATA], [GEOGRAPHIC_DATA], [GEOGRAPHIC_DATA][PERSO…"
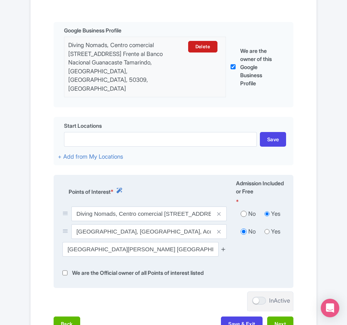
click at [223, 246] on icon at bounding box center [224, 249] width 6 height 6
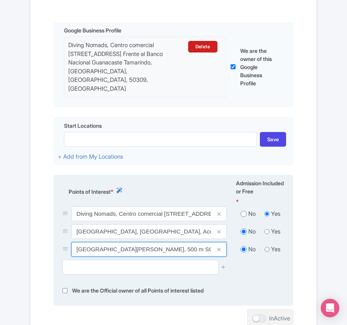
drag, startPoint x: 76, startPoint y: 241, endPoint x: 170, endPoint y: 248, distance: 93.6
click at [170, 221] on input "[GEOGRAPHIC_DATA], 500 m SO de la [GEOGRAPHIC_DATA] 933, [GEOGRAPHIC_DATA], [GE…" at bounding box center [149, 213] width 156 height 15
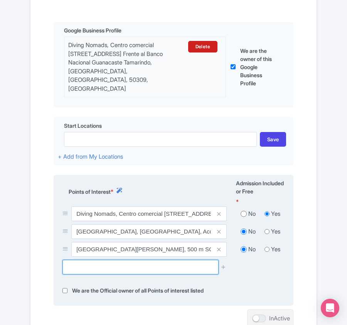
click at [127, 263] on input "text" at bounding box center [141, 267] width 156 height 15
paste input "Isla Capitán"
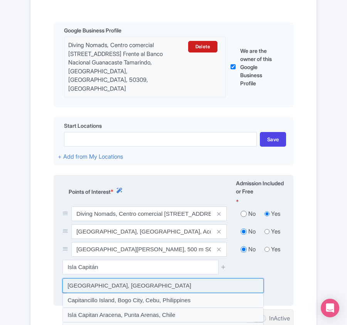
click at [99, 278] on input at bounding box center [163, 285] width 201 height 15
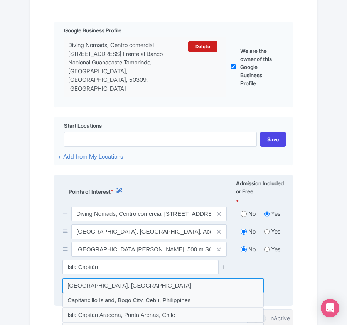
type input "[GEOGRAPHIC_DATA], [GEOGRAPHIC_DATA]"
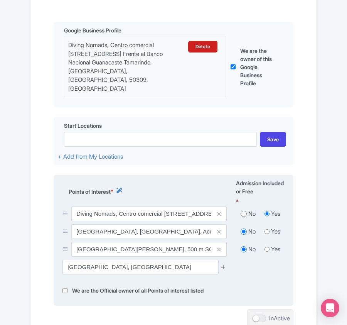
click at [223, 264] on icon at bounding box center [224, 267] width 6 height 6
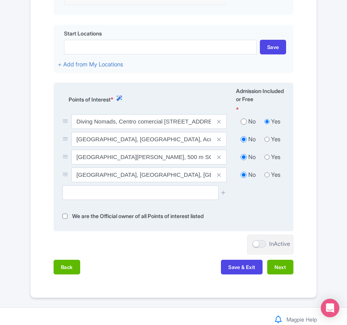
scroll to position [309, 0]
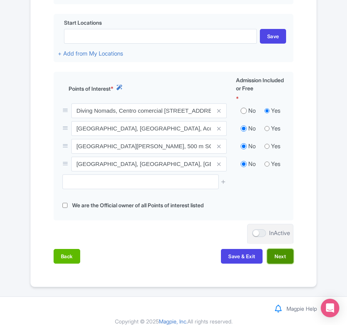
click at [290, 252] on button "Next" at bounding box center [280, 256] width 26 height 15
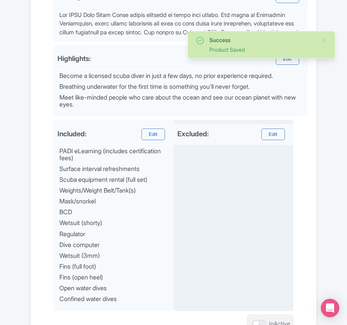
scroll to position [399, 0]
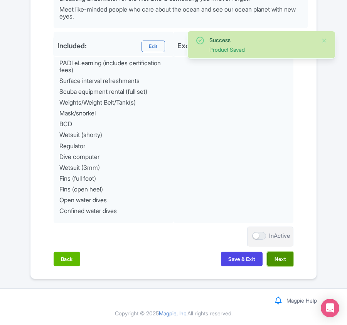
click at [280, 262] on button "Next" at bounding box center [280, 259] width 26 height 15
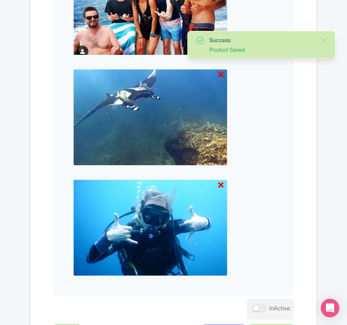
scroll to position [925, 0]
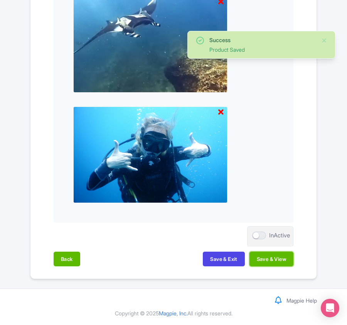
click at [280, 262] on button "Save & View" at bounding box center [272, 259] width 44 height 15
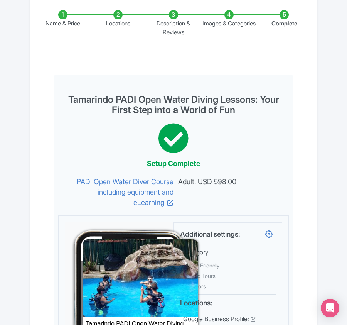
scroll to position [0, 0]
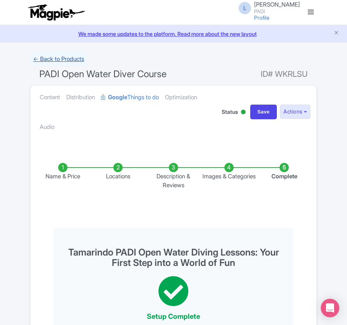
click at [65, 62] on link "← Back to Products" at bounding box center [58, 59] width 57 height 15
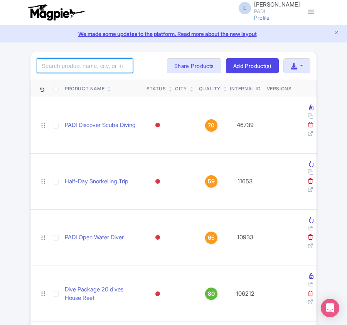
click at [96, 65] on input "search" at bounding box center [85, 65] width 96 height 15
paste input "83832"
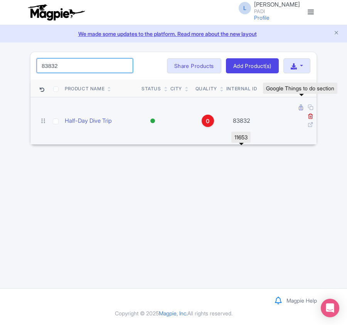
type input "83832"
click at [299, 108] on icon at bounding box center [301, 108] width 4 height 6
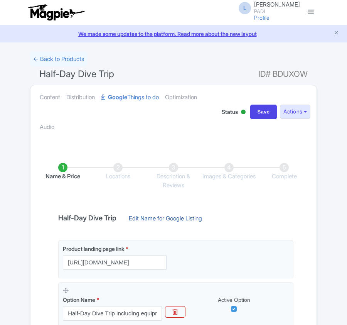
drag, startPoint x: 0, startPoint y: 0, endPoint x: 145, endPoint y: 216, distance: 260.3
click at [145, 216] on link "Edit Name for Google Listing" at bounding box center [165, 220] width 89 height 12
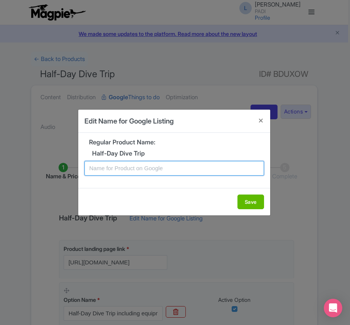
click at [111, 171] on input "text" at bounding box center [175, 168] width 180 height 15
paste input "Tamarindo Dive Tour – 2 Boat Dives with Stunning Reefs (Certified Divers)"
type input "Tamarindo Dive Tour – 2 Boat Dives with Stunning Reefs (Certified Divers)"
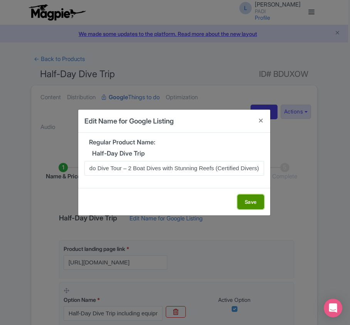
click at [249, 196] on button "Save" at bounding box center [251, 201] width 27 height 15
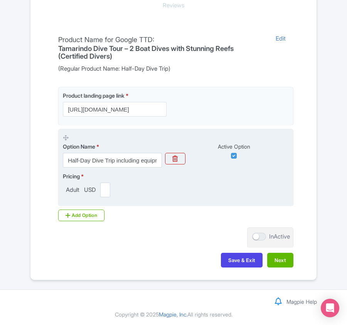
scroll to position [183, 0]
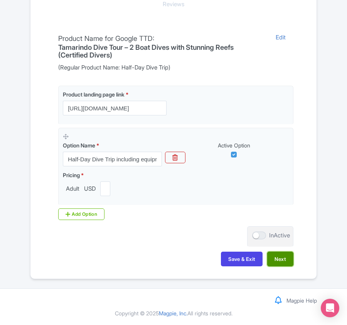
click at [281, 257] on button "Next" at bounding box center [280, 259] width 26 height 15
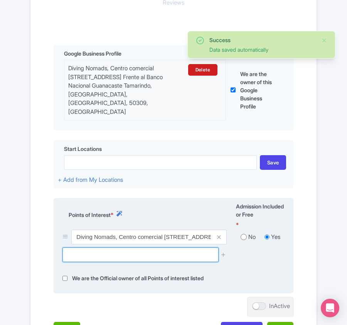
click at [116, 247] on input "text" at bounding box center [141, 254] width 156 height 15
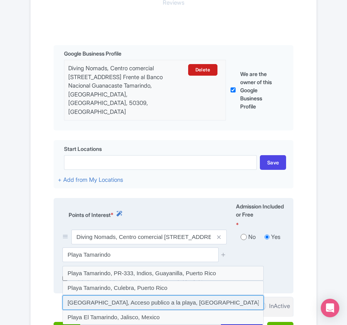
click at [122, 298] on input at bounding box center [163, 302] width 201 height 15
type input "[GEOGRAPHIC_DATA], Acceso publico a la playa, [GEOGRAPHIC_DATA], [GEOGRAPHIC_DA…"
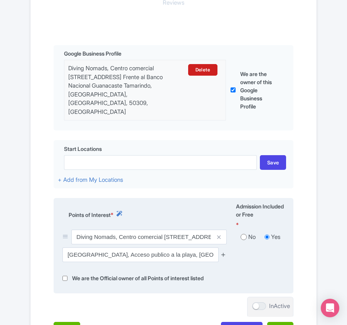
click at [224, 252] on icon at bounding box center [224, 255] width 6 height 6
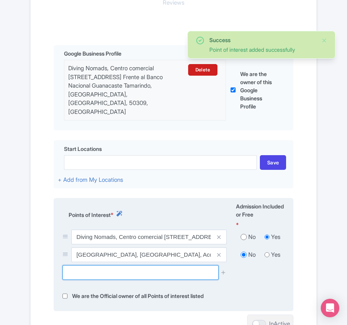
click at [164, 265] on input "text" at bounding box center [141, 272] width 156 height 15
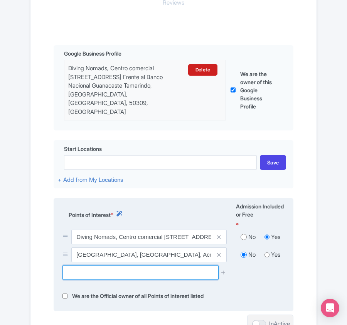
drag, startPoint x: 96, startPoint y: 265, endPoint x: 94, endPoint y: 261, distance: 4.8
click at [96, 265] on input "text" at bounding box center [141, 272] width 156 height 15
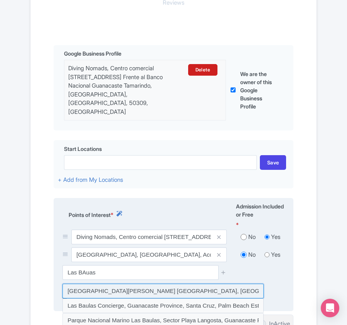
click at [113, 284] on input at bounding box center [163, 291] width 201 height 15
type input "[GEOGRAPHIC_DATA] [GEOGRAPHIC_DATA], [GEOGRAPHIC_DATA], [GEOGRAPHIC_DATA][PERSO…"
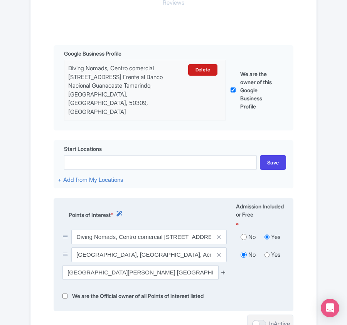
click at [221, 269] on icon at bounding box center [224, 272] width 6 height 6
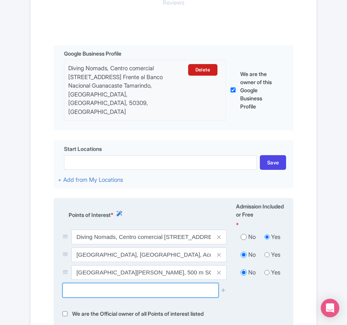
click at [127, 286] on input "text" at bounding box center [141, 290] width 156 height 15
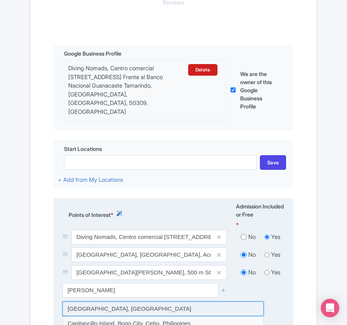
click at [111, 301] on input at bounding box center [163, 308] width 201 height 15
type input "[GEOGRAPHIC_DATA], [GEOGRAPHIC_DATA]"
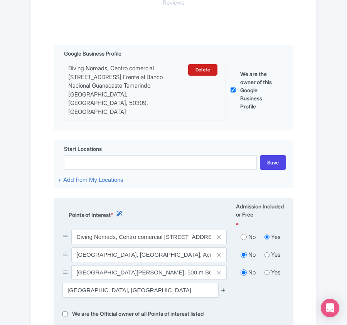
click at [221, 287] on icon at bounding box center [224, 290] width 6 height 6
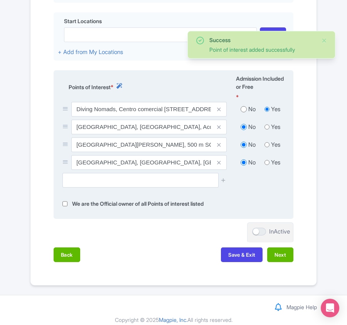
scroll to position [311, 0]
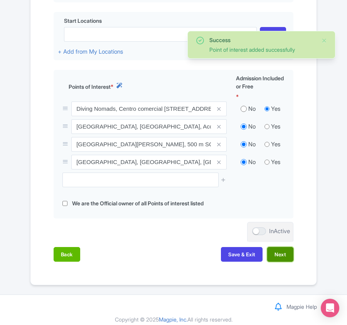
click at [274, 247] on button "Next" at bounding box center [280, 254] width 26 height 15
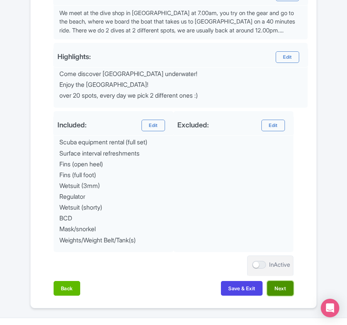
click at [283, 289] on button "Next" at bounding box center [280, 288] width 26 height 15
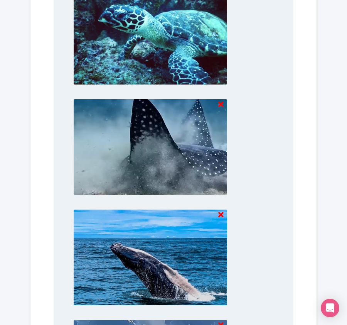
scroll to position [1246, 0]
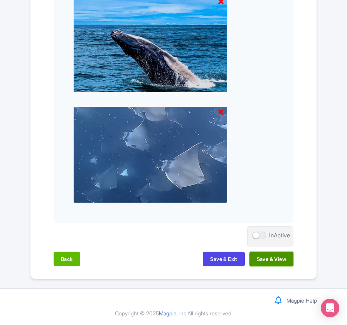
click at [281, 264] on button "Save & View" at bounding box center [272, 259] width 44 height 15
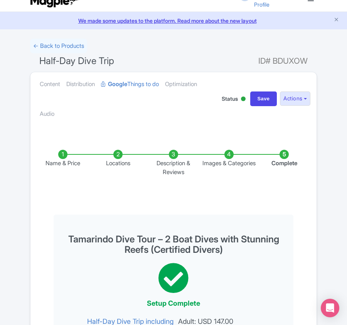
scroll to position [0, 0]
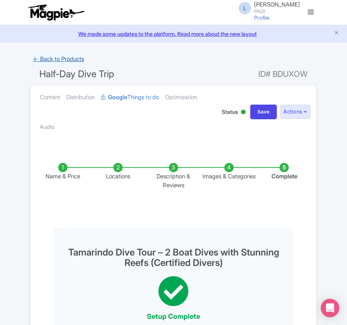
click at [59, 58] on link "← Back to Products" at bounding box center [58, 59] width 57 height 15
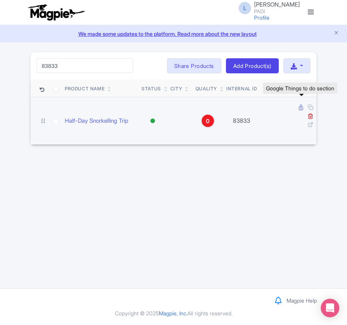
type input "83833"
click at [299, 109] on icon at bounding box center [301, 108] width 4 height 6
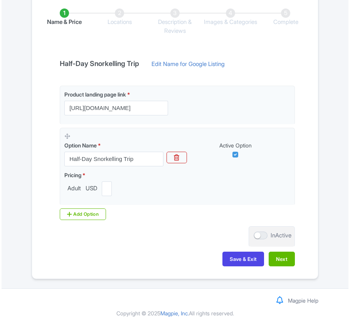
scroll to position [156, 0]
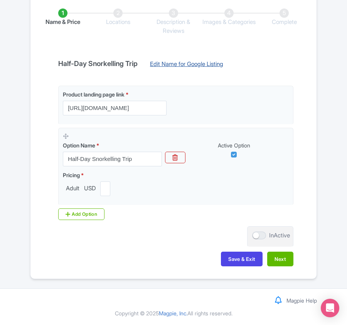
click at [167, 62] on link "Edit Name for Google Listing" at bounding box center [186, 66] width 89 height 12
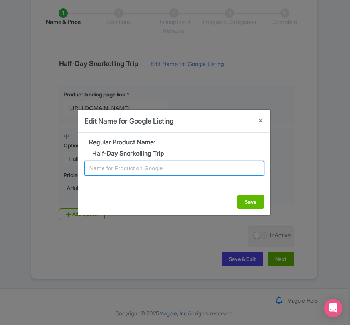
click at [178, 169] on input "text" at bounding box center [175, 168] width 180 height 15
paste input "Tamarindo Snorkeling Experience – Fun for Families and Nature Lovers"
type input "Tamarindo Snorkeling Experience – Fun for Families and Nature Lovers"
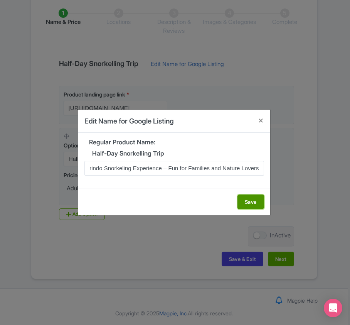
click at [254, 205] on button "Save" at bounding box center [251, 201] width 27 height 15
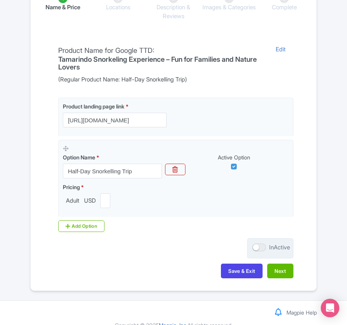
scroll to position [183, 0]
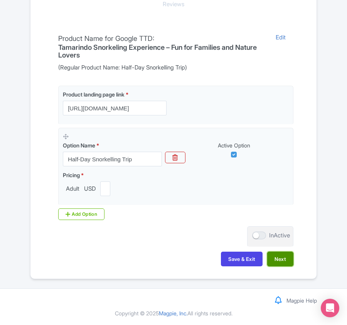
click at [280, 258] on button "Next" at bounding box center [280, 259] width 26 height 15
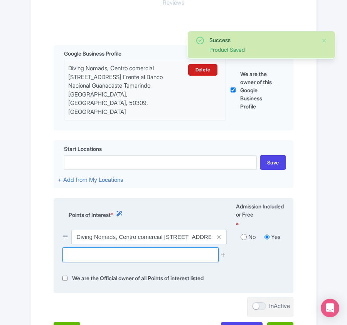
click at [135, 252] on input "text" at bounding box center [141, 254] width 156 height 15
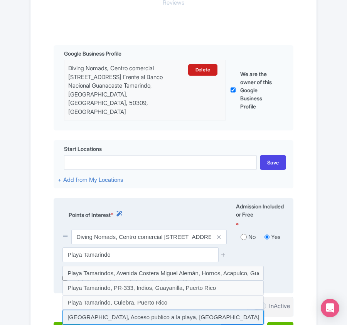
click at [157, 310] on input at bounding box center [163, 317] width 201 height 15
type input "[GEOGRAPHIC_DATA], Acceso publico a la playa, [GEOGRAPHIC_DATA], [GEOGRAPHIC_DA…"
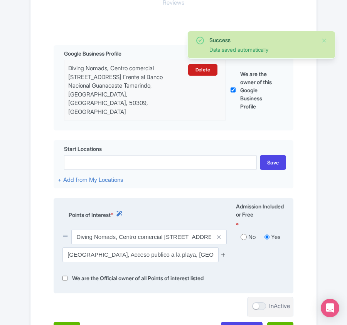
click at [223, 252] on icon at bounding box center [224, 255] width 6 height 6
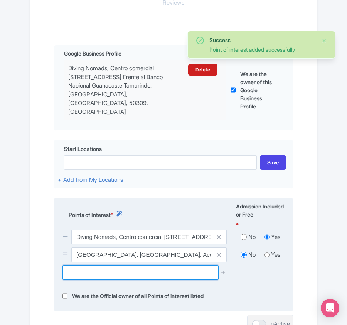
click at [96, 265] on input "text" at bounding box center [141, 272] width 156 height 15
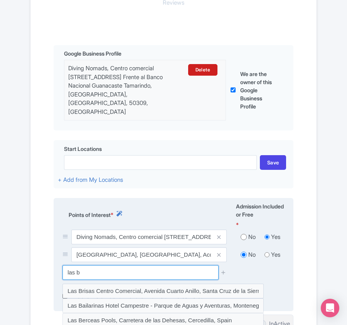
click at [97, 270] on input "las b" at bounding box center [141, 272] width 156 height 15
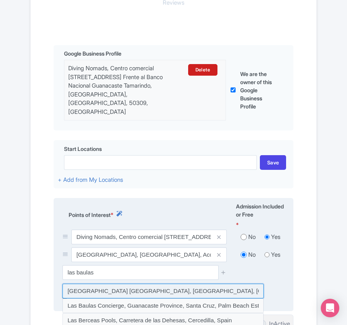
click at [105, 284] on input at bounding box center [163, 291] width 201 height 15
type input "Parque Nacional Marino Las Baulas de Guanacaste, Guanacaste Province, Santa Cru…"
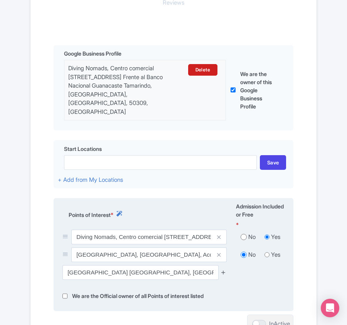
click at [221, 269] on icon at bounding box center [224, 272] width 6 height 6
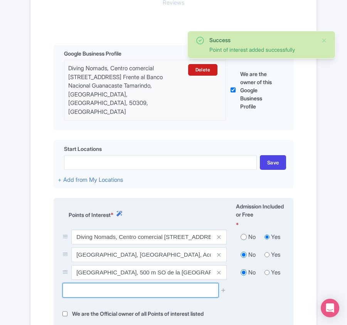
click at [88, 291] on input "text" at bounding box center [141, 290] width 156 height 15
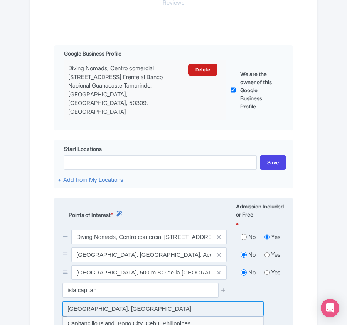
click at [90, 301] on input at bounding box center [163, 308] width 201 height 15
type input "Isla Capitán, Costa Rica"
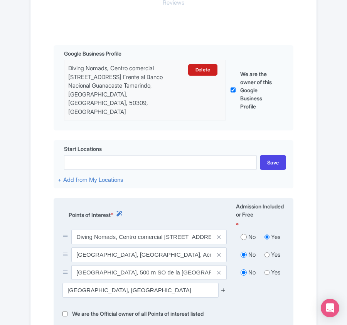
click at [223, 287] on icon at bounding box center [224, 290] width 6 height 6
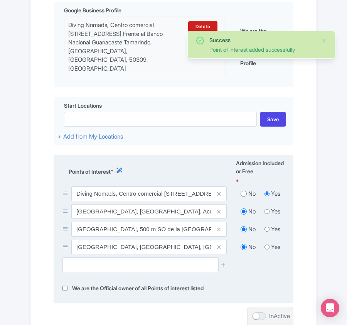
scroll to position [286, 0]
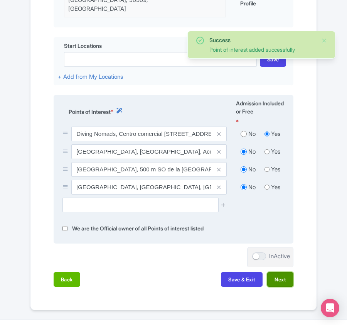
click at [286, 272] on button "Next" at bounding box center [280, 279] width 26 height 15
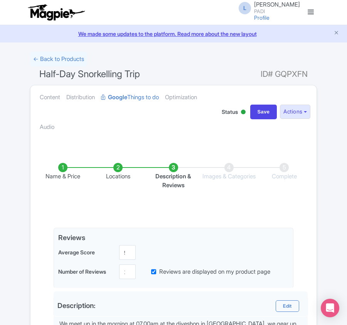
scroll to position [316, 0]
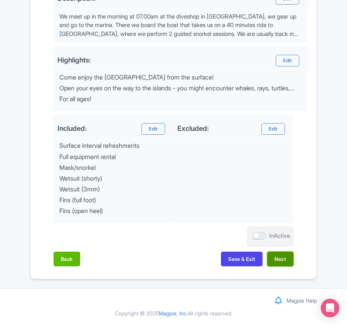
click at [284, 258] on button "Next" at bounding box center [280, 259] width 26 height 15
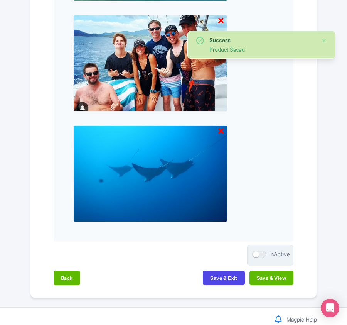
scroll to position [914, 0]
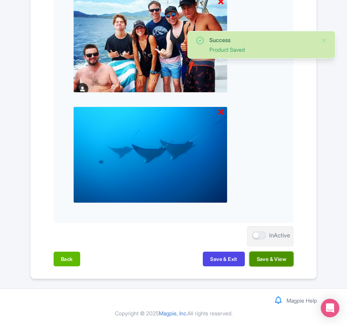
click at [282, 257] on button "Save & View" at bounding box center [272, 259] width 44 height 15
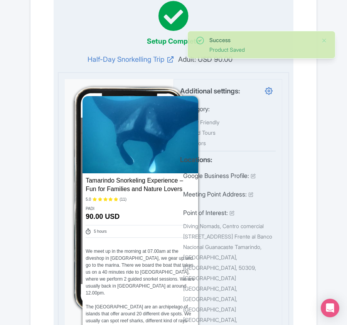
scroll to position [0, 0]
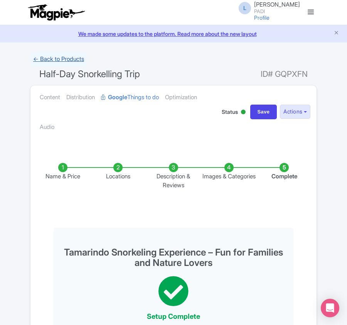
click at [65, 61] on link "← Back to Products" at bounding box center [58, 59] width 57 height 15
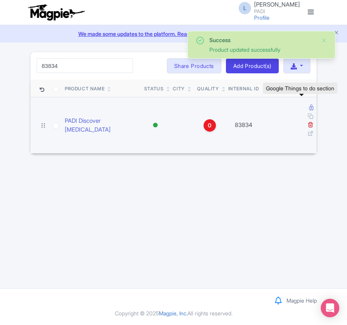
type input "83834"
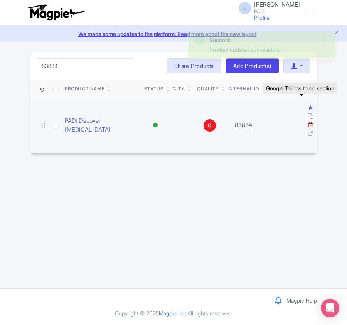
click at [302, 108] on icon at bounding box center [301, 108] width 4 height 6
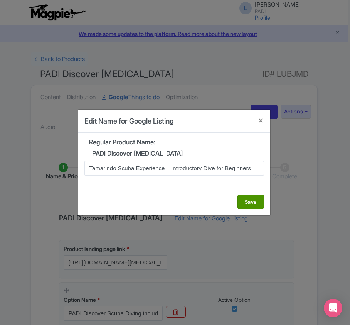
type input "Tamarindo Scuba Experience – Introductory Dive for Beginners"
click at [252, 201] on button "Save" at bounding box center [251, 201] width 27 height 15
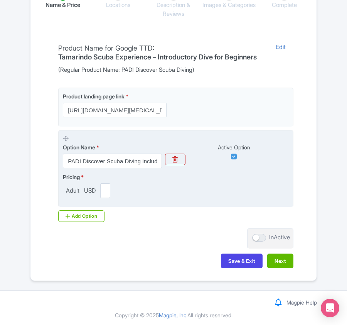
scroll to position [183, 0]
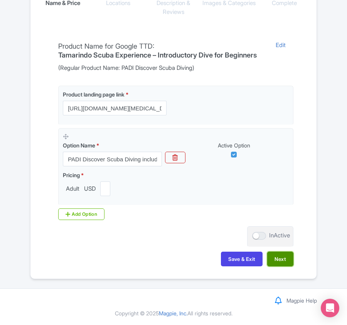
click at [275, 258] on button "Next" at bounding box center [280, 259] width 26 height 15
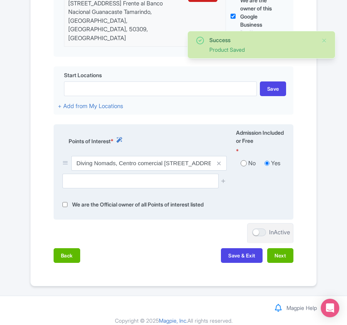
scroll to position [258, 0]
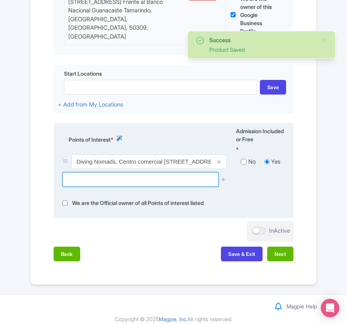
click at [106, 175] on input "text" at bounding box center [141, 179] width 156 height 15
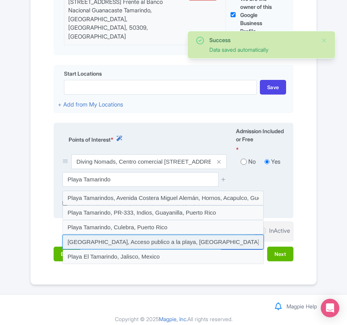
click at [99, 238] on input at bounding box center [163, 242] width 201 height 15
type input "[GEOGRAPHIC_DATA], Acceso publico a la playa, [GEOGRAPHIC_DATA], [GEOGRAPHIC_DA…"
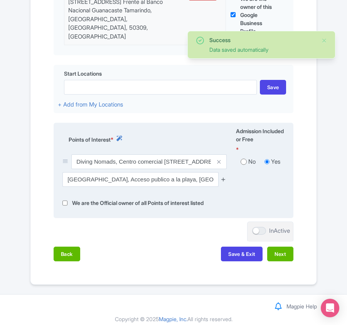
click at [225, 176] on icon at bounding box center [224, 179] width 6 height 6
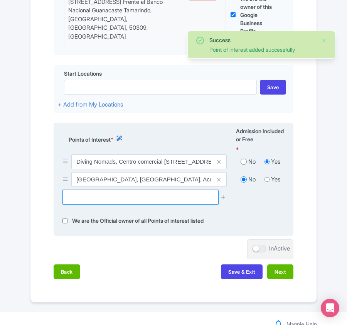
click at [104, 195] on input "text" at bounding box center [141, 197] width 156 height 15
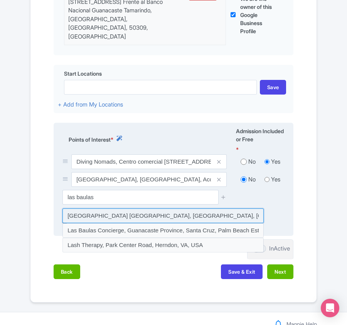
click at [105, 208] on input at bounding box center [163, 215] width 201 height 15
type input "[GEOGRAPHIC_DATA] [GEOGRAPHIC_DATA], [GEOGRAPHIC_DATA], [GEOGRAPHIC_DATA][PERSO…"
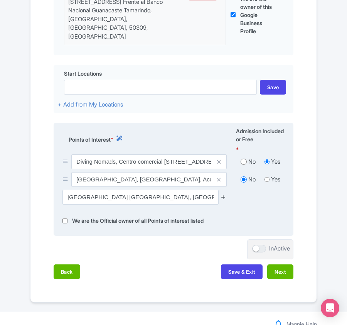
click at [222, 194] on icon at bounding box center [224, 197] width 6 height 6
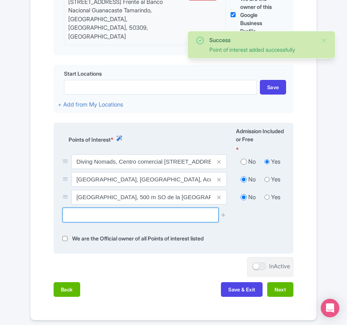
click at [107, 208] on input "text" at bounding box center [141, 215] width 156 height 15
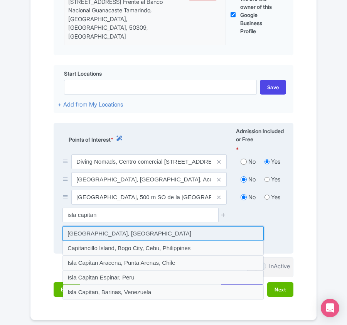
click at [107, 226] on input at bounding box center [163, 233] width 201 height 15
type input "[GEOGRAPHIC_DATA], [GEOGRAPHIC_DATA]"
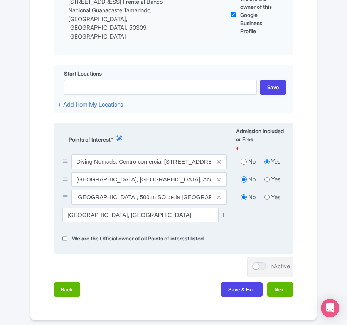
click at [223, 212] on icon at bounding box center [224, 215] width 6 height 6
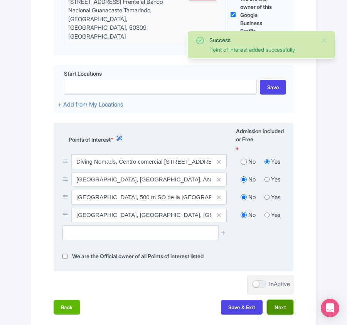
click at [278, 300] on button "Next" at bounding box center [280, 307] width 26 height 15
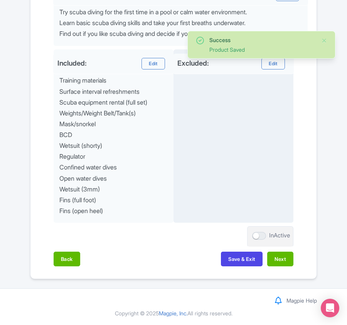
scroll to position [375, 0]
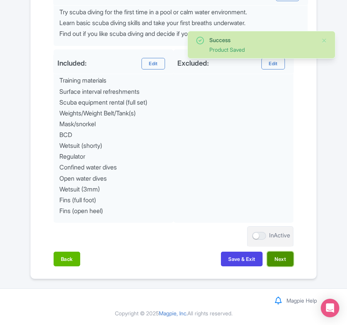
click at [278, 258] on button "Next" at bounding box center [280, 259] width 26 height 15
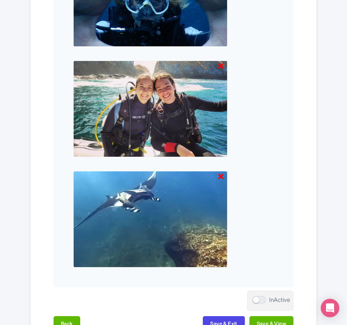
scroll to position [925, 0]
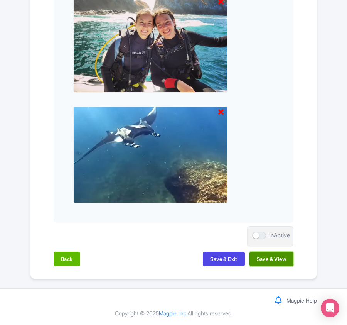
click at [284, 260] on button "Save & View" at bounding box center [272, 259] width 44 height 15
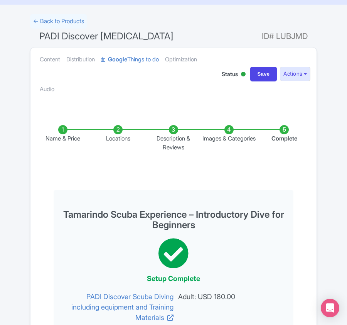
scroll to position [0, 0]
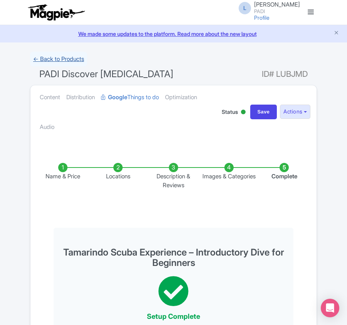
click at [56, 54] on link "← Back to Products" at bounding box center [58, 59] width 57 height 15
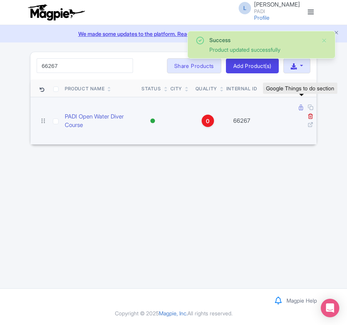
type input "66267"
click at [301, 110] on icon at bounding box center [301, 108] width 4 height 6
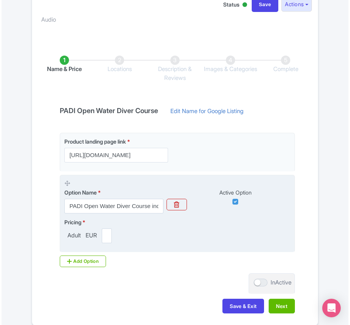
scroll to position [51, 0]
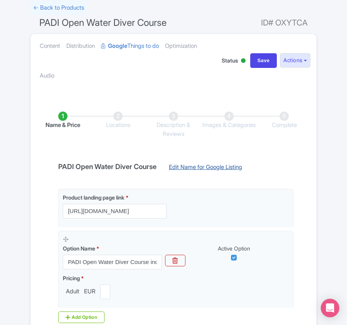
click at [185, 167] on link "Edit Name for Google Listing" at bounding box center [205, 169] width 89 height 12
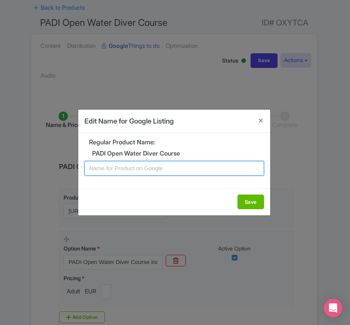
click at [145, 173] on input "text" at bounding box center [175, 168] width 180 height 15
paste input "Gran Canaria PADI Open Water Diving Lessons: Your First Step into a World of Fun"
type input "Gran Canaria PADI Open Water Diving Lessons: Your First Step into a World of Fun"
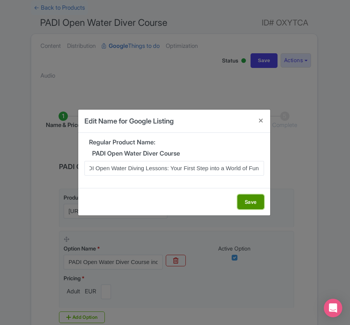
click at [240, 201] on button "Save" at bounding box center [251, 201] width 27 height 15
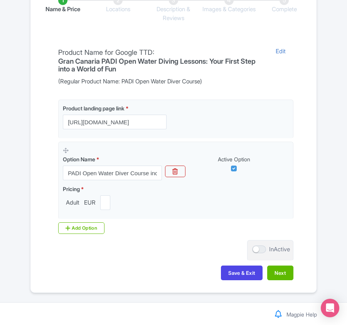
scroll to position [183, 0]
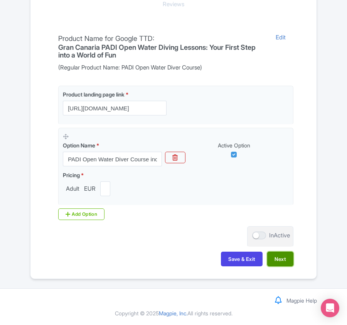
click at [281, 261] on button "Next" at bounding box center [280, 259] width 26 height 15
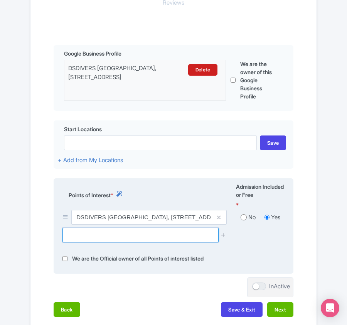
click at [153, 237] on input "text" at bounding box center [141, 235] width 156 height 15
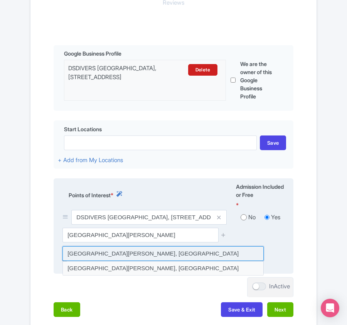
click at [90, 256] on input at bounding box center [163, 253] width 201 height 15
type input "[GEOGRAPHIC_DATA], [GEOGRAPHIC_DATA]"
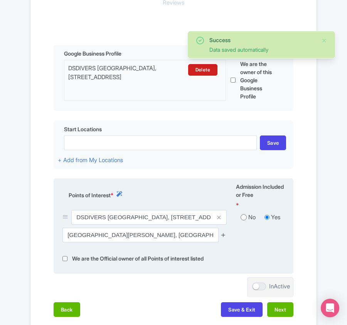
click at [224, 238] on icon at bounding box center [224, 235] width 6 height 6
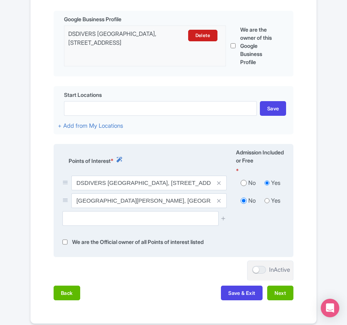
scroll to position [264, 0]
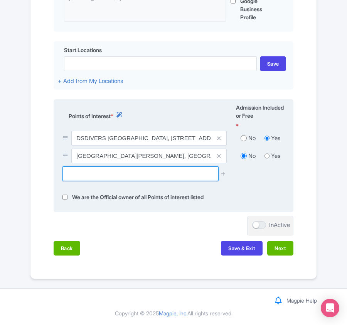
click at [112, 170] on input "text" at bounding box center [141, 173] width 156 height 15
paste input "Blue Bird Ship Wreck"
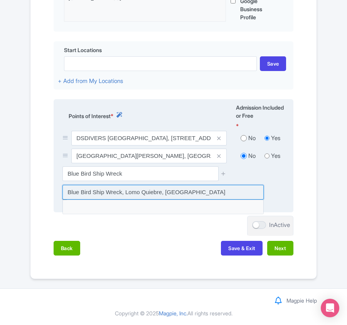
click at [115, 192] on input at bounding box center [163, 192] width 201 height 15
type input "Blue Bird Ship Wreck, Lomo Quiebre, Spain"
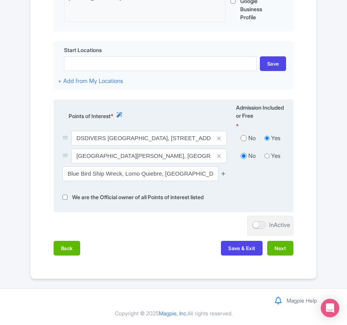
click at [223, 173] on icon at bounding box center [224, 174] width 6 height 6
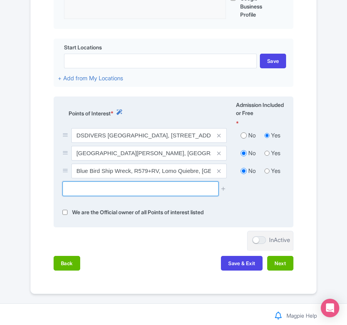
click at [80, 192] on input "text" at bounding box center [141, 188] width 156 height 15
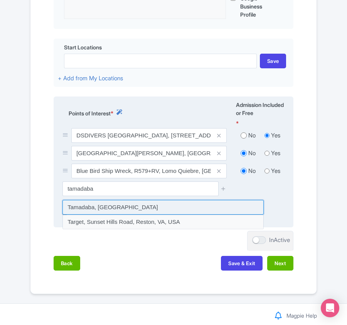
click at [85, 209] on input at bounding box center [163, 207] width 201 height 15
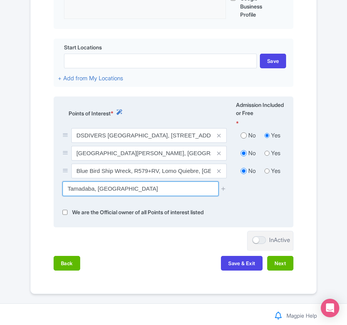
click at [96, 191] on input "Tamadaba, Spain" at bounding box center [141, 188] width 156 height 15
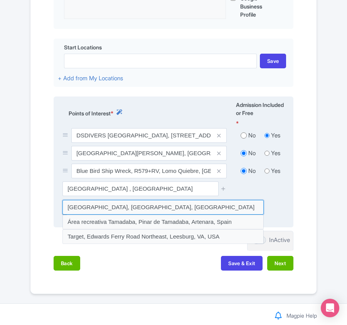
click at [145, 206] on input at bounding box center [163, 207] width 201 height 15
type input "[GEOGRAPHIC_DATA], [GEOGRAPHIC_DATA], [GEOGRAPHIC_DATA]"
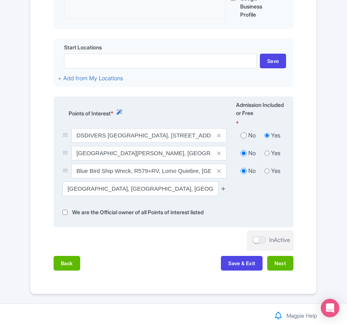
click at [222, 191] on icon at bounding box center [224, 189] width 6 height 6
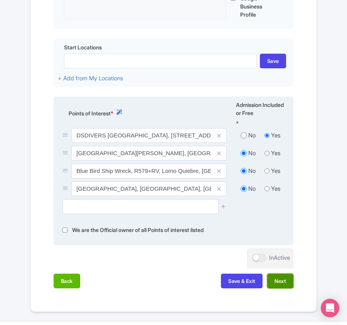
click at [283, 282] on button "Next" at bounding box center [280, 281] width 26 height 15
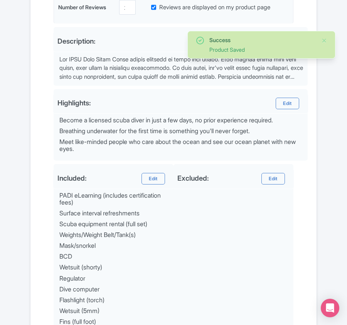
scroll to position [410, 0]
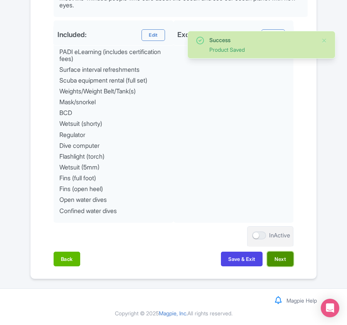
click at [282, 262] on button "Next" at bounding box center [280, 259] width 26 height 15
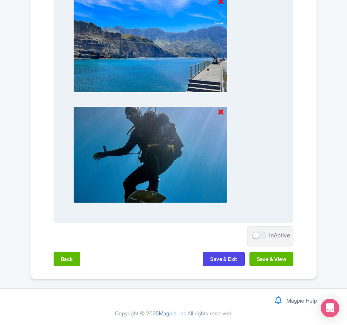
scroll to position [925, 0]
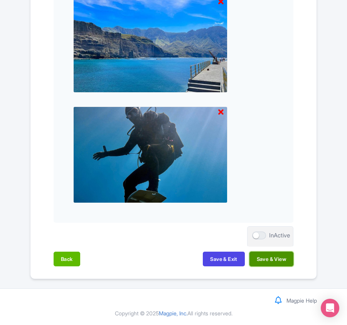
click at [266, 259] on button "Save & View" at bounding box center [272, 259] width 44 height 15
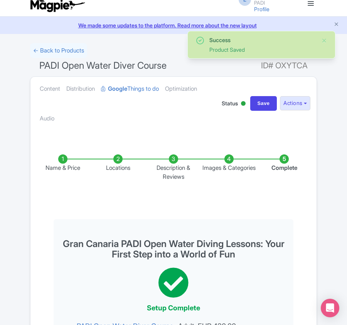
scroll to position [0, 0]
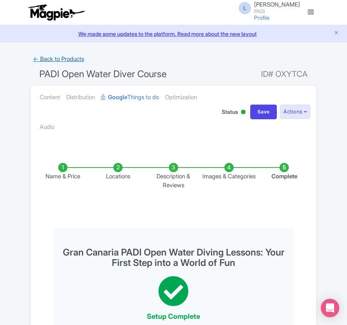
click at [50, 54] on link "← Back to Products" at bounding box center [58, 59] width 57 height 15
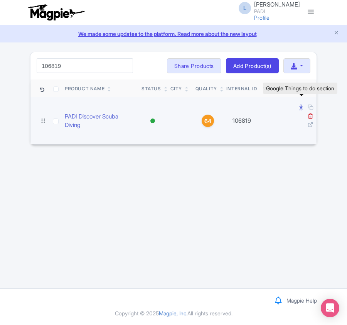
type input "106819"
click at [302, 110] on icon at bounding box center [301, 108] width 4 height 6
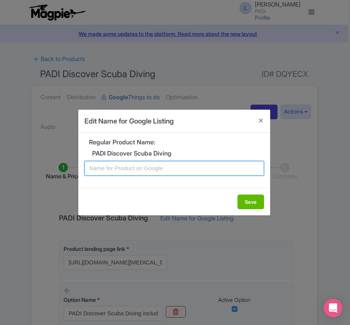
click at [133, 173] on input "text" at bounding box center [175, 168] width 180 height 15
paste input "Gran Canaria Discovery Dive: Introductory Scuba Adventure for New Divers"
type input "Gran Canaria Discovery Dive: Introductory Scuba Adventure for New Divers"
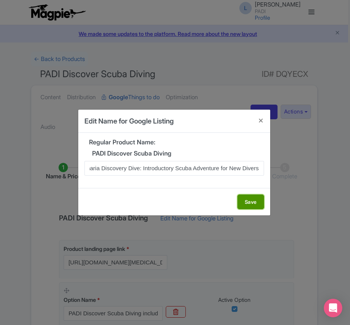
click at [246, 201] on button "Save" at bounding box center [251, 201] width 27 height 15
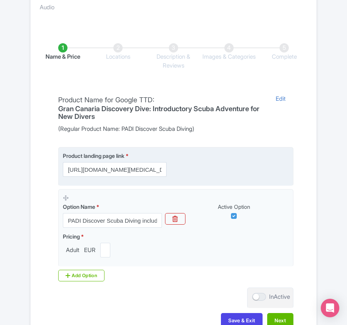
scroll to position [183, 0]
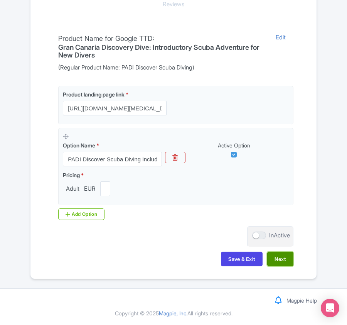
click at [281, 262] on button "Next" at bounding box center [280, 259] width 26 height 15
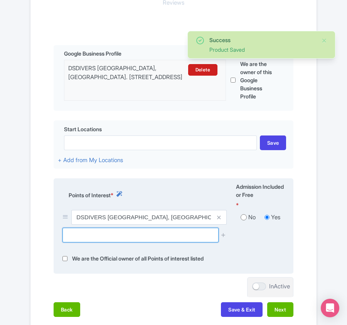
click at [135, 230] on input "text" at bounding box center [141, 235] width 156 height 15
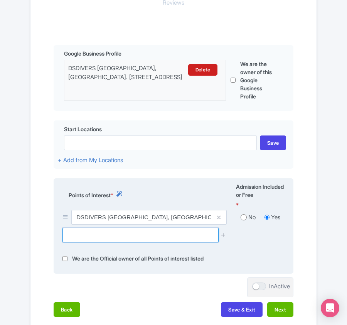
click at [140, 237] on input "text" at bounding box center [141, 235] width 156 height 15
click at [90, 237] on input "text" at bounding box center [141, 235] width 156 height 15
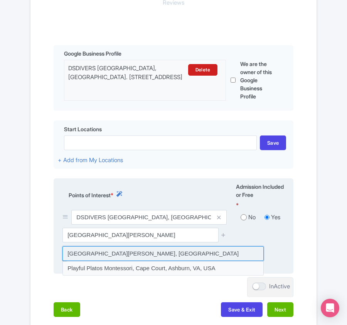
click at [91, 257] on input at bounding box center [163, 253] width 201 height 15
type input "[GEOGRAPHIC_DATA], [GEOGRAPHIC_DATA]"
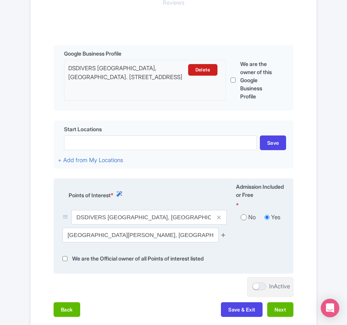
click at [224, 236] on icon at bounding box center [224, 235] width 6 height 6
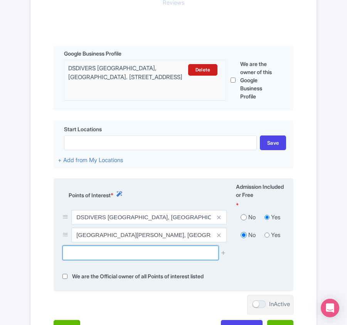
click at [122, 257] on input "text" at bounding box center [141, 252] width 156 height 15
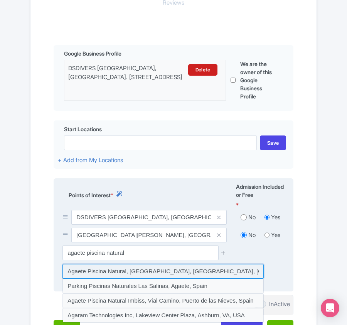
click at [119, 272] on input at bounding box center [163, 271] width 201 height 15
type input "Agaete Piscina Natural, [GEOGRAPHIC_DATA], [GEOGRAPHIC_DATA], [GEOGRAPHIC_DATA]"
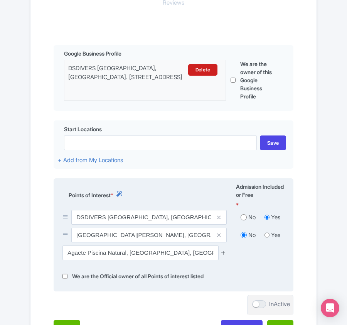
click at [225, 254] on icon at bounding box center [224, 253] width 6 height 6
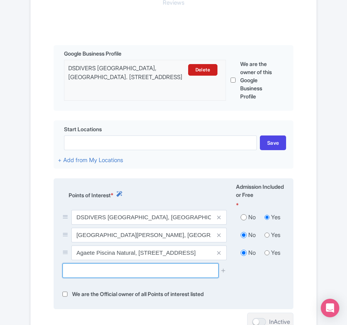
click at [137, 275] on input "text" at bounding box center [141, 270] width 156 height 15
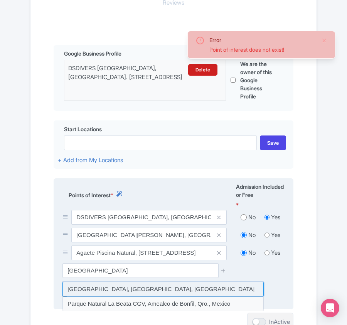
click at [127, 292] on input at bounding box center [163, 289] width 201 height 15
type input "[GEOGRAPHIC_DATA], [GEOGRAPHIC_DATA], [GEOGRAPHIC_DATA]"
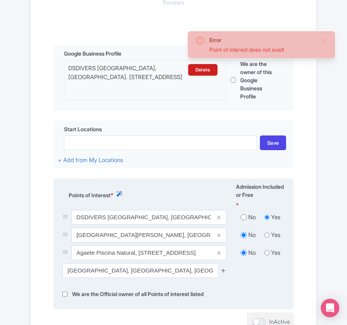
click at [223, 272] on icon at bounding box center [224, 270] width 6 height 6
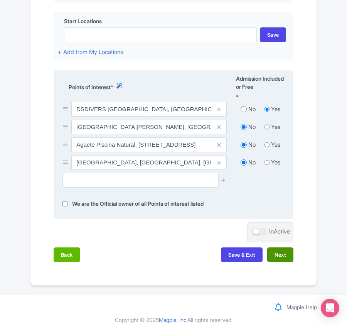
scroll to position [300, 0]
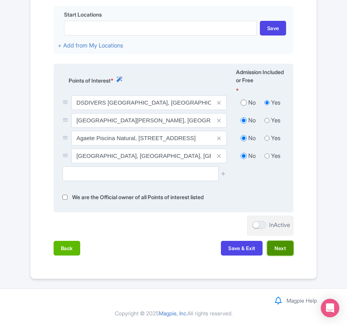
click at [286, 246] on button "Next" at bounding box center [280, 248] width 26 height 15
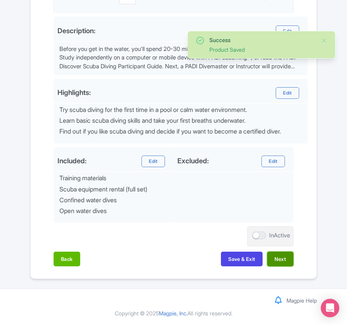
click at [279, 259] on button "Next" at bounding box center [280, 259] width 26 height 15
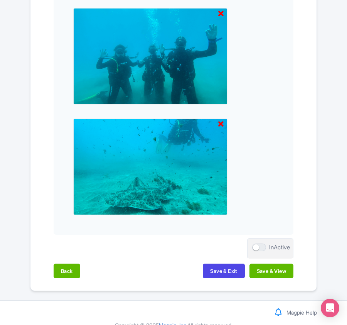
scroll to position [1035, 0]
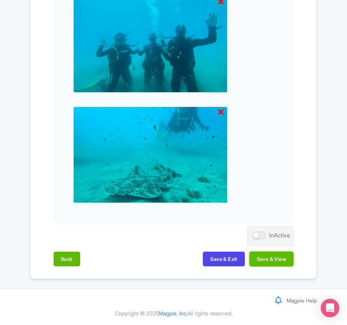
click at [279, 259] on button "Save & View" at bounding box center [272, 259] width 44 height 15
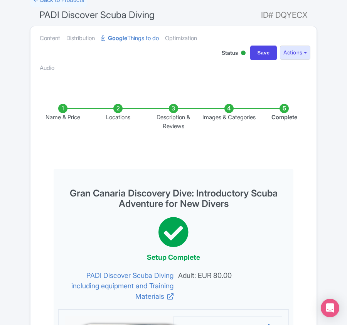
scroll to position [0, 0]
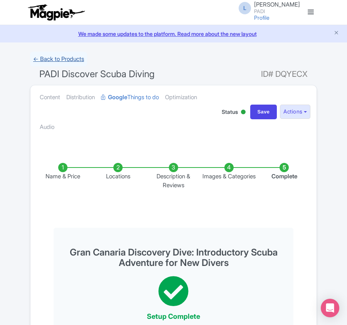
click at [37, 62] on link "← Back to Products" at bounding box center [58, 59] width 57 height 15
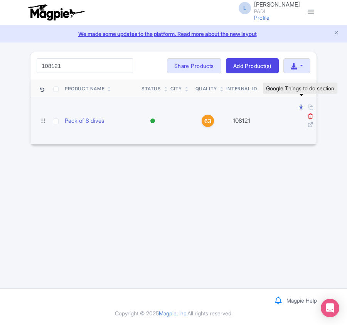
type input "108121"
click at [299, 107] on icon at bounding box center [301, 108] width 4 height 6
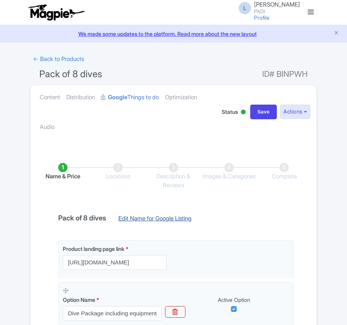
click at [171, 216] on link "Edit Name for Google Listing" at bounding box center [155, 220] width 89 height 12
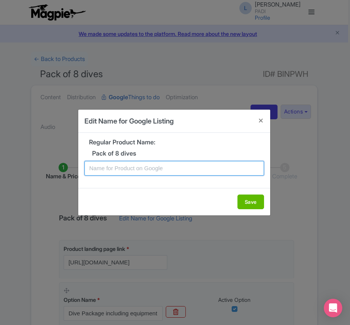
click at [161, 167] on input "text" at bounding box center [175, 168] width 180 height 15
paste input "Gran Canaria Wonders Await – 4 Days, 8 Dive Excursion for Certified Divers from…"
type input "Gran Canaria Wonders Await – 4 Days, 8 Dive Excursion for Certified Divers from…"
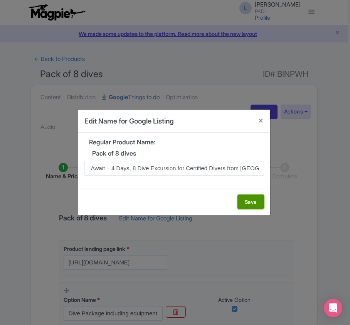
click at [252, 201] on button "Save" at bounding box center [251, 201] width 27 height 15
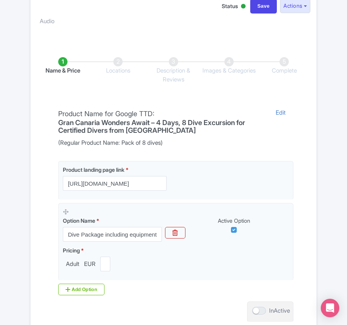
scroll to position [183, 0]
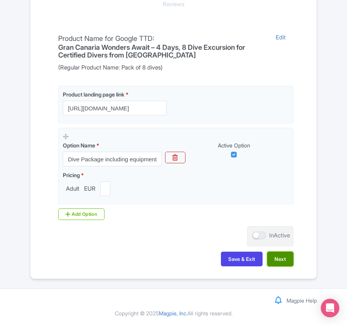
click at [277, 256] on button "Next" at bounding box center [280, 259] width 26 height 15
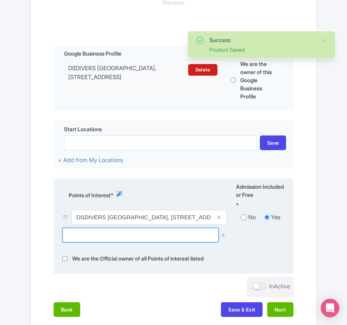
click at [91, 233] on input "text" at bounding box center [141, 235] width 156 height 15
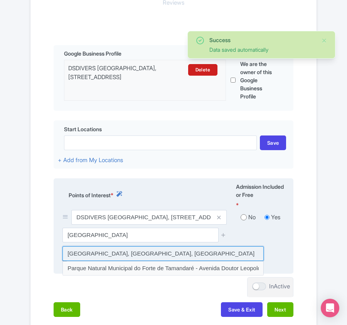
click at [99, 255] on input at bounding box center [163, 253] width 201 height 15
type input "[GEOGRAPHIC_DATA], [GEOGRAPHIC_DATA], [GEOGRAPHIC_DATA]"
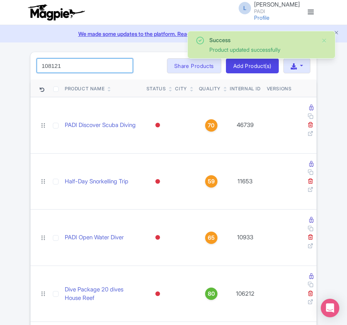
click at [64, 66] on input "108121" at bounding box center [85, 65] width 96 height 15
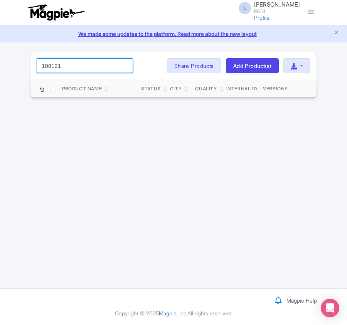
click at [70, 68] on input "108121" at bounding box center [85, 65] width 96 height 15
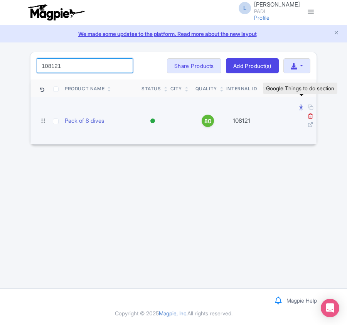
type input "108121"
click at [299, 108] on icon at bounding box center [301, 108] width 4 height 6
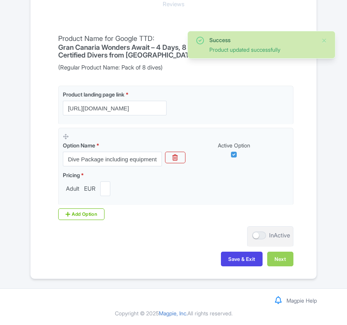
scroll to position [183, 0]
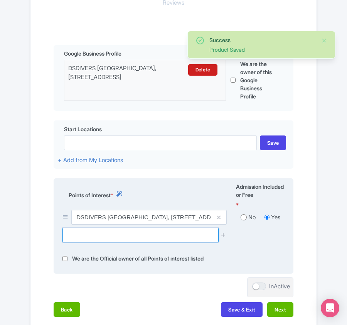
click at [119, 231] on input "text" at bounding box center [141, 235] width 156 height 15
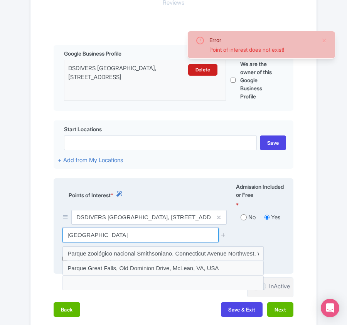
click at [88, 238] on input "[GEOGRAPHIC_DATA]" at bounding box center [141, 235] width 156 height 15
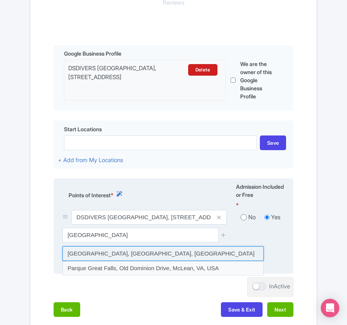
click at [94, 256] on input at bounding box center [163, 253] width 201 height 15
type input "[GEOGRAPHIC_DATA], [GEOGRAPHIC_DATA], [GEOGRAPHIC_DATA]"
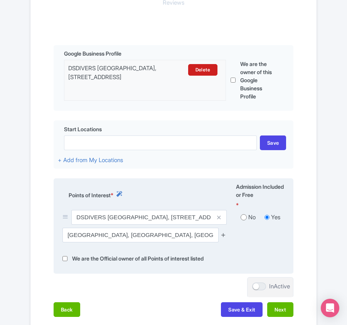
click at [224, 238] on icon at bounding box center [224, 235] width 6 height 6
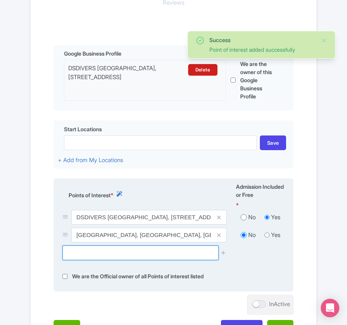
click at [159, 259] on input "text" at bounding box center [141, 252] width 156 height 15
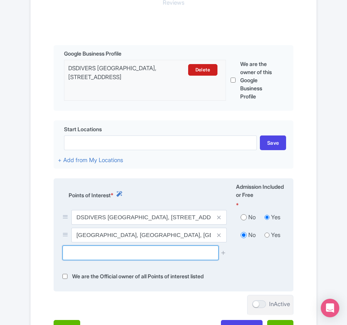
click at [92, 255] on input "text" at bounding box center [141, 252] width 156 height 15
paste input "Blue Bird Ship Wreck"
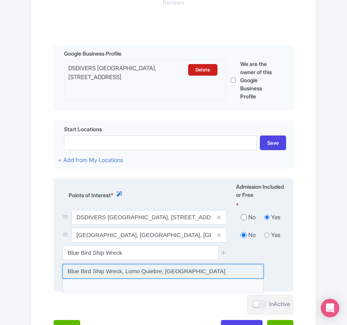
click at [110, 274] on input at bounding box center [163, 271] width 201 height 15
type input "Blue Bird Ship Wreck, Lomo Quiebre, [GEOGRAPHIC_DATA]"
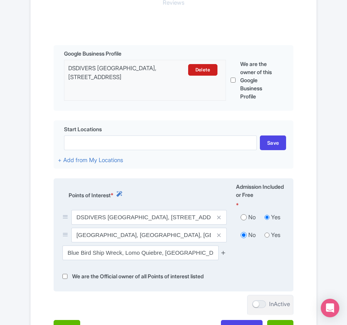
click at [226, 253] on icon at bounding box center [224, 253] width 6 height 6
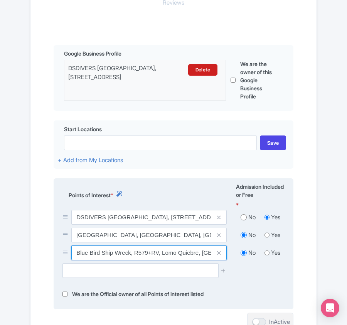
drag, startPoint x: 135, startPoint y: 254, endPoint x: 159, endPoint y: 254, distance: 24.3
click at [159, 225] on input "Blue Bird Ship Wreck, R579+RV, Lomo Quiebre, Las Palmas, Spain" at bounding box center [149, 217] width 156 height 15
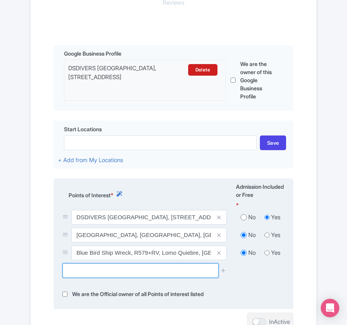
click at [103, 275] on input "text" at bounding box center [141, 270] width 156 height 15
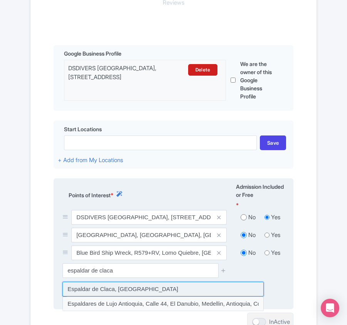
click at [104, 287] on input at bounding box center [163, 289] width 201 height 15
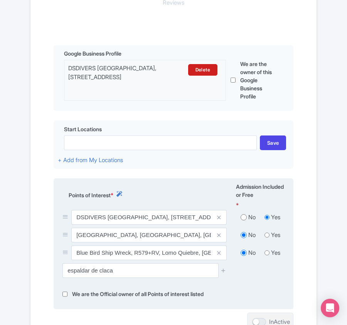
type input "Espaldar de Claca, Spain"
click at [224, 270] on icon at bounding box center [224, 270] width 6 height 6
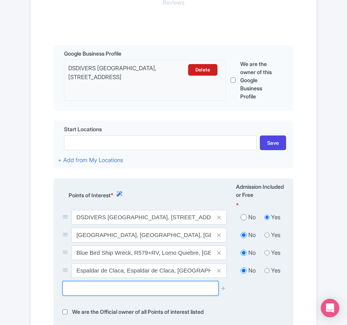
click at [108, 293] on input "text" at bounding box center [141, 288] width 156 height 15
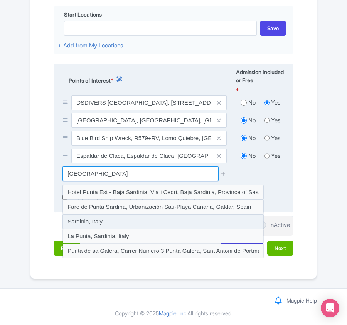
scroll to position [300, 0]
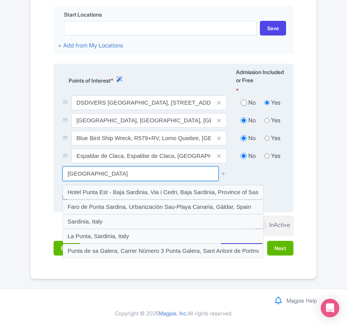
drag, startPoint x: 65, startPoint y: 175, endPoint x: 178, endPoint y: 174, distance: 112.7
click at [178, 174] on input "Punta de Sardinia" at bounding box center [141, 173] width 156 height 15
paste input "Charco de los Espejos"
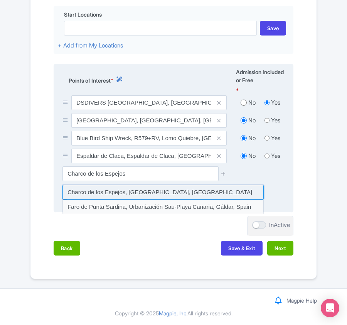
click at [104, 187] on input at bounding box center [163, 192] width 201 height 15
type input "Charco de los Espejos, Gáldar, Spain"
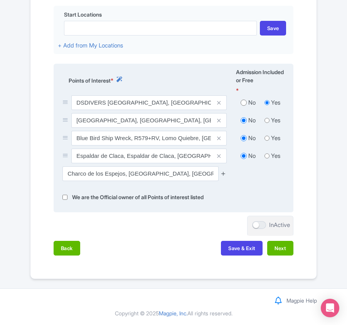
click at [223, 173] on icon at bounding box center [224, 174] width 6 height 6
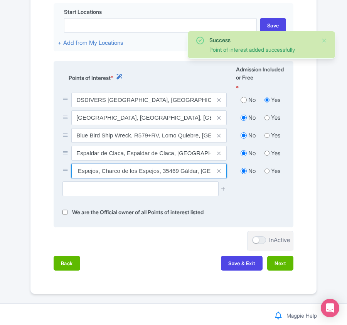
scroll to position [0, 74]
drag, startPoint x: 172, startPoint y: 173, endPoint x: 208, endPoint y: 168, distance: 36.6
click at [208, 107] on input "Charco de los Espejos, Charco de los Espejos, 35469 Gáldar, Las Palmas, Spain" at bounding box center [149, 100] width 156 height 15
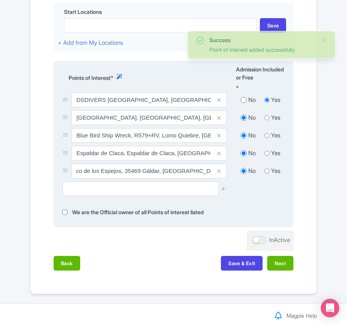
click at [274, 201] on div at bounding box center [174, 191] width 232 height 20
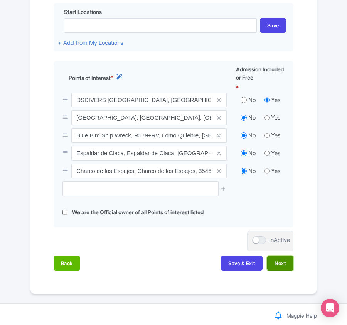
click at [281, 263] on button "Next" at bounding box center [280, 263] width 26 height 15
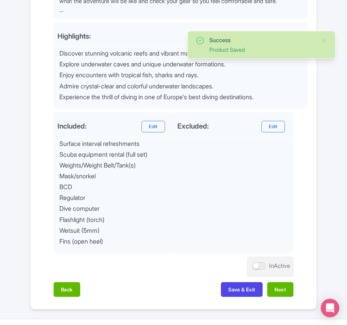
scroll to position [364, 0]
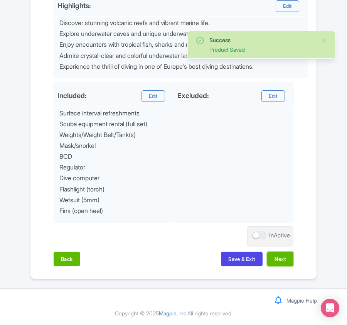
click at [281, 263] on button "Next" at bounding box center [280, 259] width 26 height 15
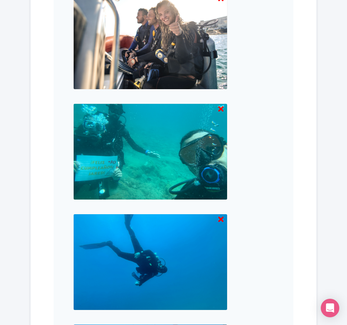
scroll to position [1025, 0]
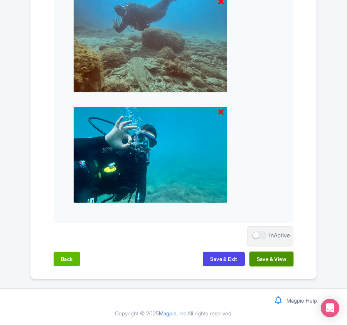
click at [278, 262] on button "Save & View" at bounding box center [272, 259] width 44 height 15
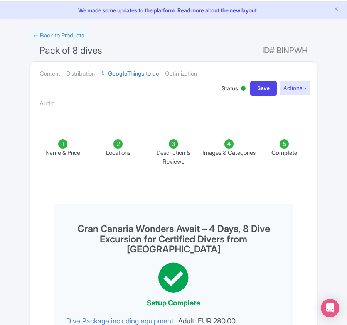
scroll to position [0, 0]
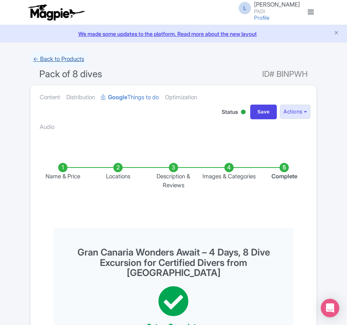
click at [63, 60] on link "← Back to Products" at bounding box center [58, 59] width 57 height 15
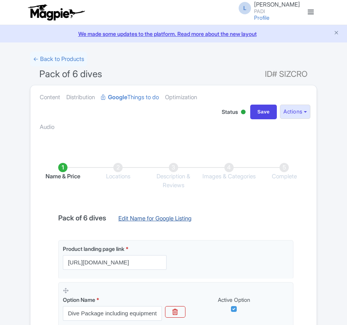
click at [159, 220] on link "Edit Name for Google Listing" at bounding box center [155, 220] width 89 height 12
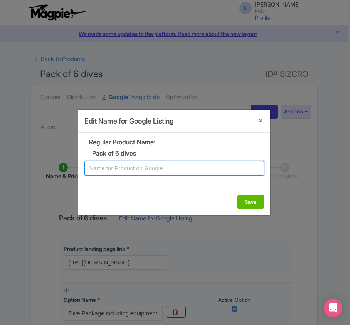
click at [161, 167] on input "text" at bounding box center [175, 168] width 180 height 15
paste input "3-Day Dive Pack in [GEOGRAPHIC_DATA] – 6 Dives for Certified Divers"
type input "3-Day Dive Pack in gran Canaria – 6 Dives for Certified Divers"
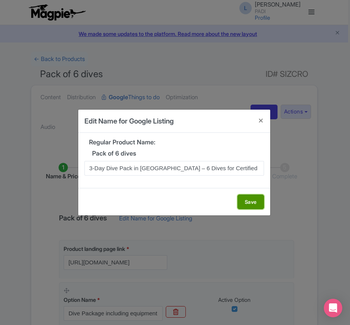
click at [242, 204] on button "Save" at bounding box center [251, 201] width 27 height 15
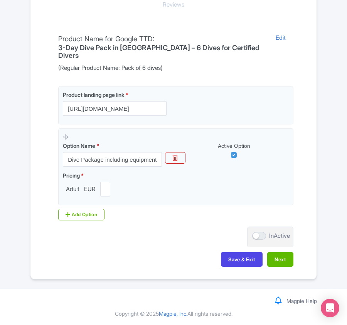
scroll to position [183, 0]
click at [281, 258] on button "Next" at bounding box center [280, 259] width 26 height 15
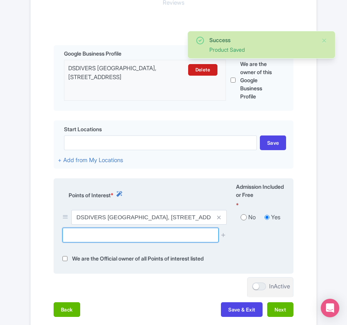
click at [96, 242] on input "text" at bounding box center [141, 235] width 156 height 15
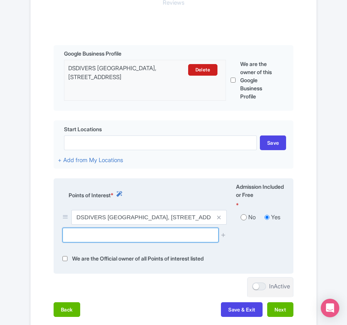
click at [128, 242] on input "text" at bounding box center [141, 235] width 156 height 15
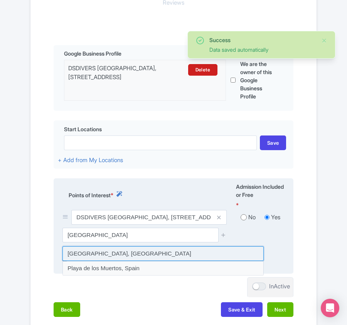
click at [76, 255] on input at bounding box center [163, 253] width 201 height 15
type input "[GEOGRAPHIC_DATA][PERSON_NAME], [GEOGRAPHIC_DATA]"
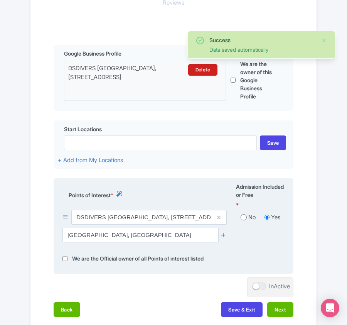
click at [223, 235] on icon at bounding box center [224, 235] width 6 height 6
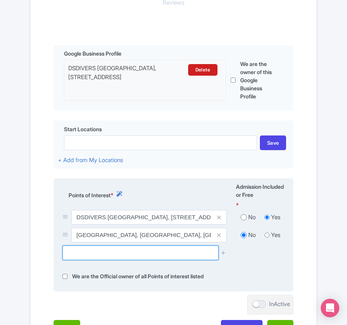
click at [86, 255] on input "text" at bounding box center [141, 252] width 156 height 15
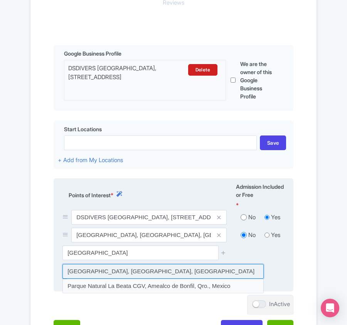
click at [96, 269] on input at bounding box center [163, 271] width 201 height 15
type input "[GEOGRAPHIC_DATA], [GEOGRAPHIC_DATA], [GEOGRAPHIC_DATA]"
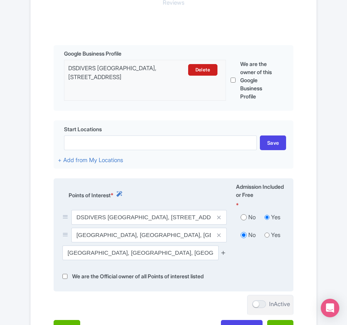
click at [224, 253] on icon at bounding box center [224, 253] width 6 height 6
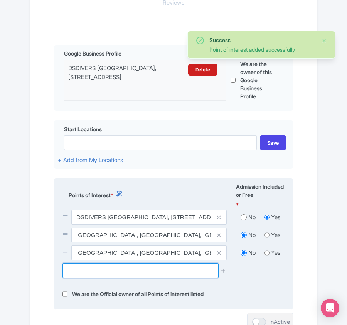
click at [90, 274] on input "text" at bounding box center [141, 270] width 156 height 15
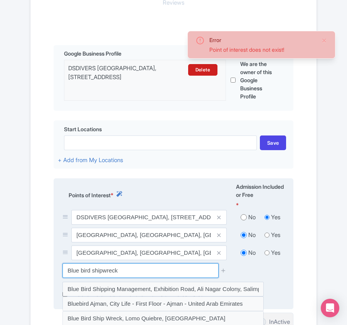
click at [103, 274] on input "Blue bird shipwreck" at bounding box center [141, 270] width 156 height 15
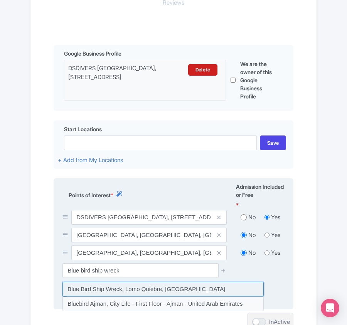
click at [104, 289] on input at bounding box center [163, 289] width 201 height 15
type input "Blue Bird Ship Wreck, Lomo Quiebre, [GEOGRAPHIC_DATA]"
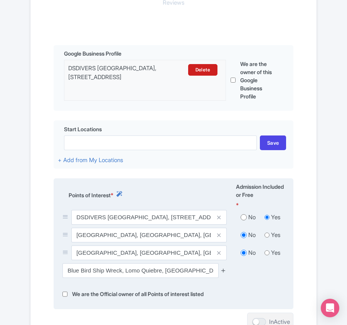
click at [224, 269] on icon at bounding box center [224, 270] width 6 height 6
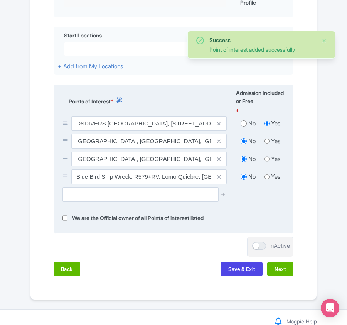
scroll to position [300, 0]
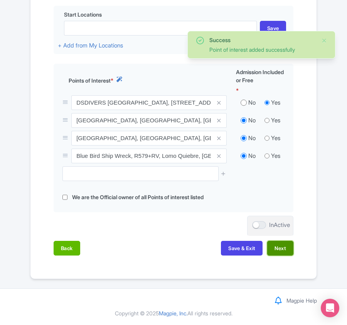
click at [284, 246] on button "Next" at bounding box center [280, 248] width 26 height 15
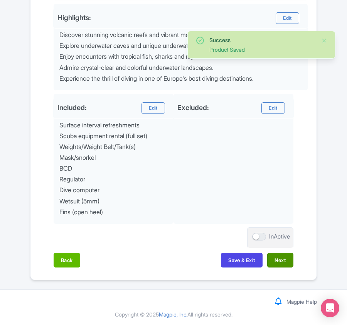
scroll to position [353, 0]
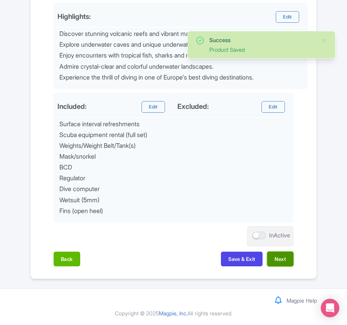
click at [280, 261] on button "Next" at bounding box center [280, 259] width 26 height 15
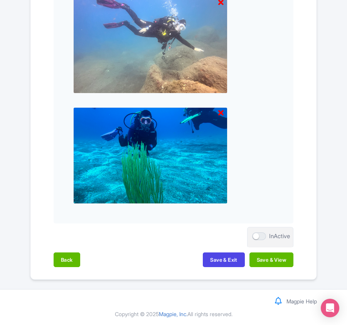
scroll to position [1135, 0]
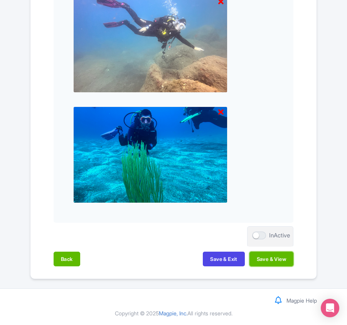
click at [280, 261] on button "Save & View" at bounding box center [272, 259] width 44 height 15
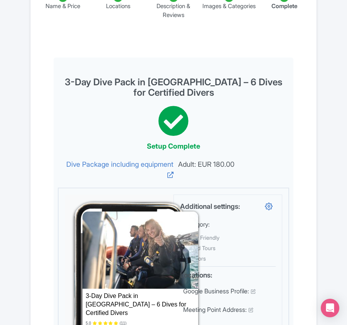
scroll to position [0, 0]
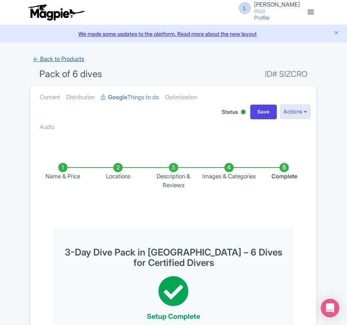
click at [60, 60] on link "← Back to Products" at bounding box center [58, 59] width 57 height 15
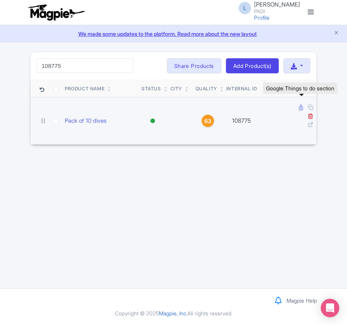
type input "108775"
click at [300, 109] on icon at bounding box center [301, 108] width 4 height 6
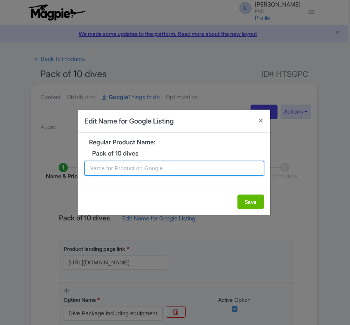
click at [133, 167] on input "text" at bounding box center [175, 168] width 180 height 15
paste input "Top 10 Gran Canaria Dives for Certified Divers – colorful reefs and unique mari…"
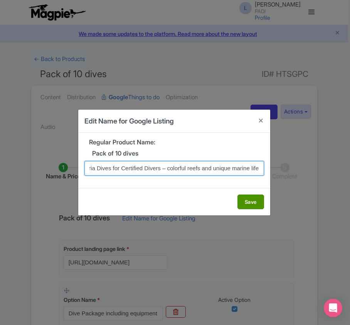
type input "Top 10 Gran Canaria Dives for Certified Divers – colorful reefs and unique mari…"
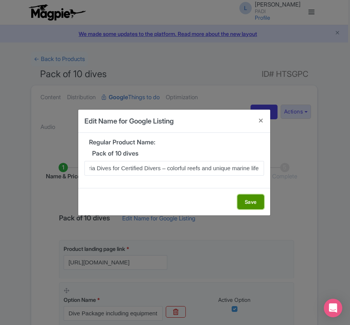
click at [256, 207] on button "Save" at bounding box center [251, 201] width 27 height 15
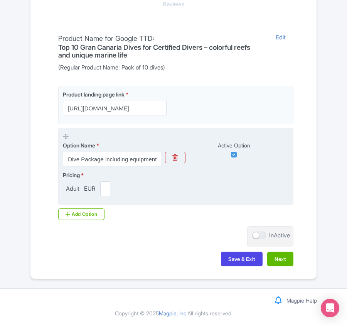
scroll to position [183, 0]
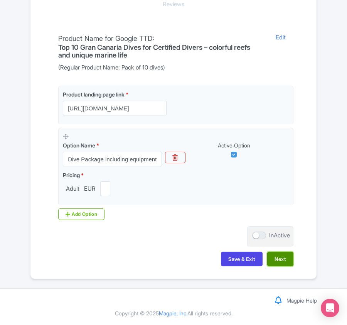
click at [279, 259] on button "Next" at bounding box center [280, 259] width 26 height 15
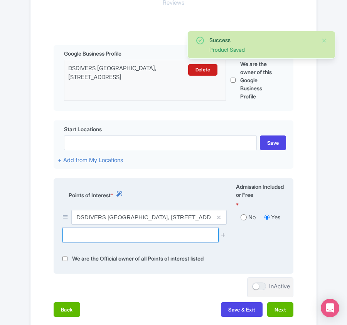
click at [87, 237] on input "text" at bounding box center [141, 235] width 156 height 15
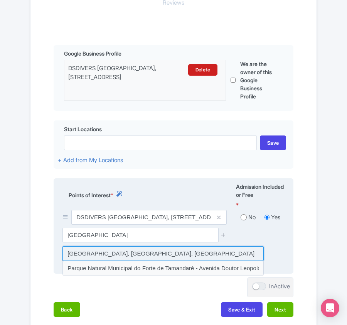
click at [95, 252] on input at bounding box center [163, 253] width 201 height 15
type input "[GEOGRAPHIC_DATA], [GEOGRAPHIC_DATA], [GEOGRAPHIC_DATA]"
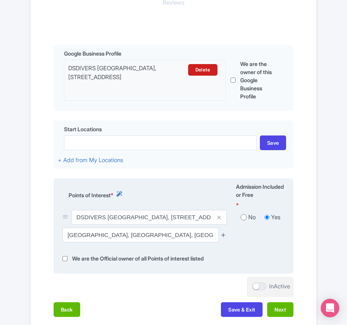
click at [223, 235] on icon at bounding box center [224, 235] width 6 height 6
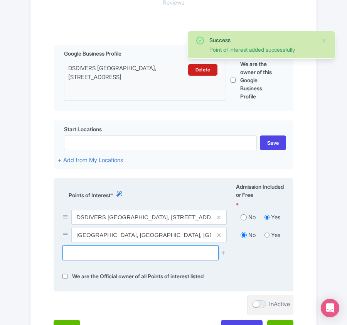
click at [129, 257] on input "text" at bounding box center [141, 252] width 156 height 15
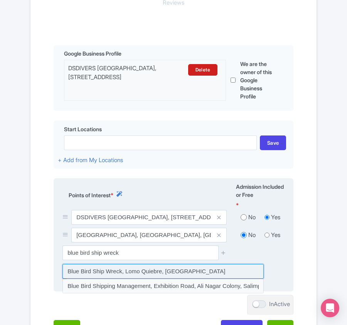
click at [130, 272] on input at bounding box center [163, 271] width 201 height 15
type input "Blue Bird Ship Wreck, Lomo Quiebre, [GEOGRAPHIC_DATA]"
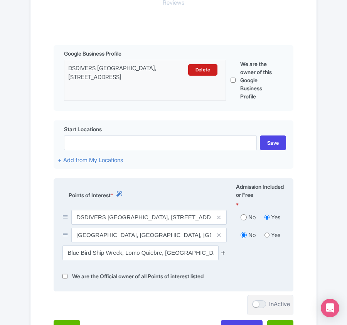
click at [224, 252] on icon at bounding box center [224, 253] width 6 height 6
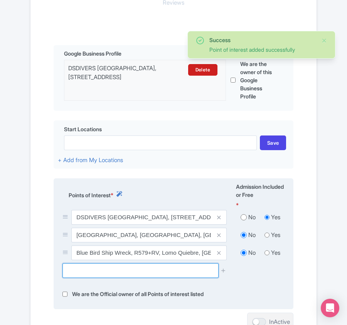
click at [96, 270] on input "text" at bounding box center [141, 270] width 156 height 15
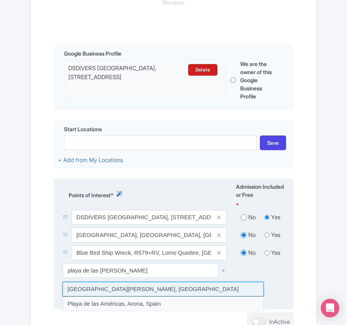
click at [105, 286] on input at bounding box center [163, 289] width 201 height 15
type input "[GEOGRAPHIC_DATA][PERSON_NAME], [GEOGRAPHIC_DATA]"
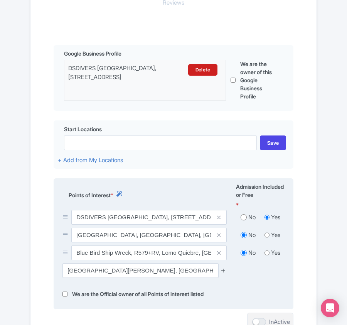
click at [226, 272] on icon at bounding box center [224, 270] width 6 height 6
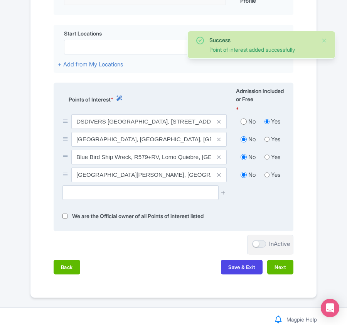
scroll to position [300, 0]
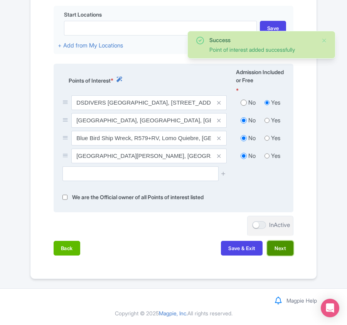
click at [284, 252] on button "Next" at bounding box center [280, 248] width 26 height 15
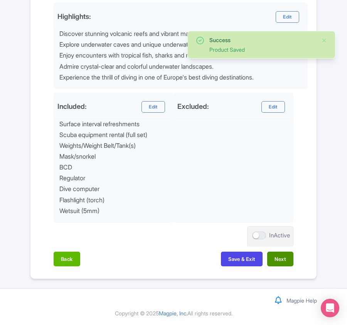
scroll to position [353, 0]
click at [288, 261] on button "Next" at bounding box center [280, 259] width 26 height 15
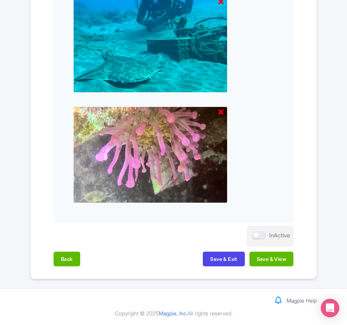
scroll to position [1135, 0]
click at [282, 260] on button "Save & View" at bounding box center [272, 259] width 44 height 15
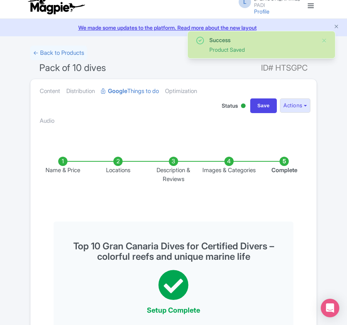
scroll to position [0, 0]
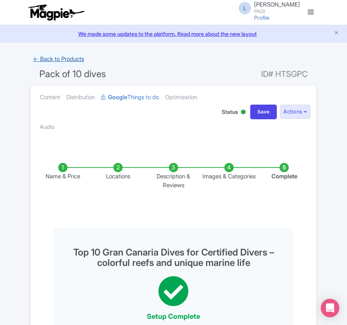
click at [66, 61] on link "← Back to Products" at bounding box center [58, 59] width 57 height 15
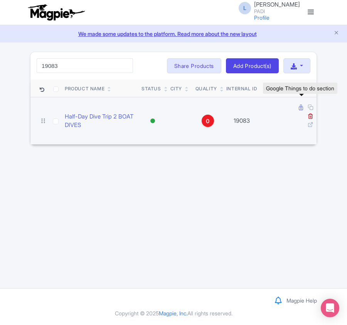
type input "19083"
click at [299, 108] on icon at bounding box center [301, 108] width 4 height 6
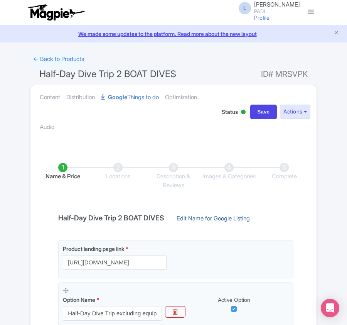
click at [218, 219] on link "Edit Name for Google Listing" at bounding box center [213, 220] width 89 height 12
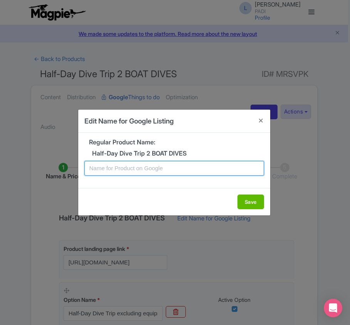
click at [134, 174] on input "text" at bounding box center [175, 168] width 180 height 15
paste input "Aruba Dive Tour – 2 Boat Dives with Stunning Reefs (Certified Divers)"
type input "Aruba Dive Tour – 2 Boat Dives with Stunning Reefs (Certified Divers)"
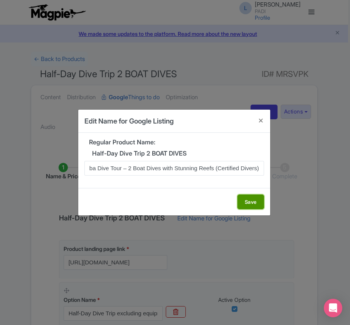
click at [244, 201] on button "Save" at bounding box center [251, 201] width 27 height 15
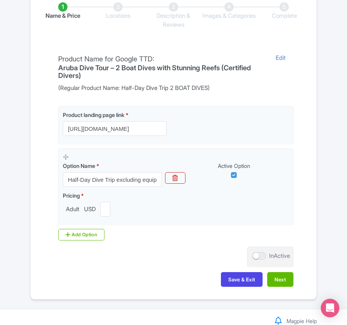
scroll to position [183, 0]
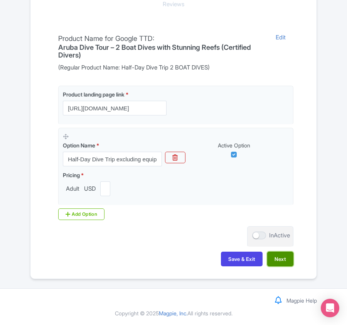
click at [278, 259] on button "Next" at bounding box center [280, 259] width 26 height 15
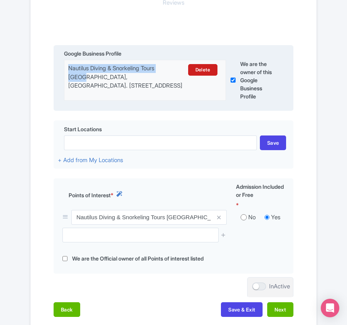
drag, startPoint x: 68, startPoint y: 65, endPoint x: 179, endPoint y: 68, distance: 111.6
click at [179, 68] on div "Nautilus Diving & Snorkeling Tours Aruba, Ir. Luymesstraat 3, Savaneta, Aruba D…" at bounding box center [145, 77] width 163 height 26
copy div "Nautilus Diving & Snorkeling Tours Aruba"
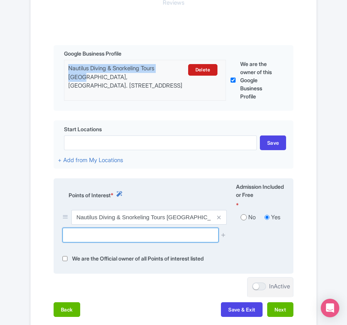
click at [79, 241] on input "text" at bounding box center [141, 235] width 156 height 15
paste input "Rif Ro Werleman"
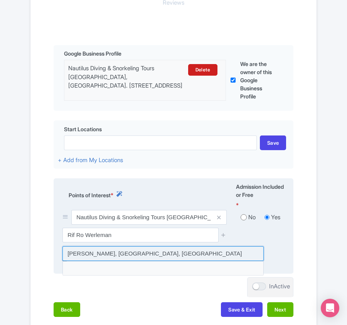
click at [79, 252] on input at bounding box center [163, 253] width 201 height 15
type input "[PERSON_NAME], [GEOGRAPHIC_DATA], [GEOGRAPHIC_DATA]"
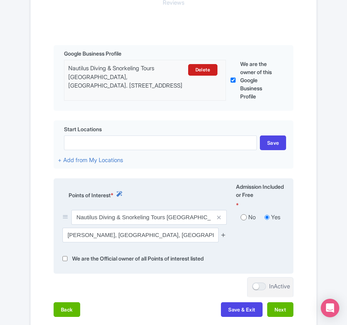
click at [224, 238] on icon at bounding box center [224, 235] width 6 height 6
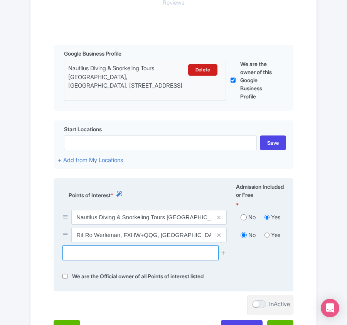
click at [83, 258] on input "text" at bounding box center [141, 252] width 156 height 15
paste input "Rif di Loy"
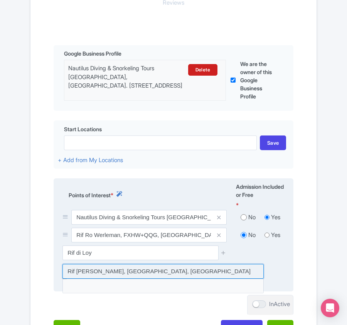
click at [98, 269] on input at bounding box center [163, 271] width 201 height 15
type input "Rif di [PERSON_NAME], [GEOGRAPHIC_DATA], [GEOGRAPHIC_DATA]"
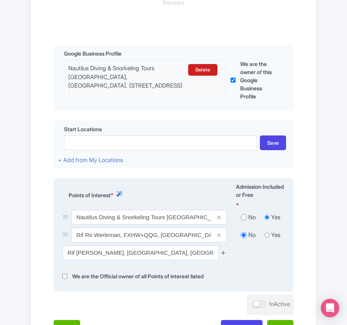
click at [221, 255] on icon at bounding box center [224, 253] width 6 height 6
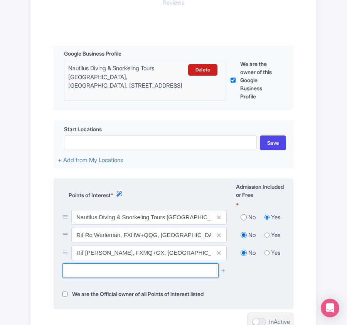
click at [104, 276] on input "text" at bounding box center [141, 270] width 156 height 15
paste input "Paardenbaai Key"
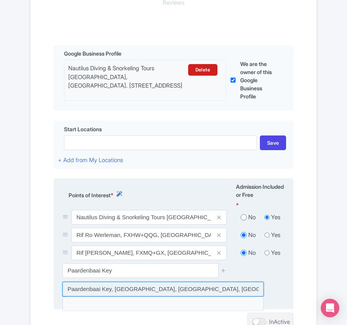
click at [120, 289] on input at bounding box center [163, 289] width 201 height 15
type input "Paardenbaai Key, Paardenbaai Key, Oranjestad, Aruba"
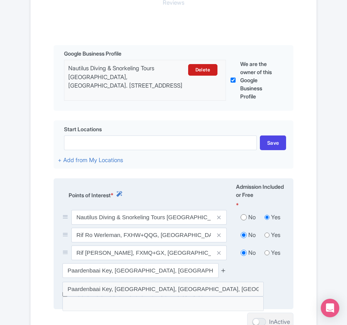
click at [222, 272] on icon at bounding box center [224, 270] width 6 height 6
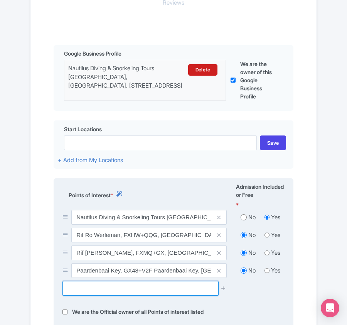
click at [116, 293] on input "text" at bounding box center [141, 288] width 156 height 15
paste input "Mangel Halto"
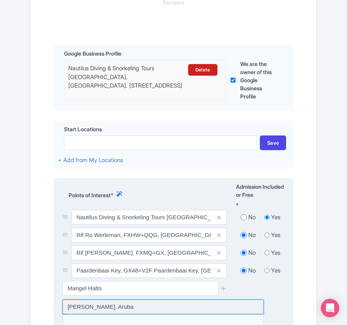
click at [105, 312] on input at bounding box center [163, 306] width 201 height 15
type input "[PERSON_NAME], Aruba"
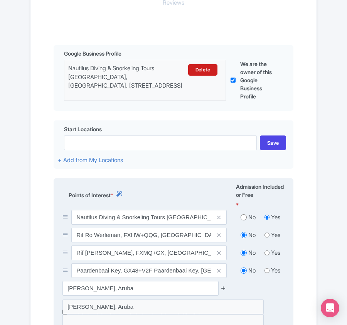
click at [221, 289] on icon at bounding box center [224, 288] width 6 height 6
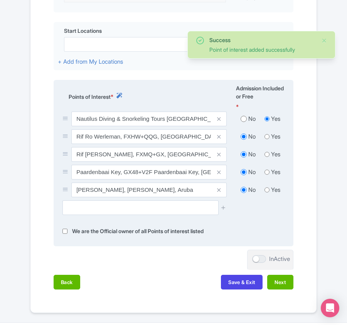
scroll to position [286, 0]
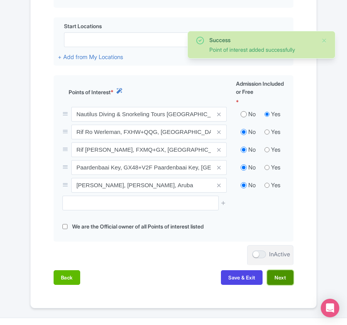
click at [286, 280] on button "Next" at bounding box center [280, 277] width 26 height 15
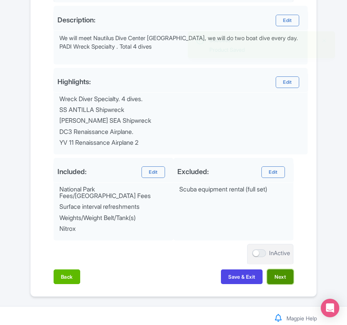
click at [284, 278] on button "Next" at bounding box center [280, 276] width 26 height 15
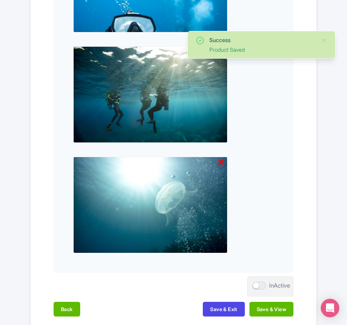
scroll to position [804, 0]
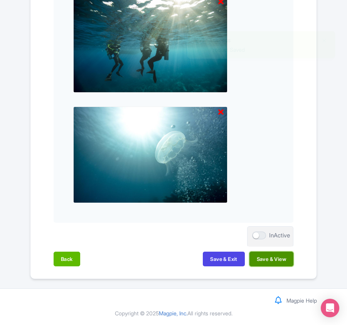
click at [275, 258] on button "Save & View" at bounding box center [272, 259] width 44 height 15
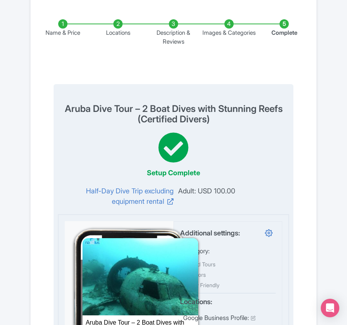
scroll to position [0, 0]
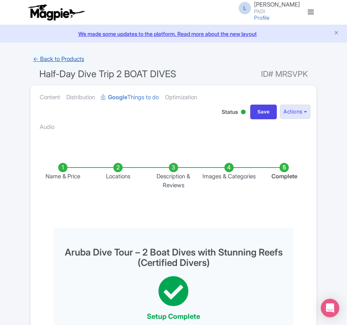
click at [57, 62] on link "← Back to Products" at bounding box center [58, 59] width 57 height 15
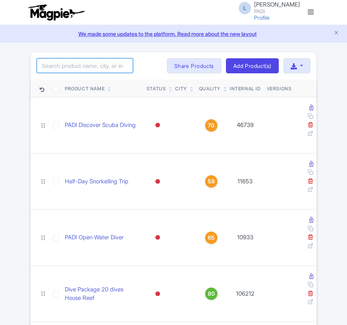
click at [64, 65] on input "search" at bounding box center [85, 65] width 96 height 15
paste input "26290"
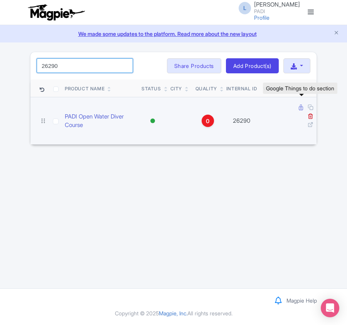
type input "26290"
click at [302, 108] on icon at bounding box center [301, 108] width 4 height 6
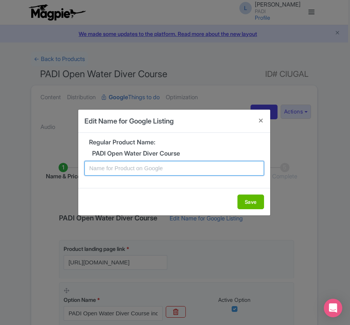
click at [129, 170] on input "text" at bounding box center [175, 168] width 180 height 15
paste input "Aruba PADI Open Water Diving Lessons: Your First Step into a World of Fun"
type input "Aruba PADI Open Water Diving Lessons: Your First Step into a World of Fun"
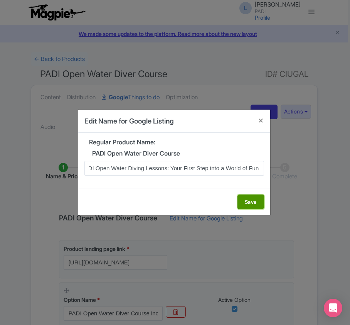
click at [247, 202] on button "Save" at bounding box center [251, 201] width 27 height 15
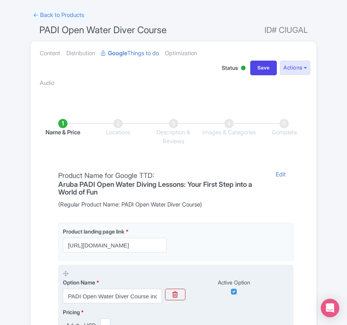
scroll to position [183, 0]
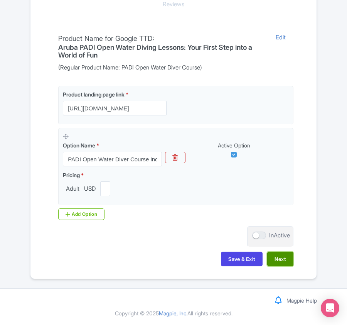
click at [284, 256] on button "Next" at bounding box center [280, 259] width 26 height 15
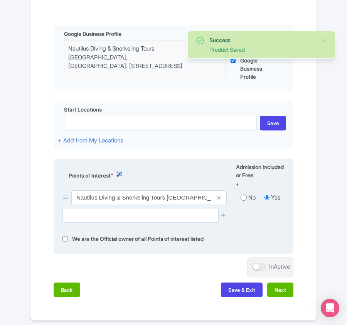
scroll to position [234, 0]
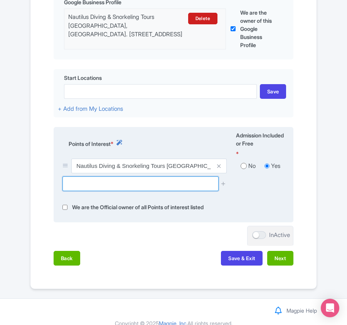
click at [70, 187] on input "text" at bounding box center [141, 183] width 156 height 15
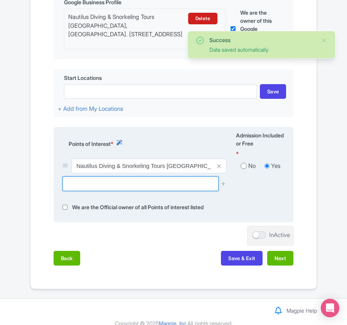
paste input "Mangel Halto"
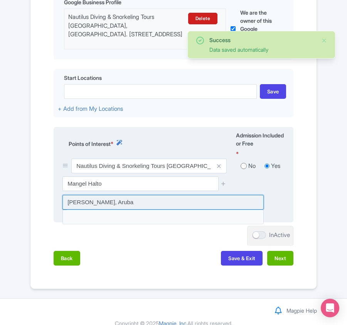
click at [96, 205] on input at bounding box center [163, 202] width 201 height 15
type input "Mangel Halto, Aruba"
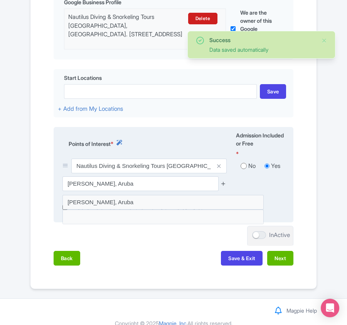
click at [226, 184] on icon at bounding box center [224, 184] width 6 height 6
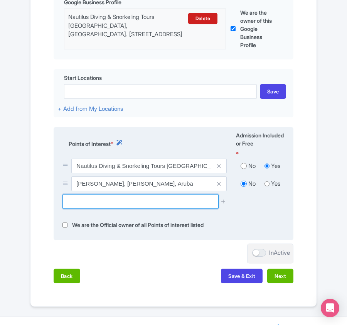
click at [84, 205] on input "text" at bounding box center [141, 201] width 156 height 15
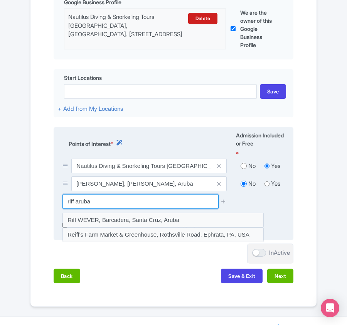
click at [73, 203] on input "riff aruba" at bounding box center [141, 201] width 156 height 15
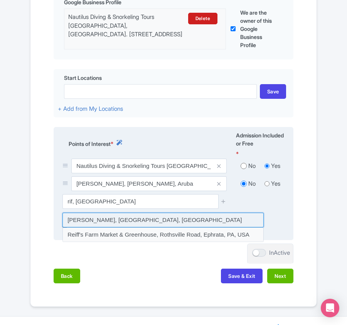
click at [93, 221] on input at bounding box center [163, 220] width 201 height 15
type input "Rif Ro Werleman, Oranjestad, Aruba"
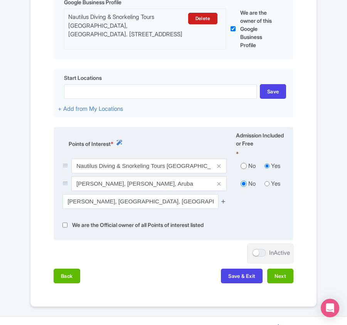
click at [224, 204] on icon at bounding box center [224, 201] width 6 height 6
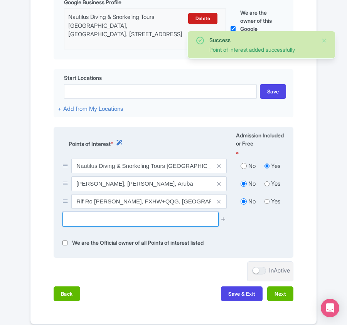
click at [142, 216] on input "text" at bounding box center [141, 219] width 156 height 15
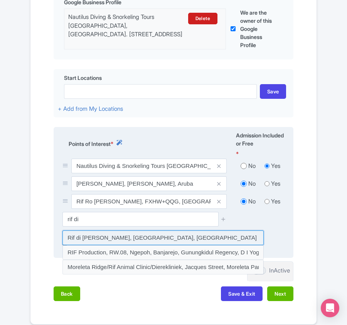
click at [98, 237] on input at bounding box center [163, 237] width 201 height 15
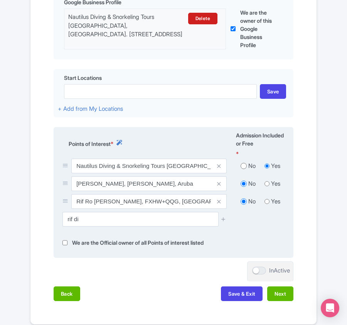
type input "Rif di Loy, Oranjestad, Aruba"
click at [225, 222] on icon at bounding box center [224, 219] width 6 height 6
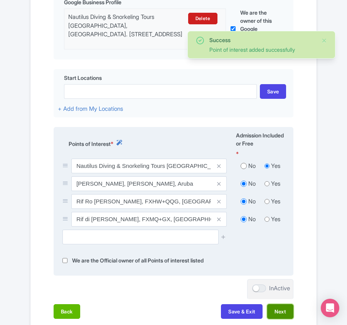
click at [275, 311] on button "Next" at bounding box center [280, 311] width 26 height 15
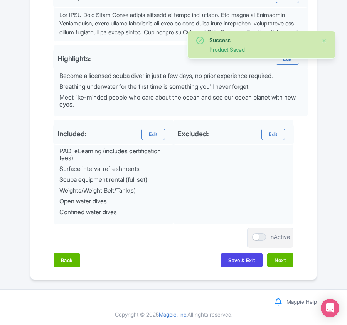
scroll to position [312, 0]
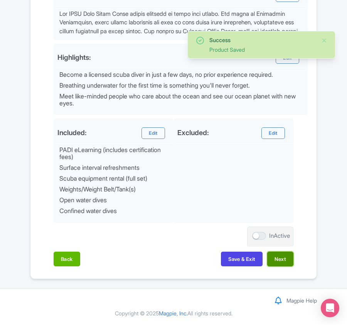
click at [277, 262] on button "Next" at bounding box center [280, 259] width 26 height 15
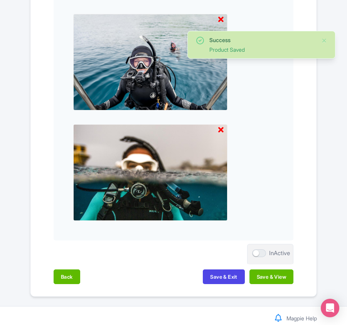
scroll to position [814, 0]
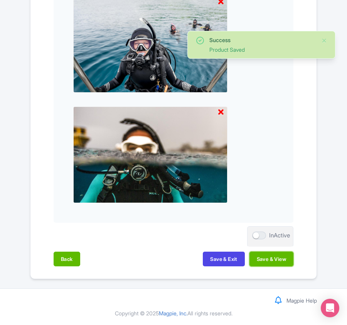
click at [278, 261] on button "Save & View" at bounding box center [272, 259] width 44 height 15
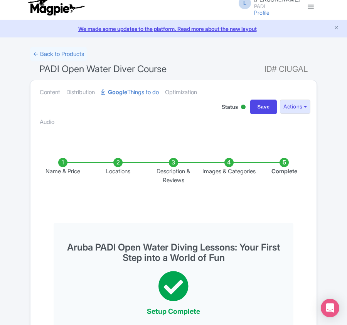
scroll to position [0, 0]
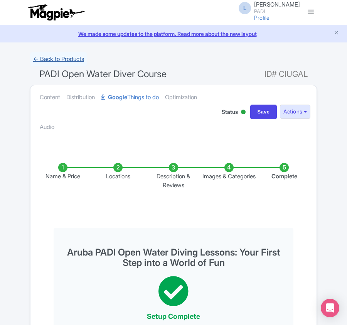
click at [47, 56] on link "← Back to Products" at bounding box center [58, 59] width 57 height 15
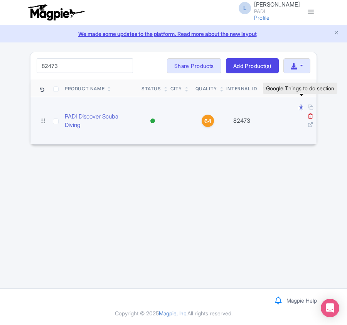
type input "82473"
click at [301, 110] on icon at bounding box center [301, 108] width 4 height 6
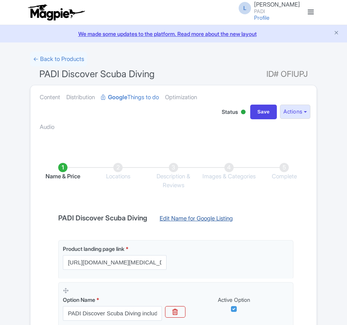
click at [197, 216] on link "Edit Name for Google Listing" at bounding box center [196, 220] width 89 height 12
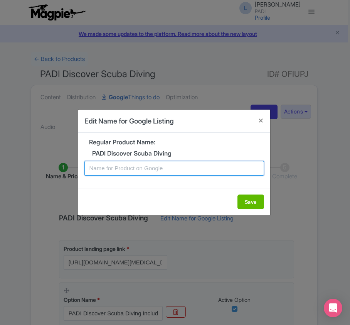
click at [133, 167] on input "text" at bounding box center [175, 168] width 180 height 15
paste input "Aruba Discovery Dive: Introductory Scuba Adventure for New Divers"
type input "Aruba Discovery Dive: Introductory Scuba Adventure for New Divers"
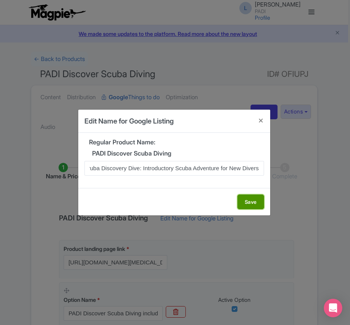
click at [248, 203] on button "Save" at bounding box center [251, 201] width 27 height 15
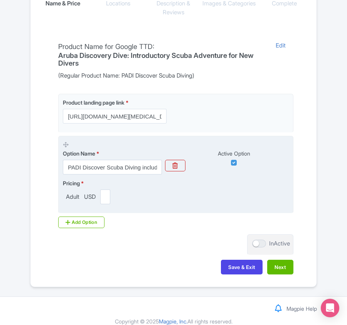
scroll to position [183, 0]
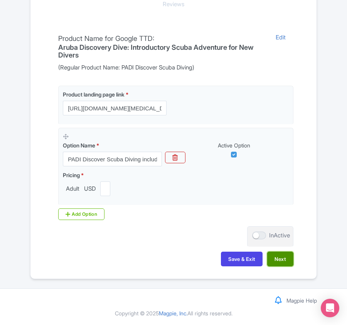
click at [285, 260] on button "Next" at bounding box center [280, 259] width 26 height 15
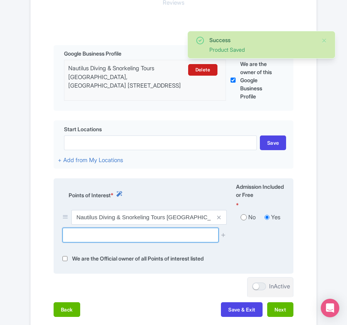
click at [128, 238] on input "text" at bounding box center [141, 235] width 156 height 15
click at [71, 238] on input "text" at bounding box center [141, 235] width 156 height 15
paste input "Mangel Halto"
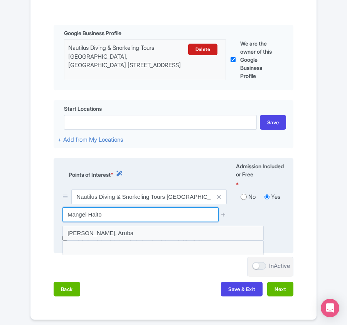
scroll to position [246, 0]
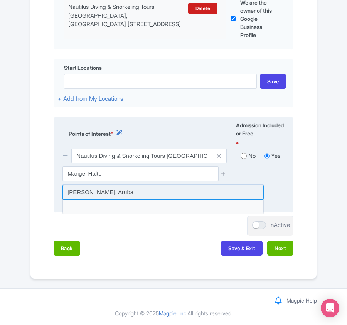
click at [91, 193] on input at bounding box center [163, 192] width 201 height 15
type input "[PERSON_NAME], Aruba"
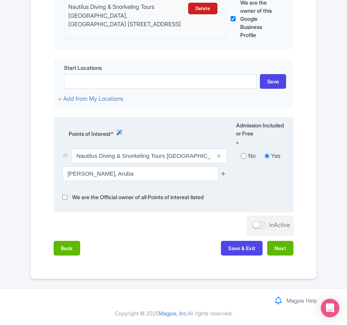
click at [225, 171] on icon at bounding box center [224, 174] width 6 height 6
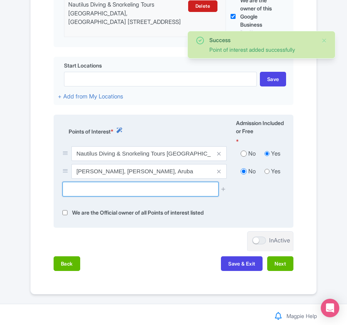
click at [109, 196] on input "text" at bounding box center [141, 189] width 156 height 15
type input "f"
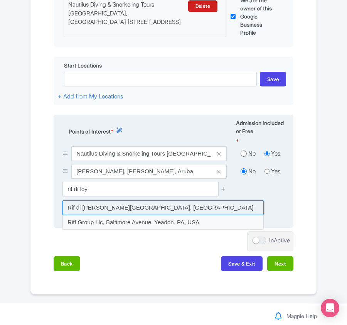
click at [107, 209] on input at bounding box center [163, 207] width 201 height 15
type input "Rif di Loy, Oranjestad, Aruba"
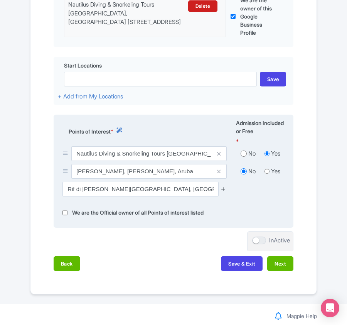
click at [222, 192] on icon at bounding box center [224, 189] width 6 height 6
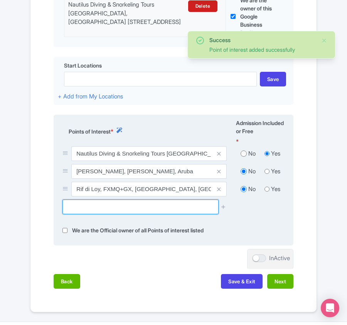
click at [96, 201] on input "text" at bounding box center [141, 206] width 156 height 15
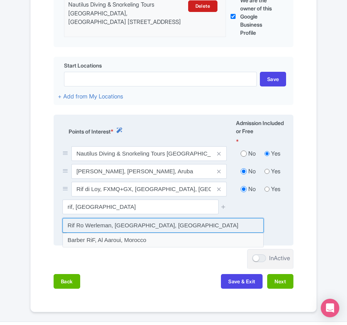
click at [93, 228] on input at bounding box center [163, 225] width 201 height 15
type input "[PERSON_NAME], [GEOGRAPHIC_DATA], [GEOGRAPHIC_DATA]"
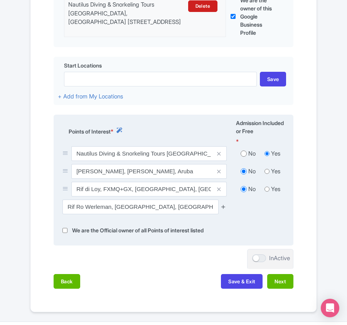
click at [225, 207] on icon at bounding box center [224, 207] width 6 height 6
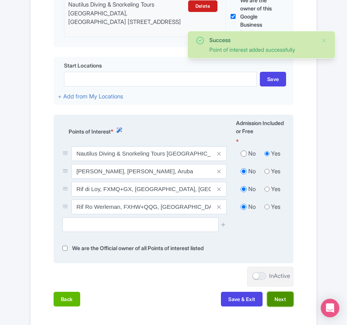
click at [286, 302] on button "Next" at bounding box center [280, 299] width 26 height 15
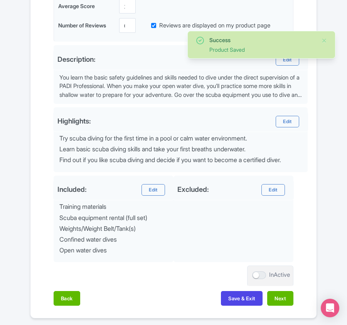
scroll to position [288, 0]
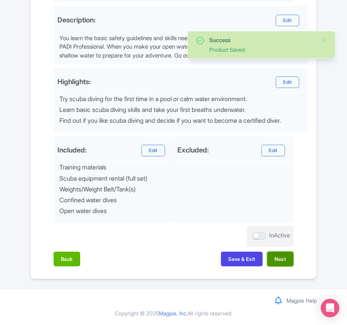
click at [284, 264] on button "Next" at bounding box center [280, 259] width 26 height 15
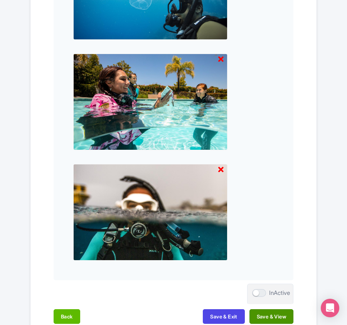
scroll to position [814, 0]
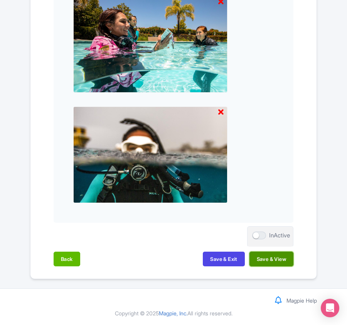
click at [275, 255] on button "Save & View" at bounding box center [272, 259] width 44 height 15
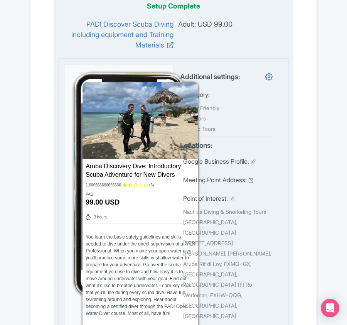
scroll to position [0, 0]
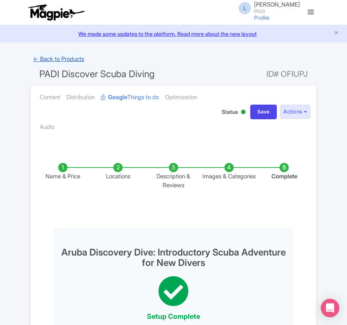
click at [59, 59] on link "← Back to Products" at bounding box center [58, 59] width 57 height 15
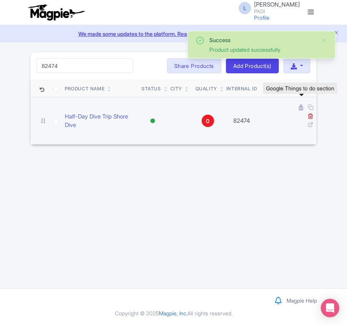
type input "82474"
click at [300, 109] on icon at bounding box center [301, 108] width 4 height 6
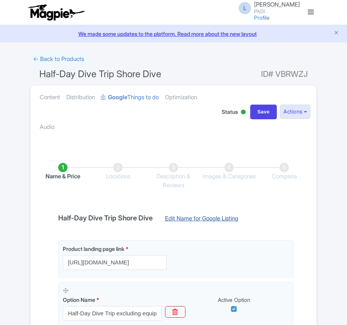
click at [209, 221] on link "Edit Name for Google Listing" at bounding box center [201, 220] width 89 height 12
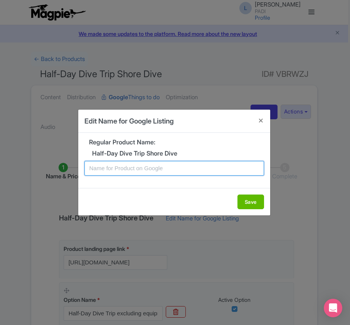
click at [124, 167] on input "text" at bounding box center [175, 168] width 180 height 15
paste input "Aruba Half-Day Dive Trip Shore Dive"
type input "Aruba Half-Day Dive Trip Shore Dive"
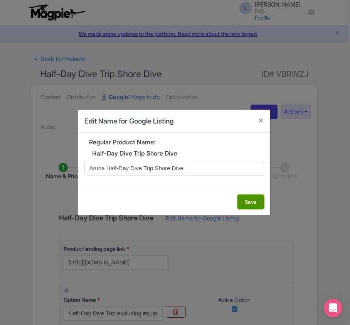
click at [246, 204] on button "Save" at bounding box center [251, 201] width 27 height 15
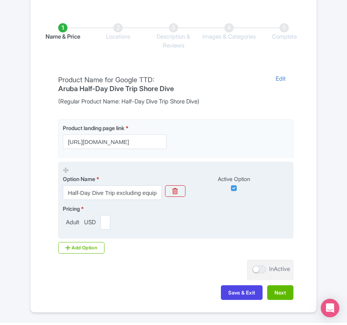
scroll to position [175, 0]
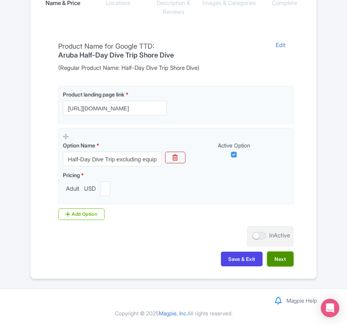
click at [274, 259] on button "Next" at bounding box center [280, 259] width 26 height 15
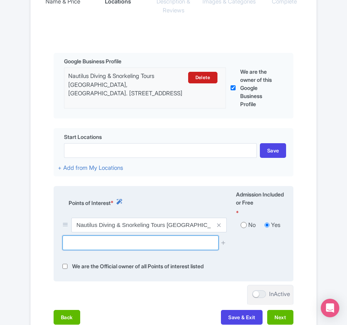
click at [74, 248] on input "text" at bounding box center [141, 242] width 156 height 15
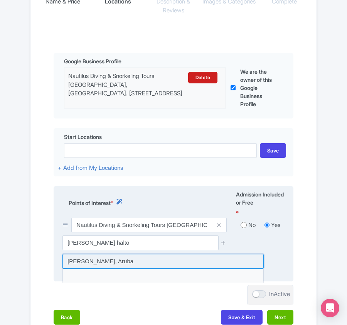
click at [74, 262] on input at bounding box center [163, 261] width 201 height 15
type input "Mangel Halto, Aruba"
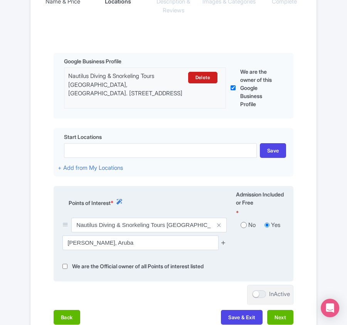
click at [222, 243] on icon at bounding box center [224, 243] width 6 height 6
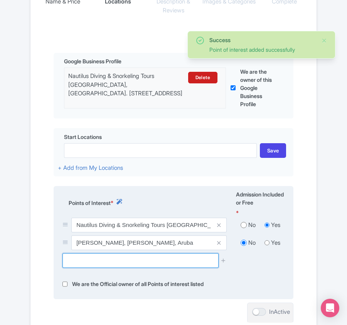
click at [114, 264] on input "text" at bounding box center [141, 260] width 156 height 15
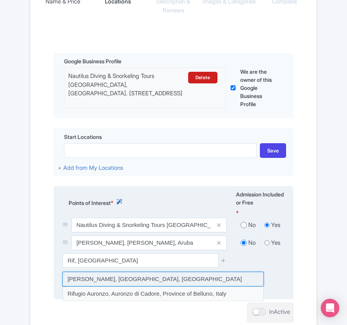
click at [82, 280] on input at bounding box center [163, 279] width 201 height 15
type input "Rif Ro Werleman, Oranjestad, Aruba"
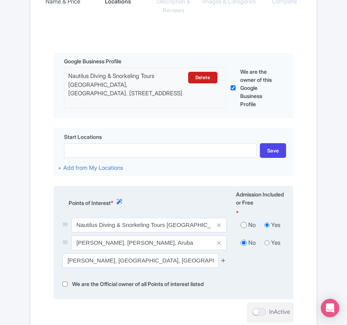
click at [226, 261] on icon at bounding box center [224, 260] width 6 height 6
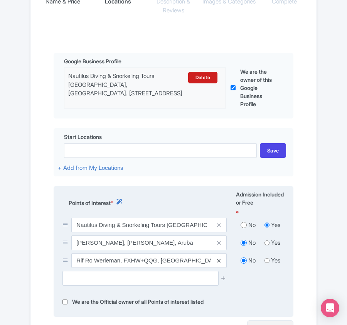
click at [220, 262] on icon at bounding box center [218, 261] width 3 height 6
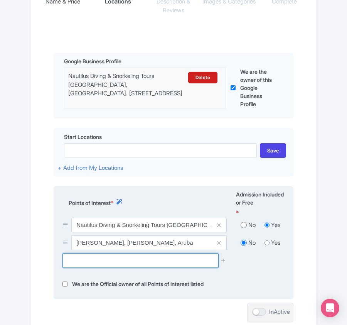
click at [127, 267] on input "text" at bounding box center [141, 260] width 156 height 15
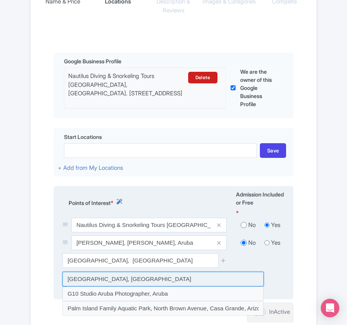
click at [106, 282] on input at bounding box center [163, 279] width 201 height 15
type input "Palm Island, Aruba"
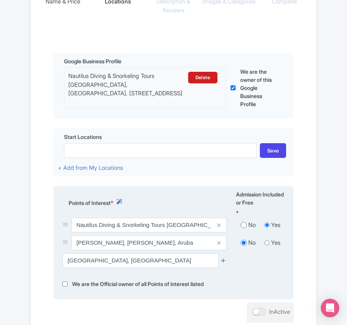
click at [224, 260] on icon at bounding box center [224, 260] width 6 height 6
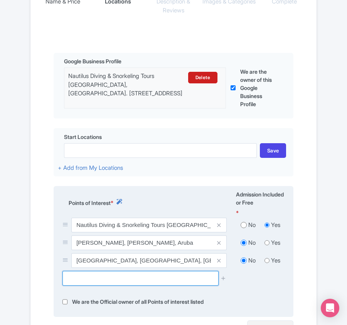
click at [111, 277] on input "text" at bounding box center [141, 278] width 156 height 15
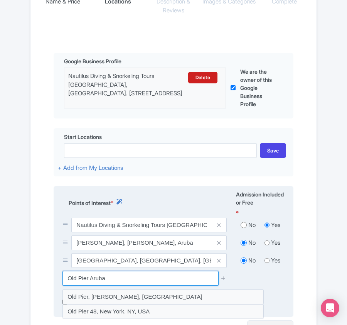
click at [87, 279] on input "Old Pier Aruba" at bounding box center [141, 278] width 156 height 15
click at [88, 282] on input "Old Pier Aruba" at bounding box center [141, 278] width 156 height 15
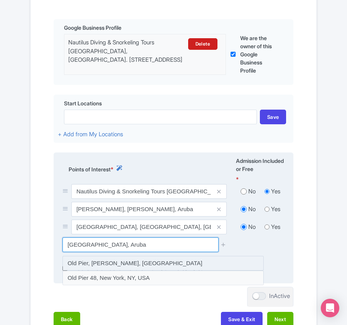
scroll to position [226, 0]
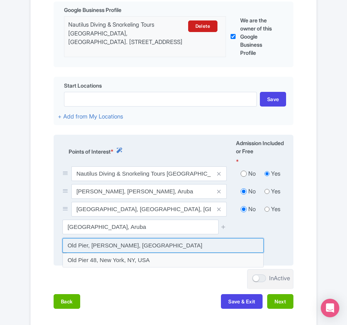
click at [93, 248] on input at bounding box center [163, 245] width 201 height 15
type input "Old Pier, Savaneta, Aruba"
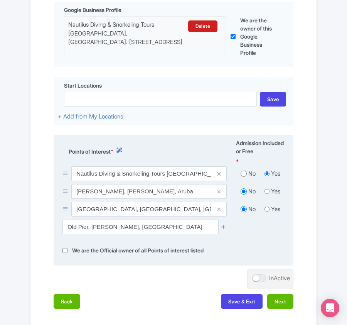
click at [224, 230] on icon at bounding box center [224, 227] width 6 height 6
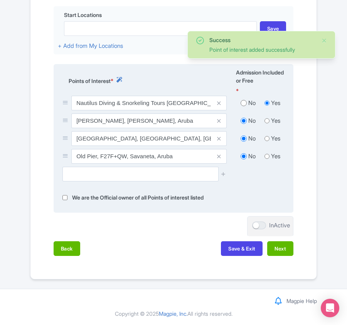
scroll to position [300, 0]
click at [278, 252] on button "Next" at bounding box center [280, 248] width 26 height 15
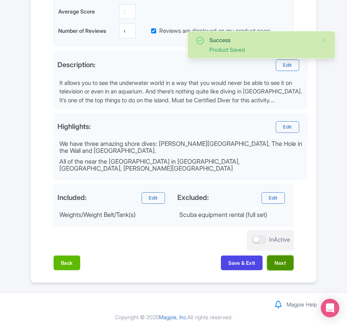
click at [276, 258] on button "Next" at bounding box center [280, 262] width 26 height 15
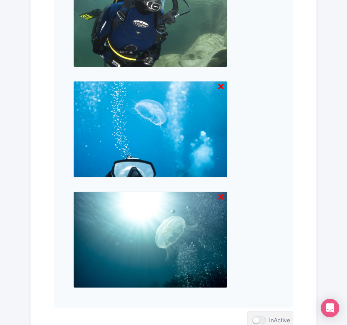
scroll to position [804, 0]
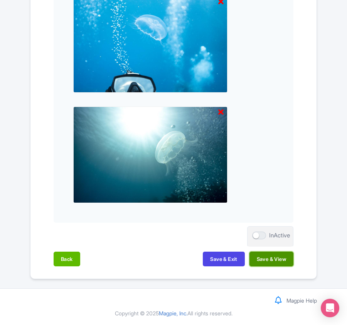
click at [284, 258] on button "Save & View" at bounding box center [272, 259] width 44 height 15
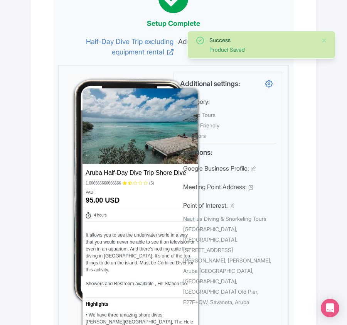
scroll to position [0, 0]
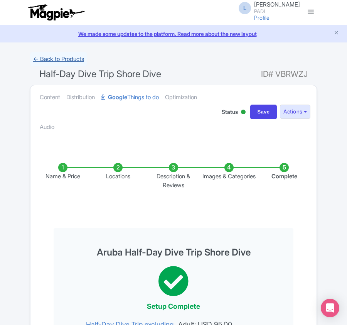
click at [50, 54] on link "← Back to Products" at bounding box center [58, 59] width 57 height 15
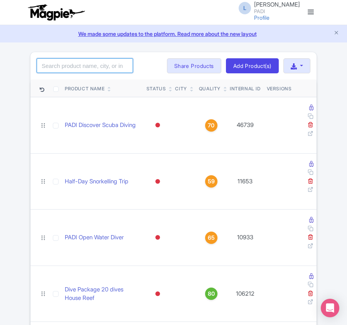
click at [82, 67] on input "search" at bounding box center [85, 65] width 96 height 15
paste input "26263"
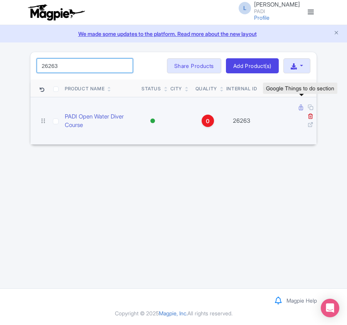
type input "26263"
click at [300, 108] on icon at bounding box center [301, 108] width 4 height 6
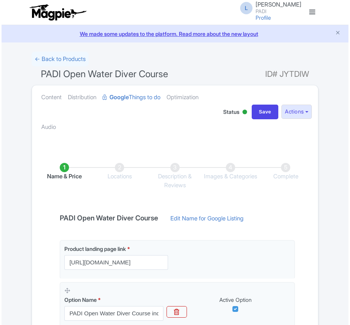
scroll to position [156, 0]
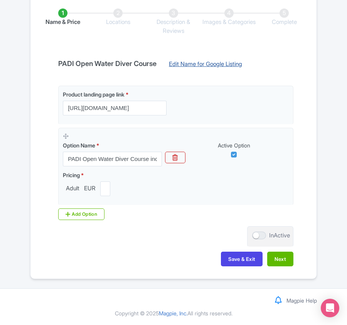
click at [184, 64] on link "Edit Name for Google Listing" at bounding box center [205, 66] width 89 height 12
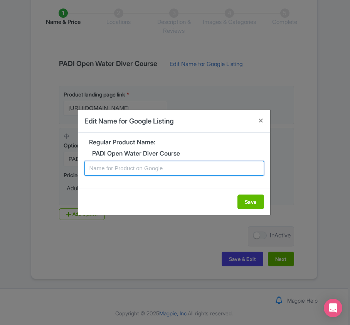
click at [126, 172] on input "text" at bounding box center [175, 168] width 180 height 15
paste input "Tenerife PADI Open Water Diving Lessons: Your First Step into a World of Fun"
type input "Tenerife PADI Open Water Diving Lessons: Your First Step into a World of Fun"
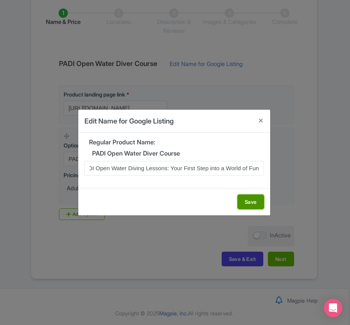
click at [250, 198] on button "Save" at bounding box center [251, 201] width 27 height 15
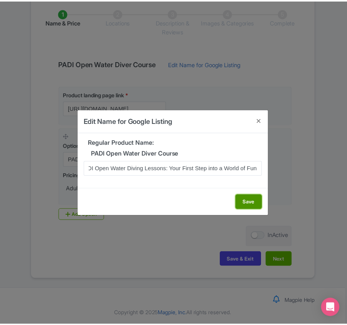
scroll to position [0, 0]
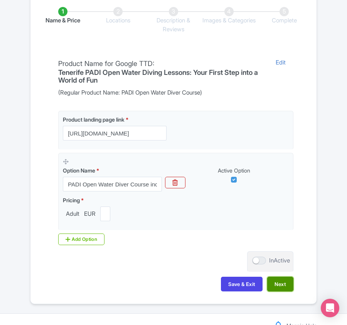
click at [284, 286] on button "Next" at bounding box center [280, 284] width 26 height 15
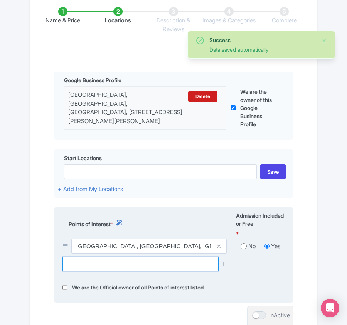
click at [91, 266] on input "text" at bounding box center [141, 264] width 156 height 15
paste input "[PERSON_NAME] de las morenas"
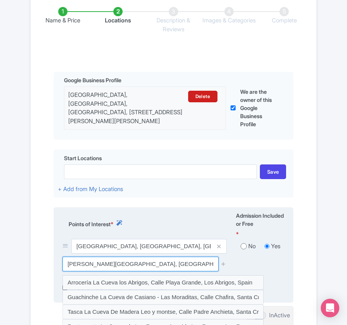
scroll to position [207, 0]
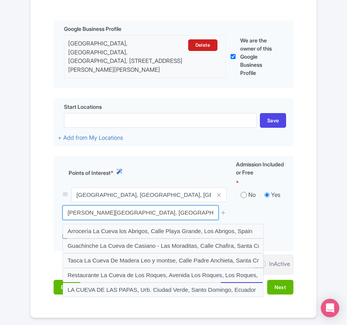
drag, startPoint x: 173, startPoint y: 215, endPoint x: 10, endPoint y: 204, distance: 163.6
click at [10, 204] on div "Success Data saved automatically ← Back to Products PADI Open Water Diver Cours…" at bounding box center [173, 81] width 347 height 474
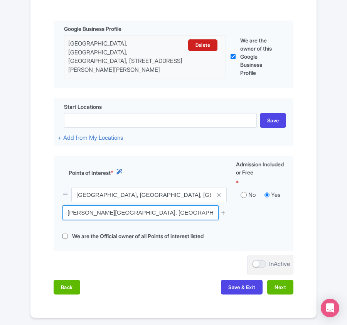
paste input "[GEOGRAPHIC_DATA]"
drag, startPoint x: 119, startPoint y: 213, endPoint x: 8, endPoint y: 204, distance: 110.7
click at [8, 204] on div "Error Point of interest does not exist! ← Back to Products PADI Open Water Dive…" at bounding box center [173, 81] width 347 height 474
paste input "laya Las Vistas"
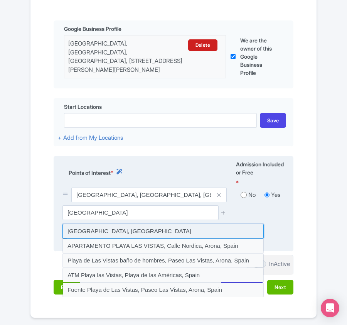
click at [93, 230] on input at bounding box center [163, 231] width 201 height 15
type input "[GEOGRAPHIC_DATA], [GEOGRAPHIC_DATA]"
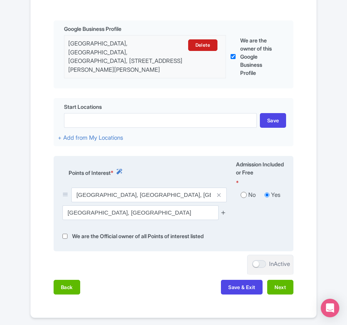
click at [224, 213] on icon at bounding box center [224, 213] width 6 height 6
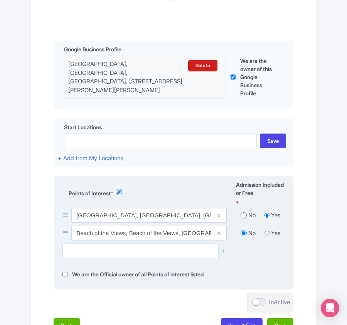
scroll to position [257, 0]
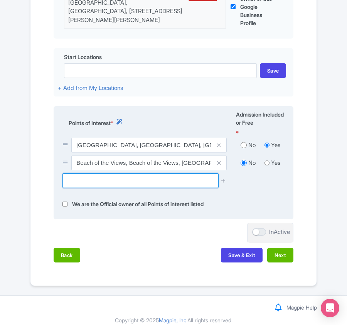
click at [100, 185] on input "text" at bounding box center [141, 180] width 156 height 15
paste input "Alcala Reef"
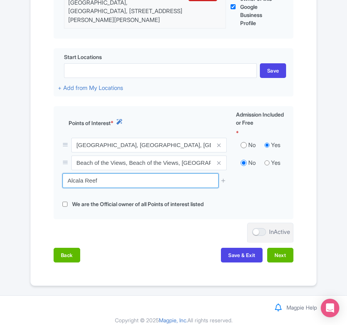
drag, startPoint x: 105, startPoint y: 180, endPoint x: -26, endPoint y: 179, distance: 131.2
paste input "El Meridian"
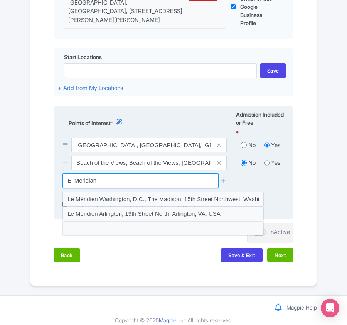
drag, startPoint x: 65, startPoint y: 180, endPoint x: 138, endPoint y: 181, distance: 73.3
click at [138, 181] on input "El Meridian" at bounding box center [141, 180] width 156 height 15
paste input "Palm Mar Wall"
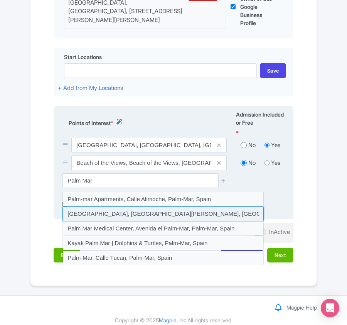
click at [138, 215] on input at bounding box center [163, 213] width 201 height 15
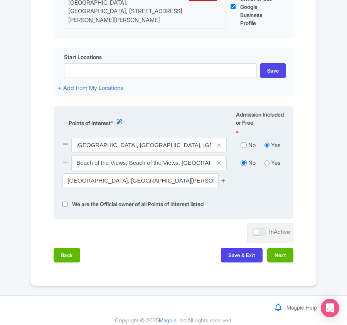
click at [225, 185] on link at bounding box center [224, 180] width 6 height 9
click at [223, 181] on icon at bounding box center [224, 180] width 6 height 6
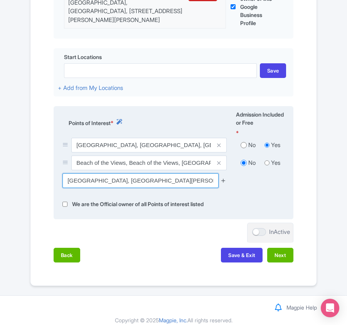
scroll to position [0, 3]
drag, startPoint x: 66, startPoint y: 181, endPoint x: 229, endPoint y: 181, distance: 162.8
click at [227, 181] on div "[GEOGRAPHIC_DATA], [GEOGRAPHIC_DATA][PERSON_NAME], [GEOGRAPHIC_DATA], [GEOGRAPH…" at bounding box center [145, 180] width 164 height 15
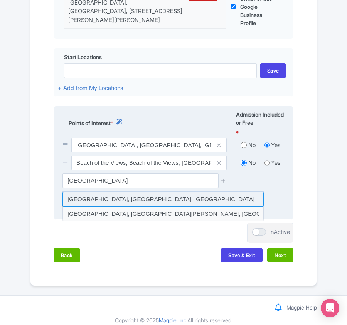
click at [108, 196] on input at bounding box center [163, 199] width 201 height 15
type input "[GEOGRAPHIC_DATA], [GEOGRAPHIC_DATA], [GEOGRAPHIC_DATA]"
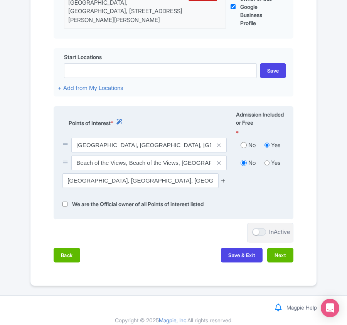
click at [223, 181] on icon at bounding box center [224, 180] width 6 height 6
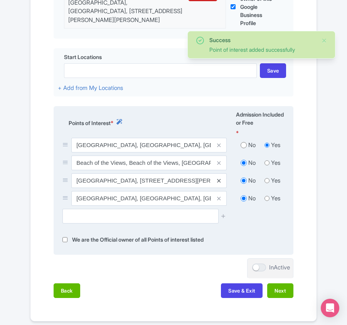
click at [218, 179] on icon at bounding box center [218, 181] width 3 height 6
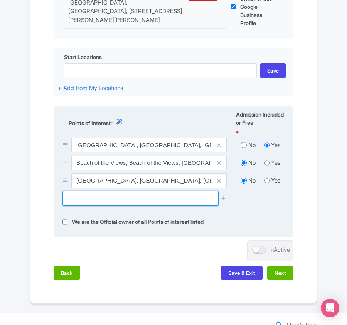
click at [131, 201] on input "text" at bounding box center [141, 198] width 156 height 15
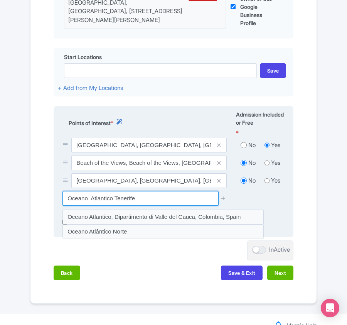
click at [113, 200] on input "Oceano Atlantico Tenerife" at bounding box center [141, 198] width 156 height 15
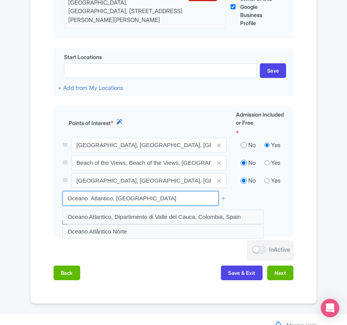
drag, startPoint x: 154, startPoint y: 204, endPoint x: -101, endPoint y: 186, distance: 256.5
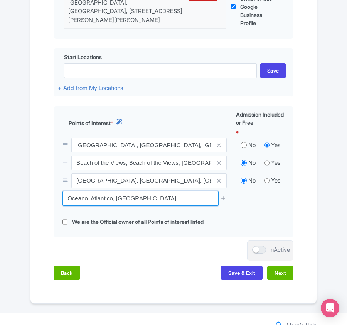
paste input "3794+XJ [GEOGRAPHIC_DATA], [GEOGRAPHIC_DATA]"
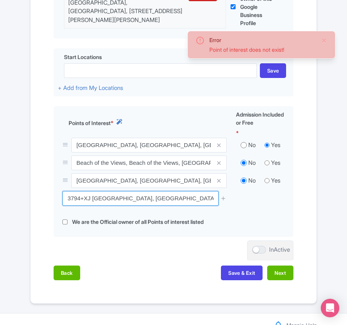
drag, startPoint x: 90, startPoint y: 201, endPoint x: 9, endPoint y: 199, distance: 81.1
click at [9, 199] on div "Error Point of interest does not exist! ← Back to Products PADI Open Water Dive…" at bounding box center [173, 49] width 347 height 509
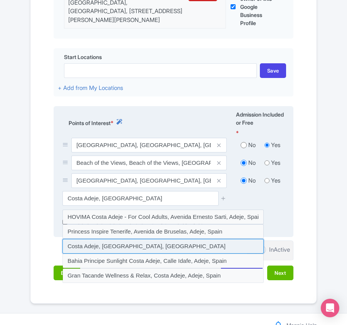
click at [141, 247] on input at bounding box center [163, 246] width 201 height 15
type input "Costa Adeje, [GEOGRAPHIC_DATA], [GEOGRAPHIC_DATA]"
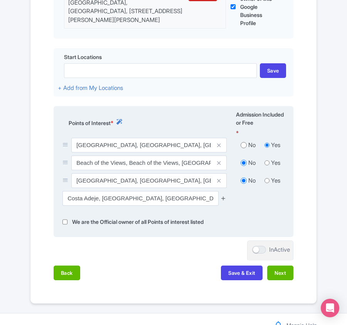
click at [224, 198] on icon at bounding box center [224, 198] width 6 height 6
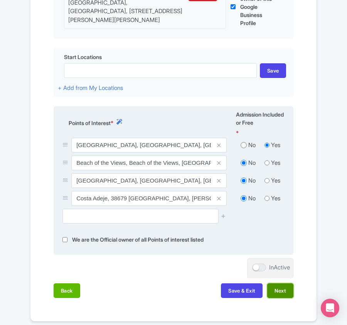
click at [283, 295] on button "Next" at bounding box center [280, 290] width 26 height 15
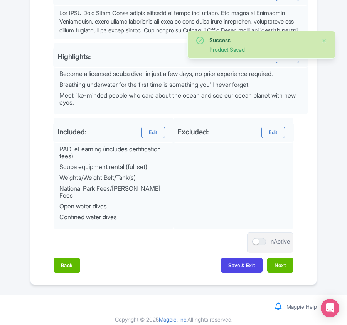
scroll to position [312, 0]
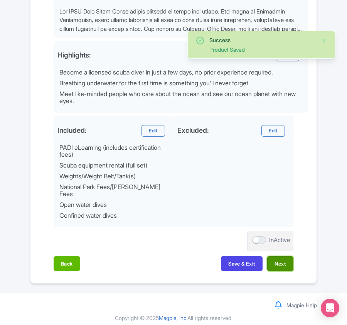
click at [284, 259] on button "Next" at bounding box center [280, 263] width 26 height 15
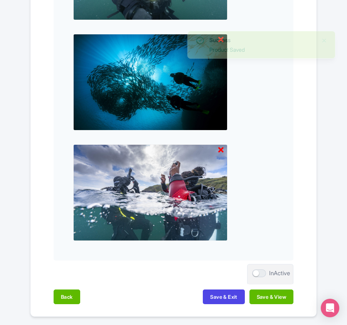
scroll to position [814, 0]
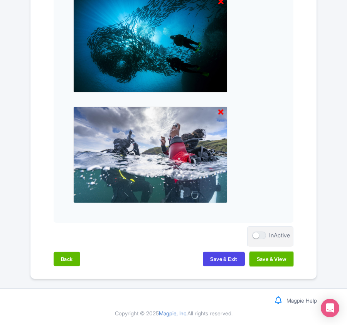
click at [284, 259] on button "Save & View" at bounding box center [272, 259] width 44 height 15
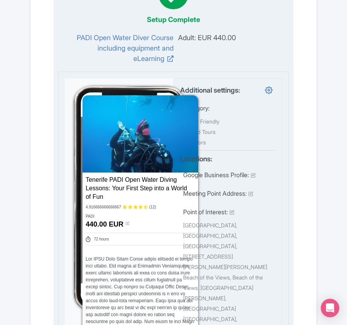
scroll to position [0, 0]
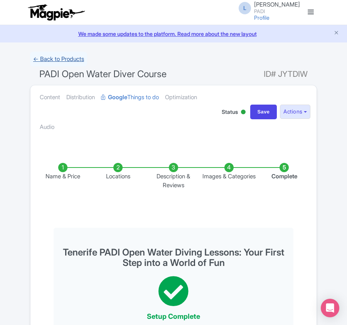
click at [42, 56] on link "← Back to Products" at bounding box center [58, 59] width 57 height 15
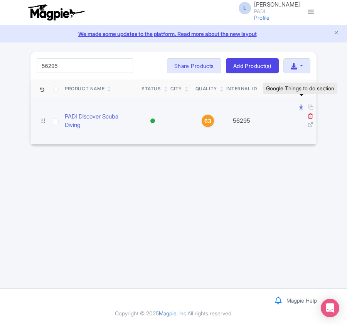
type input "56295"
click at [299, 110] on icon at bounding box center [301, 108] width 4 height 6
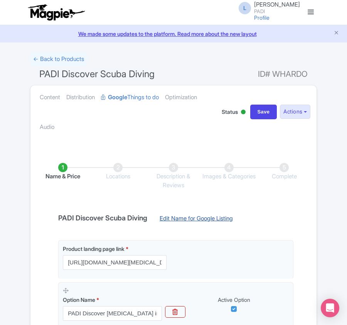
click at [191, 217] on link "Edit Name for Google Listing" at bounding box center [196, 220] width 89 height 12
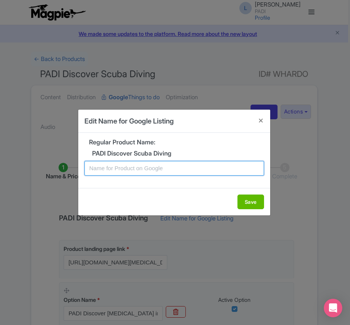
click at [164, 172] on input "text" at bounding box center [175, 168] width 180 height 15
paste input "Tenerife Scuba Experience – Introductory Dive for Beginners"
type input "Tenerife Scuba Experience – Introductory Dive for Beginners"
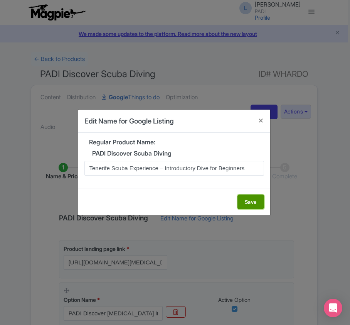
click at [247, 202] on button "Save" at bounding box center [251, 201] width 27 height 15
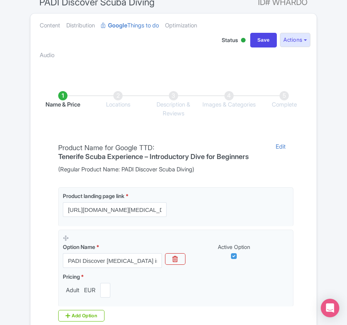
scroll to position [175, 0]
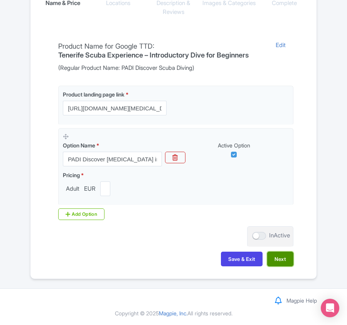
click at [281, 259] on button "Next" at bounding box center [280, 259] width 26 height 15
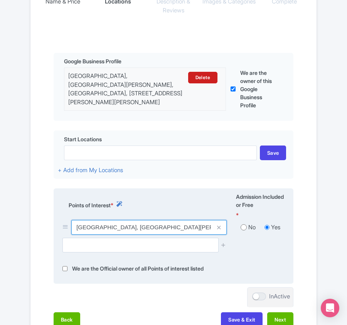
drag, startPoint x: 76, startPoint y: 229, endPoint x: 122, endPoint y: 227, distance: 46.3
click at [122, 227] on input "[GEOGRAPHIC_DATA], [GEOGRAPHIC_DATA][PERSON_NAME], [GEOGRAPHIC_DATA], [STREET_A…" at bounding box center [149, 227] width 156 height 15
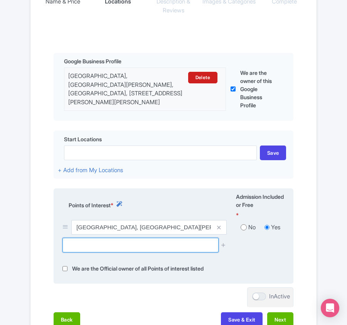
click at [137, 251] on input "text" at bounding box center [141, 245] width 156 height 15
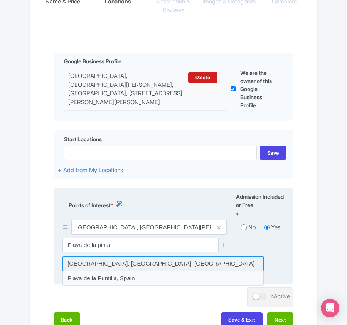
click at [136, 271] on input at bounding box center [163, 263] width 201 height 15
type input "[GEOGRAPHIC_DATA], [GEOGRAPHIC_DATA], [GEOGRAPHIC_DATA]"
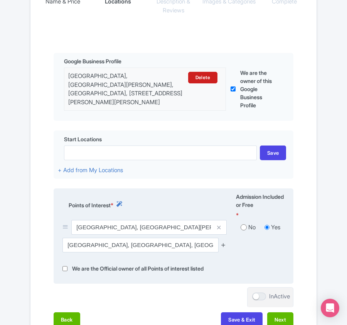
click at [226, 245] on icon at bounding box center [224, 245] width 6 height 6
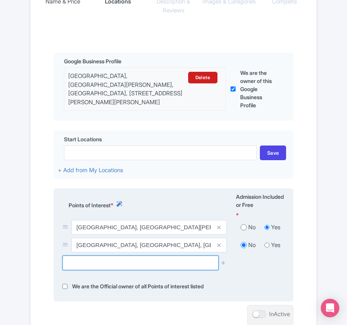
click at [101, 269] on input "text" at bounding box center [141, 262] width 156 height 15
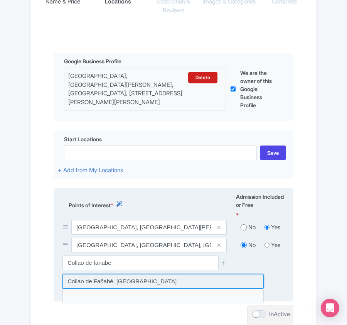
click at [93, 286] on input at bounding box center [163, 281] width 201 height 15
type input "Collao de Fañabé, [GEOGRAPHIC_DATA]"
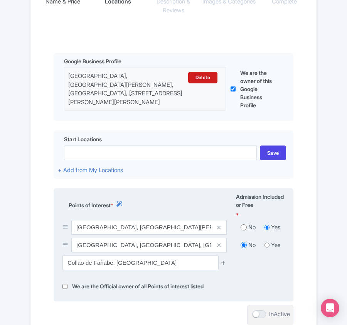
click at [225, 264] on icon at bounding box center [224, 263] width 6 height 6
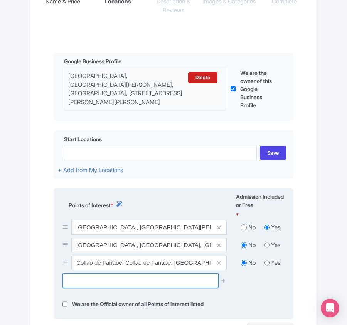
click at [99, 280] on input "text" at bounding box center [141, 280] width 156 height 15
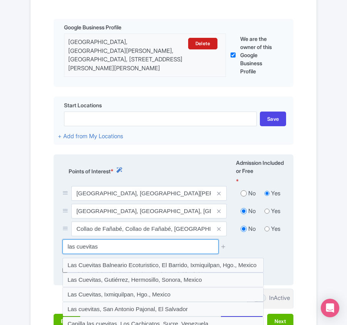
scroll to position [226, 0]
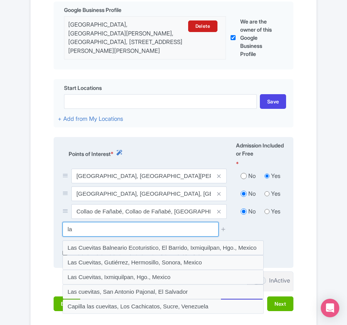
type input "l"
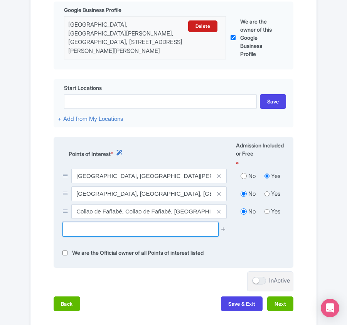
click at [130, 232] on input "text" at bounding box center [141, 229] width 156 height 15
paste input "Costa Adele beach"
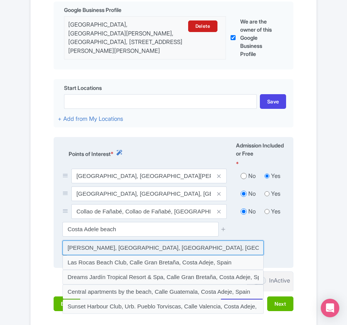
click at [130, 249] on input at bounding box center [163, 247] width 201 height 15
type input "[PERSON_NAME], [GEOGRAPHIC_DATA], [GEOGRAPHIC_DATA], [GEOGRAPHIC_DATA]"
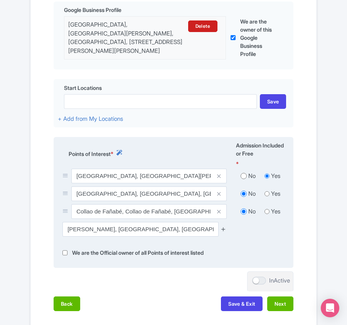
click at [225, 232] on icon at bounding box center [224, 229] width 6 height 6
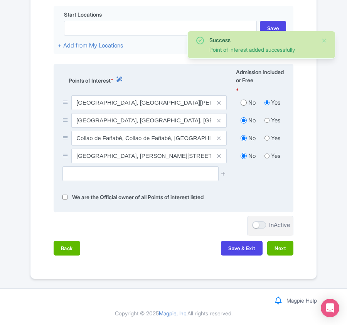
scroll to position [303, 0]
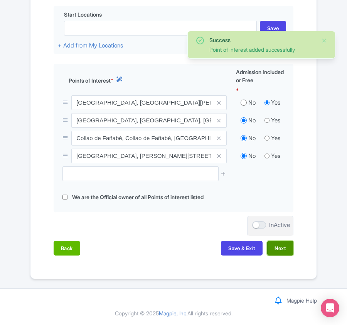
click at [286, 252] on button "Next" at bounding box center [280, 248] width 26 height 15
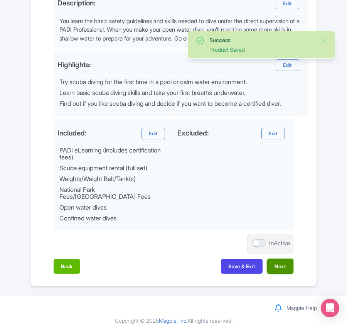
click at [282, 265] on button "Next" at bounding box center [280, 266] width 26 height 15
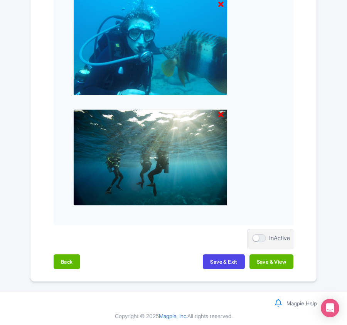
scroll to position [814, 0]
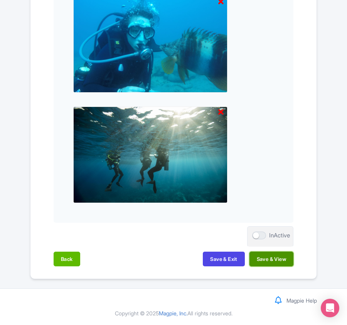
click at [279, 259] on button "Save & View" at bounding box center [272, 259] width 44 height 15
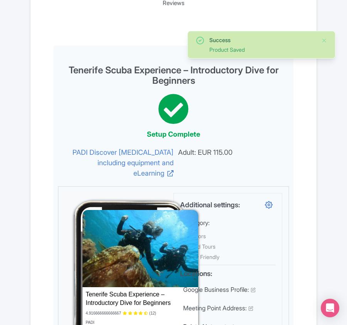
scroll to position [0, 0]
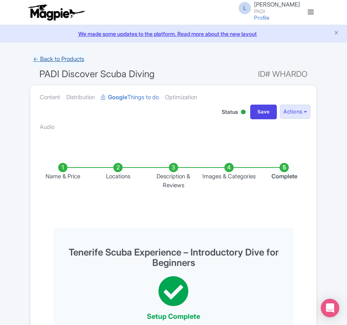
click at [49, 56] on link "← Back to Products" at bounding box center [58, 59] width 57 height 15
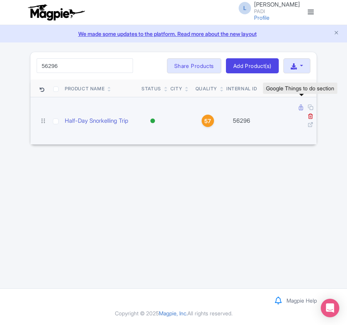
type input "56296"
click at [301, 108] on icon at bounding box center [301, 108] width 4 height 6
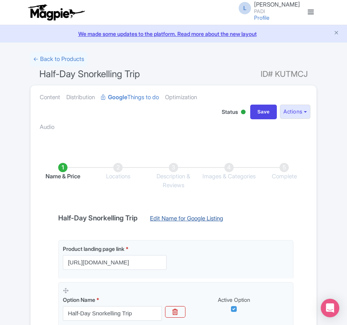
click at [176, 218] on link "Edit Name for Google Listing" at bounding box center [186, 220] width 89 height 12
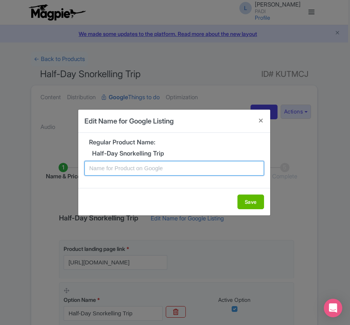
click at [161, 164] on input "text" at bounding box center [175, 168] width 180 height 15
paste input "Tenerife Snorkeling Experience – Fun for Families and Nature Lovers"
type input "Tenerife Snorkeling Experience – Fun for Families and Nature Lovers"
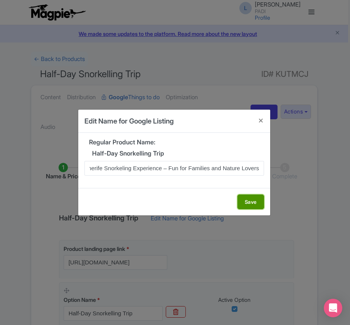
click at [241, 201] on button "Save" at bounding box center [251, 201] width 27 height 15
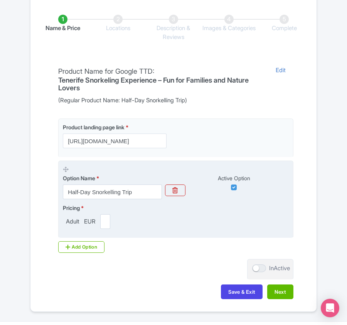
scroll to position [154, 0]
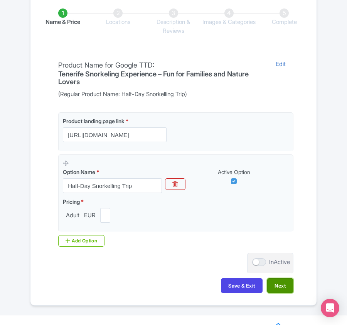
click at [286, 287] on button "Next" at bounding box center [280, 285] width 26 height 15
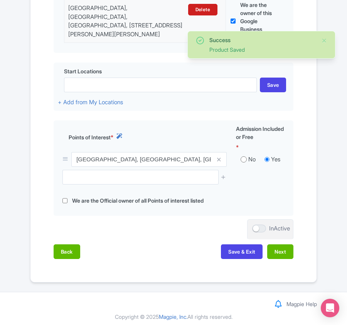
scroll to position [249, 0]
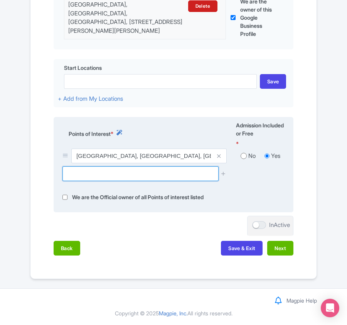
click at [97, 172] on input "text" at bounding box center [141, 173] width 156 height 15
paste input "Cala de las Tortugas"
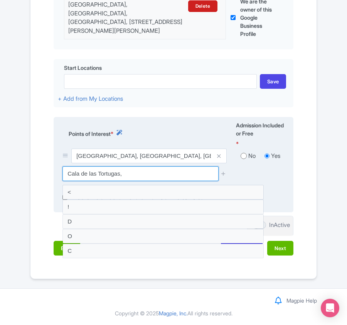
click at [171, 167] on input "Cala de las Tortugas," at bounding box center [141, 173] width 156 height 15
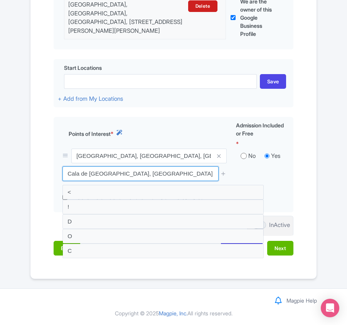
type input "Cala de las Tortugas, tenerife"
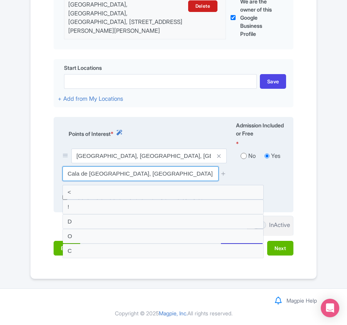
click at [154, 175] on input "Cala de las Tortugas, tenerife" at bounding box center [141, 173] width 156 height 15
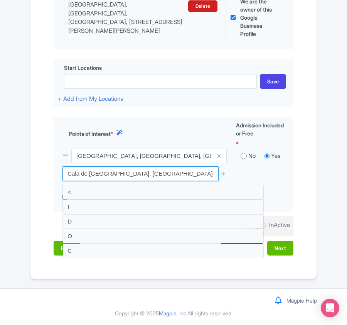
drag, startPoint x: 177, startPoint y: 174, endPoint x: 32, endPoint y: 172, distance: 145.9
click at [32, 172] on div "Name & Price Locations Description & Reviews Images & Categories Complete Edit …" at bounding box center [173, 82] width 286 height 362
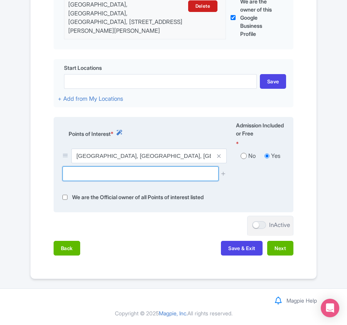
click at [117, 171] on input "text" at bounding box center [141, 173] width 156 height 15
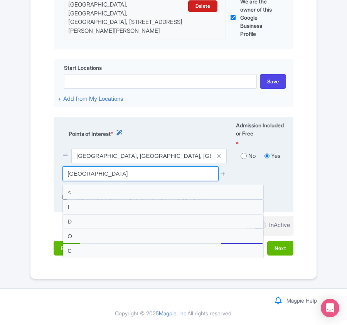
type input "alcalà beach"
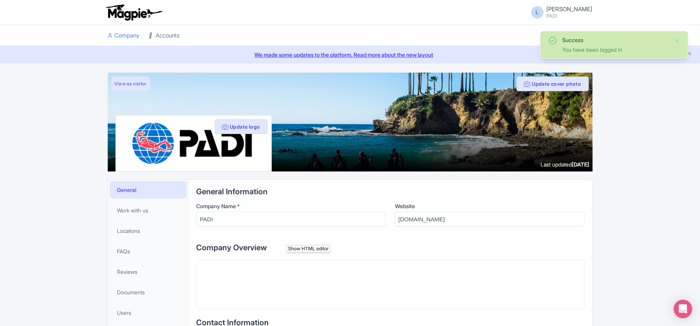
click at [162, 39] on link "Accounts" at bounding box center [164, 35] width 31 height 21
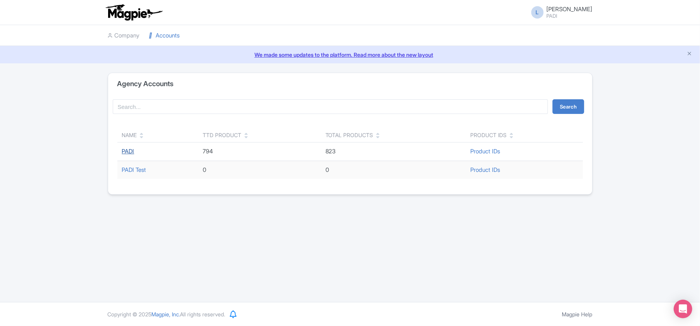
click at [127, 153] on link "PADI" at bounding box center [128, 150] width 12 height 7
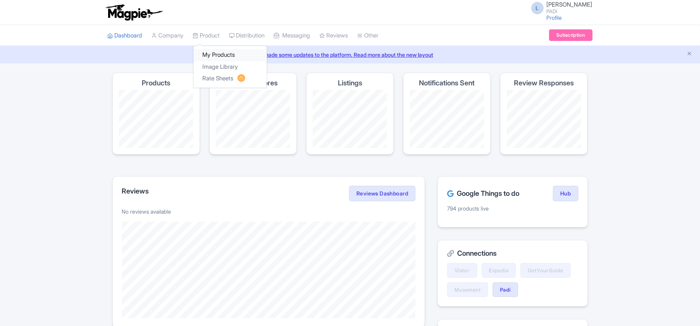
click at [215, 56] on link "My Products" at bounding box center [229, 55] width 73 height 12
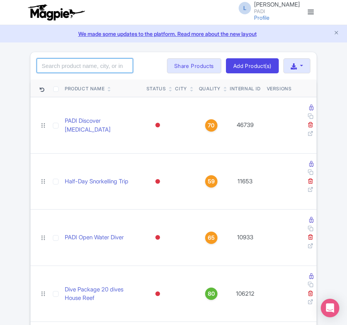
click at [64, 62] on input "search" at bounding box center [85, 65] width 96 height 15
paste input "56296"
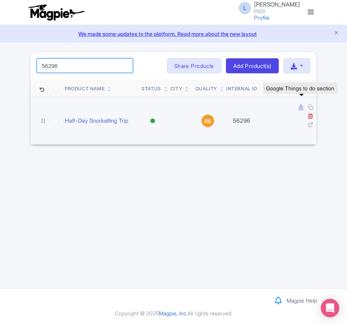
type input "56296"
click at [300, 110] on icon at bounding box center [301, 108] width 4 height 6
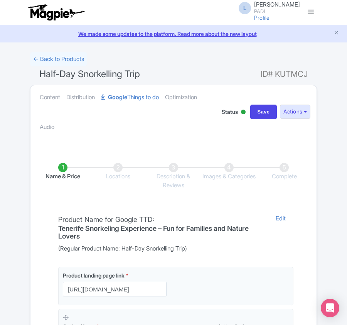
scroll to position [183, 0]
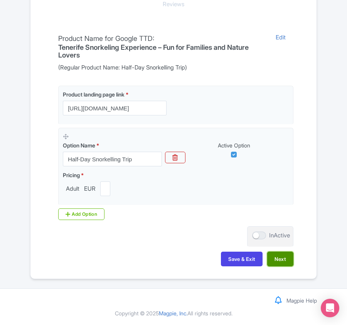
click at [282, 257] on button "Next" at bounding box center [280, 259] width 26 height 15
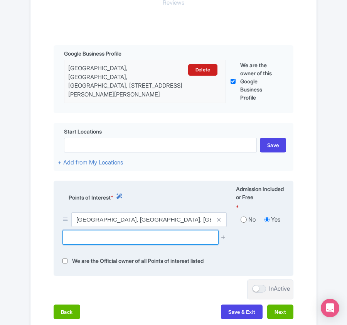
click at [108, 238] on input "text" at bounding box center [141, 237] width 156 height 15
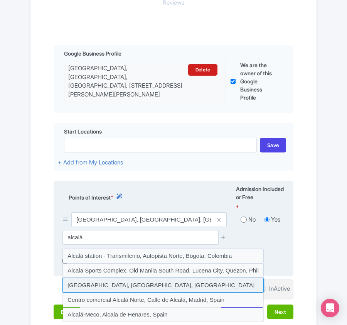
click at [88, 286] on input at bounding box center [163, 285] width 201 height 15
type input "Alcalá beach, Alcalá, Spain"
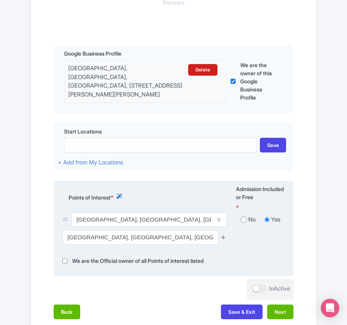
click at [223, 238] on icon at bounding box center [224, 237] width 6 height 6
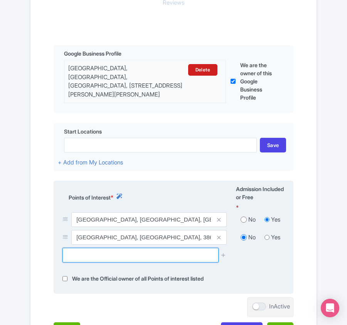
click at [102, 259] on input "text" at bounding box center [141, 255] width 156 height 15
click at [124, 257] on input "text" at bounding box center [141, 255] width 156 height 15
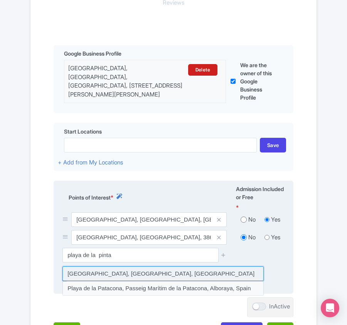
click at [117, 278] on input at bounding box center [163, 273] width 201 height 15
type input "Playa de la Pinta, Costa Adeje, Spain"
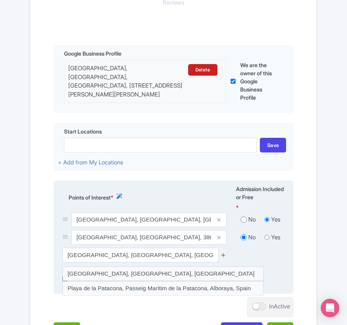
click at [225, 257] on icon at bounding box center [224, 255] width 6 height 6
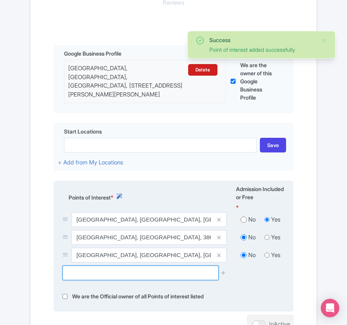
click at [104, 275] on input "text" at bounding box center [141, 272] width 156 height 15
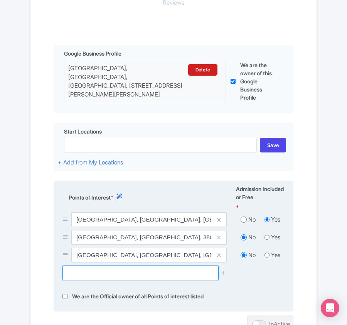
click at [98, 277] on input "text" at bounding box center [141, 272] width 156 height 15
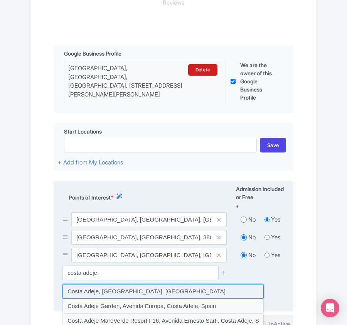
click at [100, 291] on input at bounding box center [163, 291] width 201 height 15
type input "Costa Adeje, Costa Adeje, Spain"
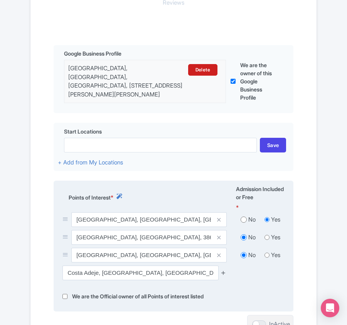
click at [224, 274] on icon at bounding box center [224, 273] width 6 height 6
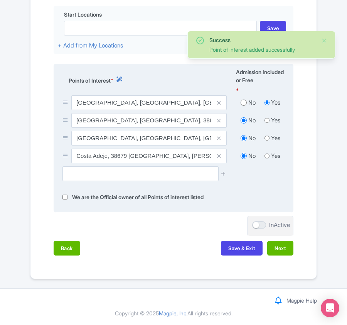
scroll to position [303, 0]
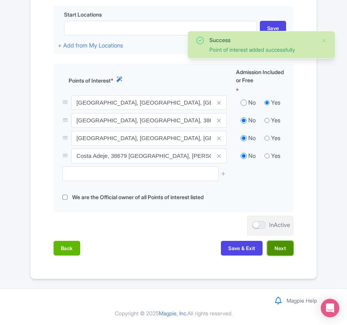
click at [284, 248] on button "Next" at bounding box center [280, 248] width 26 height 15
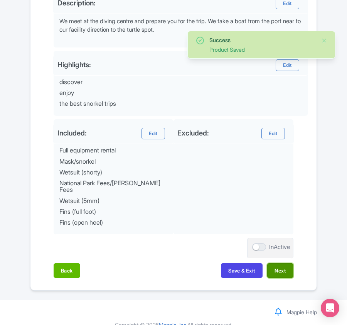
click at [285, 266] on button "Next" at bounding box center [280, 270] width 26 height 15
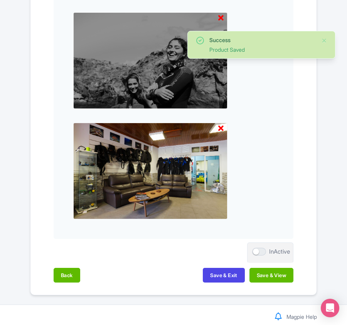
scroll to position [804, 0]
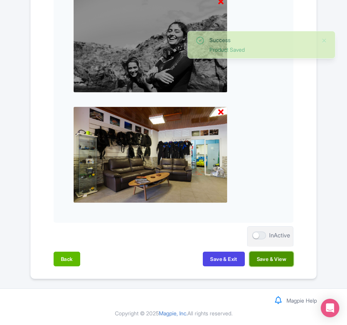
click at [269, 257] on button "Save & View" at bounding box center [272, 259] width 44 height 15
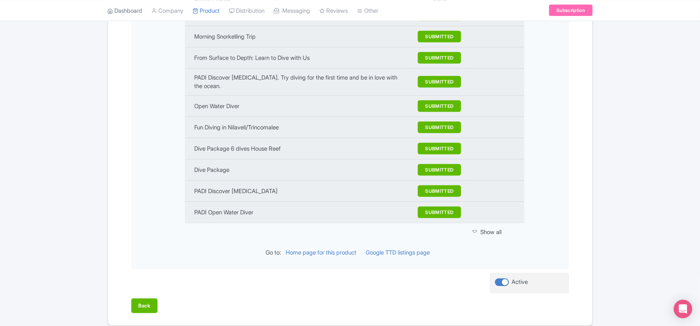
click at [114, 12] on link "Dashboard" at bounding box center [125, 10] width 35 height 21
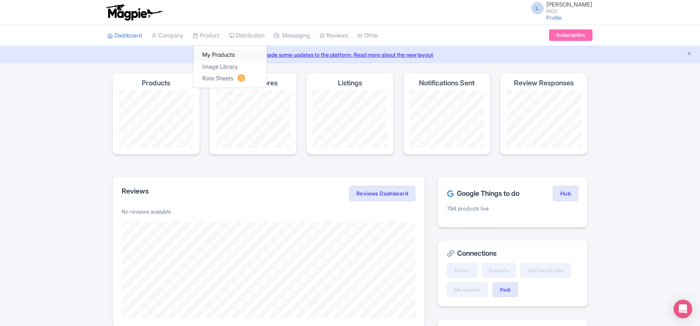
click at [212, 54] on link "My Products" at bounding box center [229, 55] width 73 height 12
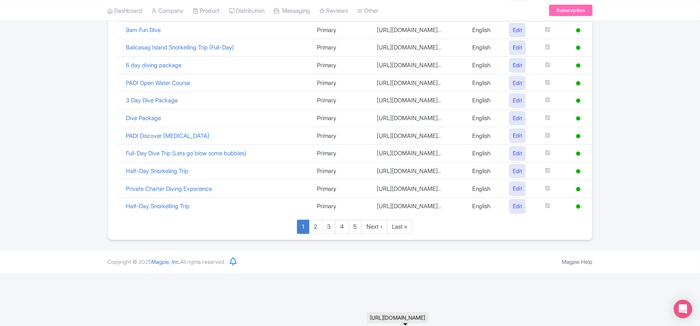
scroll to position [533, 0]
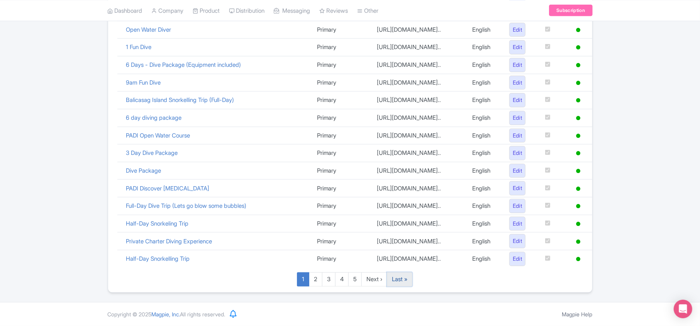
click at [399, 279] on link "Last »" at bounding box center [399, 279] width 25 height 14
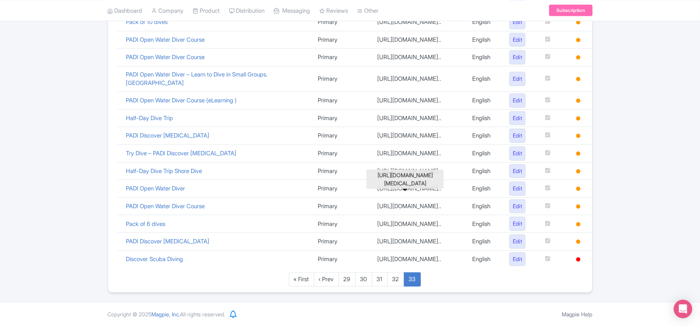
scroll to position [482, 0]
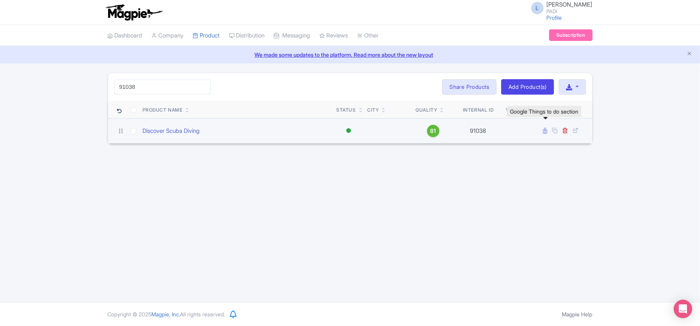
type input "91038"
click at [546, 131] on icon at bounding box center [545, 131] width 4 height 6
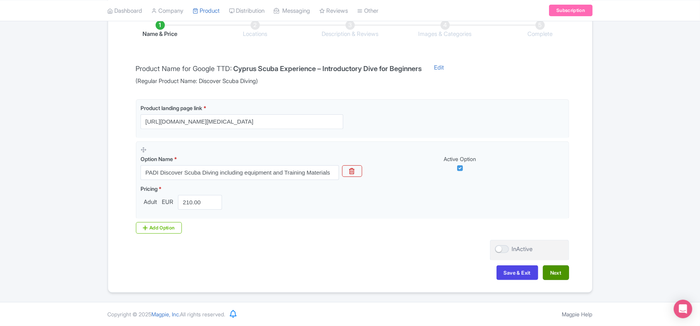
scroll to position [136, 0]
click at [554, 274] on button "Next" at bounding box center [556, 272] width 26 height 15
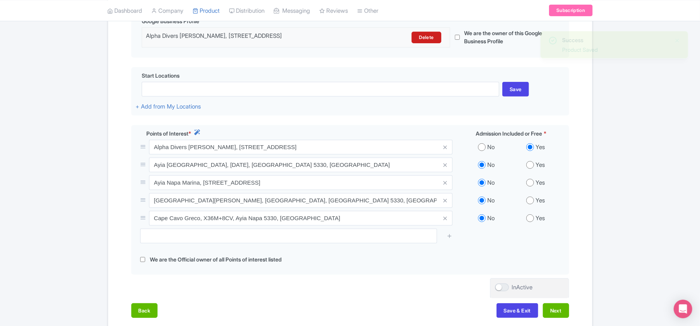
scroll to position [250, 0]
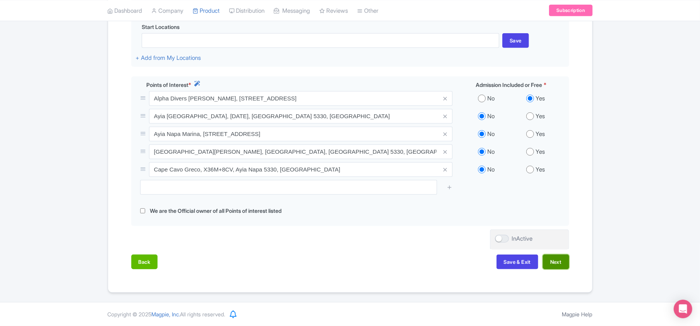
click at [549, 262] on button "Next" at bounding box center [556, 261] width 26 height 15
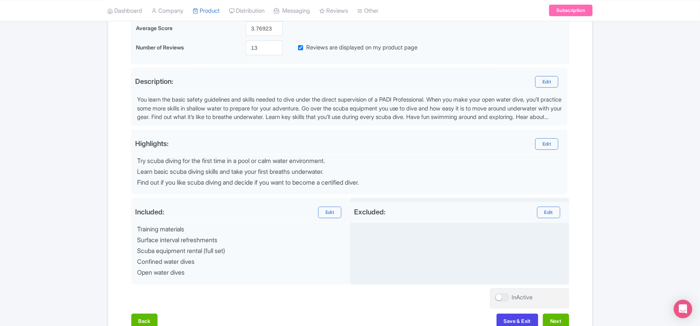
scroll to position [258, 0]
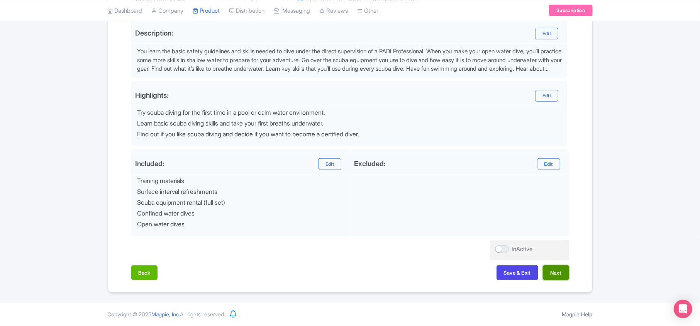
click at [552, 269] on button "Next" at bounding box center [556, 272] width 26 height 15
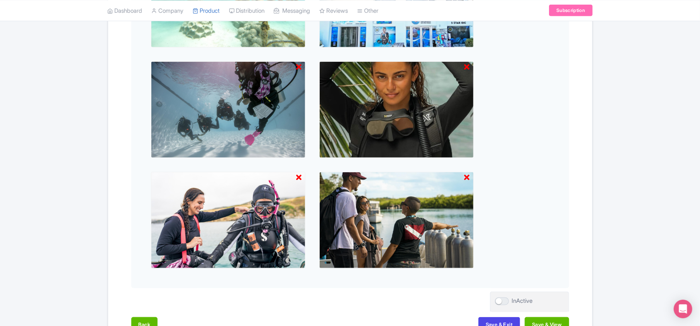
scroll to position [442, 0]
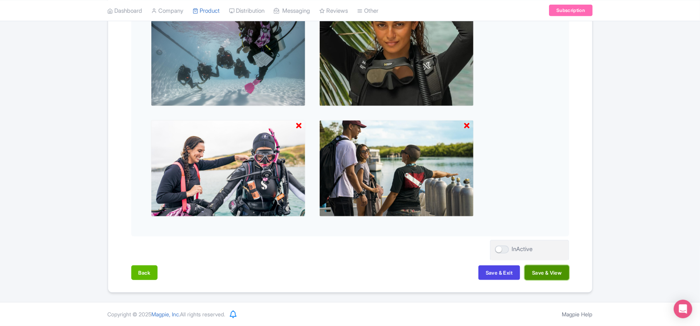
click at [551, 271] on button "Save & View" at bounding box center [546, 272] width 44 height 15
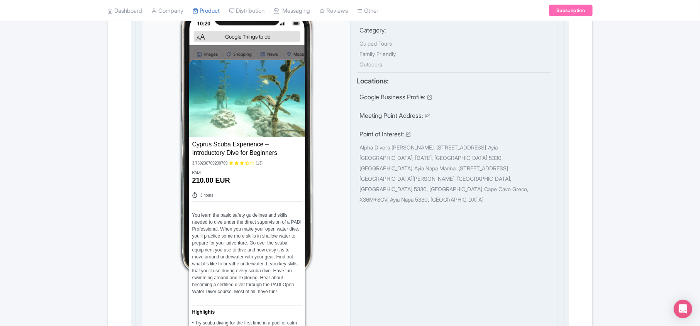
scroll to position [0, 0]
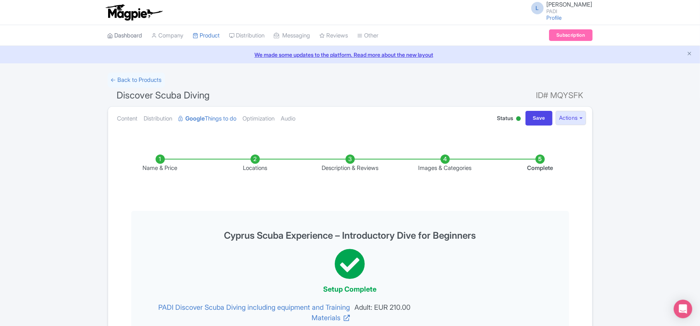
click at [135, 34] on link "Dashboard" at bounding box center [125, 35] width 35 height 21
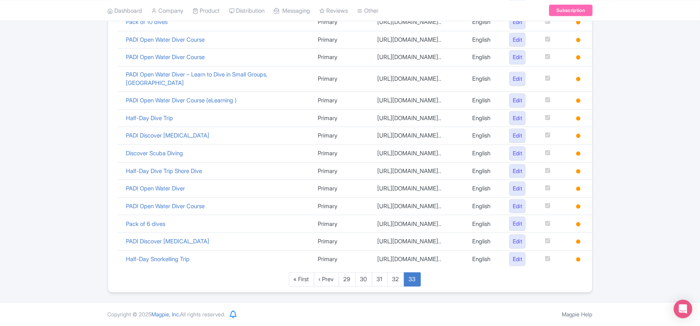
scroll to position [482, 0]
click at [397, 280] on link "32" at bounding box center [395, 279] width 17 height 14
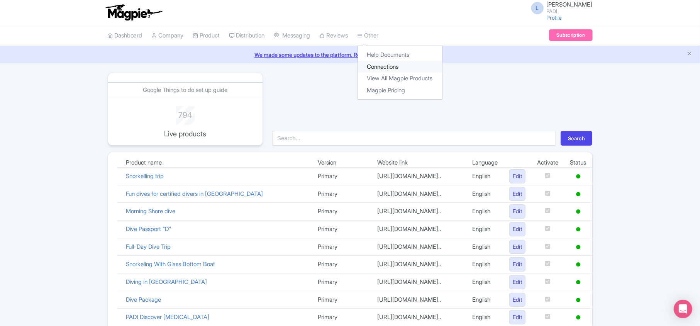
click at [386, 65] on link "Connections" at bounding box center [400, 67] width 84 height 12
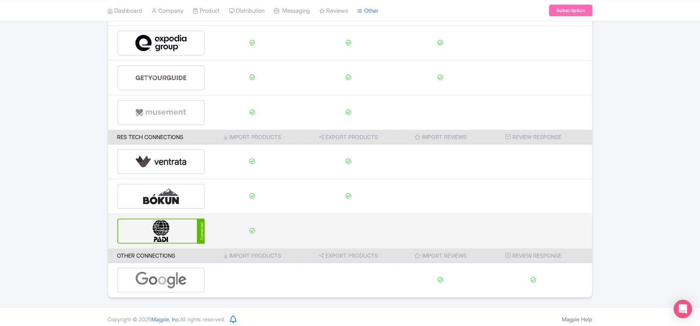
scroll to position [121, 0]
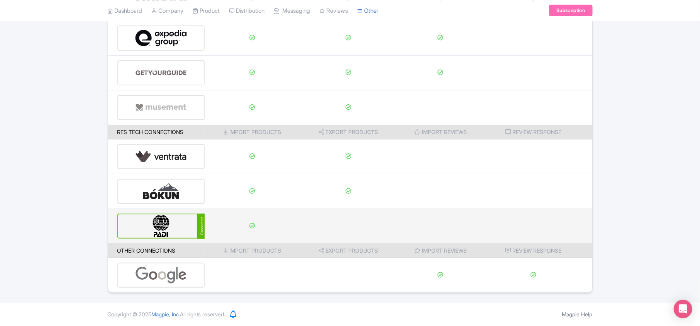
click at [158, 227] on img at bounding box center [161, 226] width 52 height 24
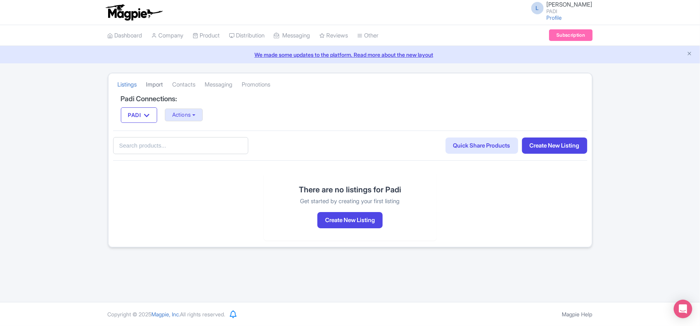
click at [158, 83] on link "Import" at bounding box center [154, 84] width 17 height 21
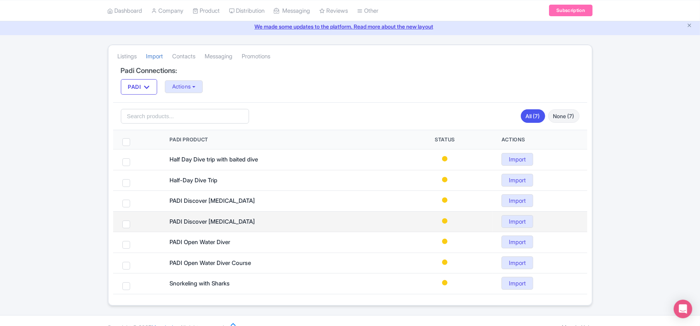
scroll to position [44, 0]
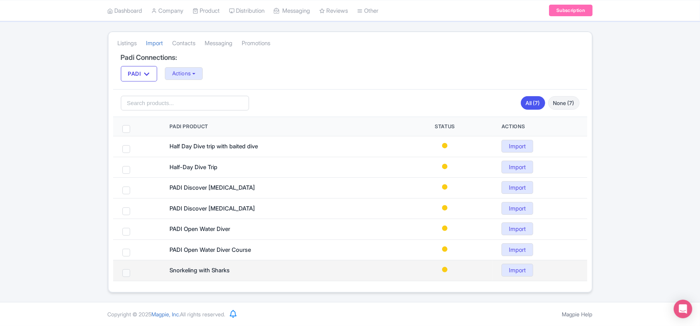
click at [128, 272] on span at bounding box center [126, 273] width 8 height 8
click at [134, 272] on input "checkbox" at bounding box center [136, 271] width 5 height 5
checkbox input "true"
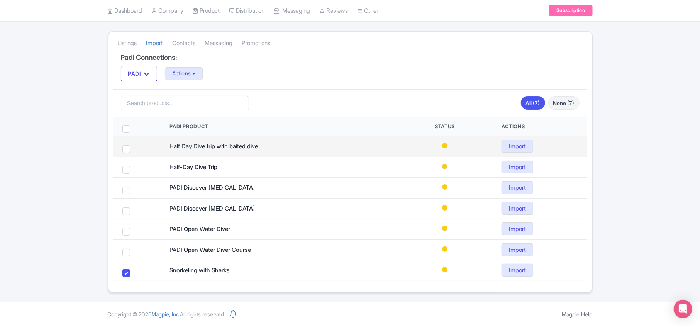
click at [122, 147] on td at bounding box center [136, 146] width 47 height 21
click at [127, 148] on span at bounding box center [126, 149] width 8 height 8
click at [134, 148] on input "checkbox" at bounding box center [136, 147] width 5 height 5
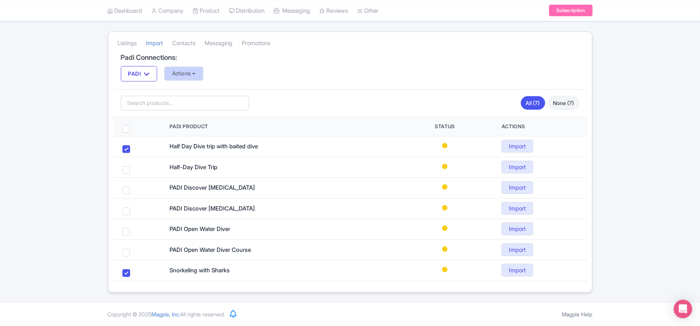
click at [188, 73] on button "Actions" at bounding box center [184, 73] width 38 height 13
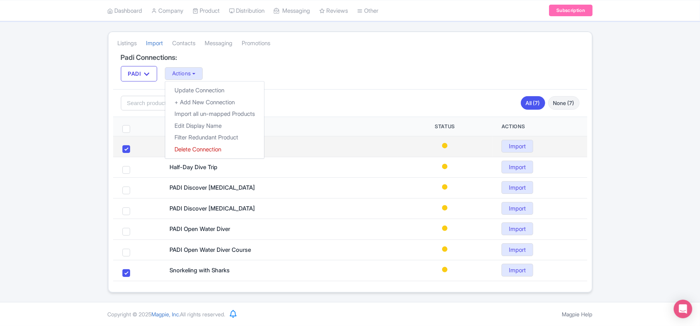
click at [124, 147] on span at bounding box center [126, 149] width 8 height 8
click at [134, 147] on input "checkbox" at bounding box center [136, 147] width 5 height 5
checkbox input "false"
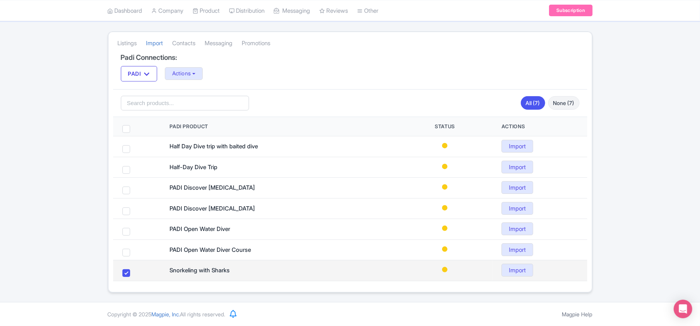
click at [127, 271] on span at bounding box center [126, 273] width 8 height 8
click at [134, 271] on input "checkbox" at bounding box center [136, 271] width 5 height 5
checkbox input "false"
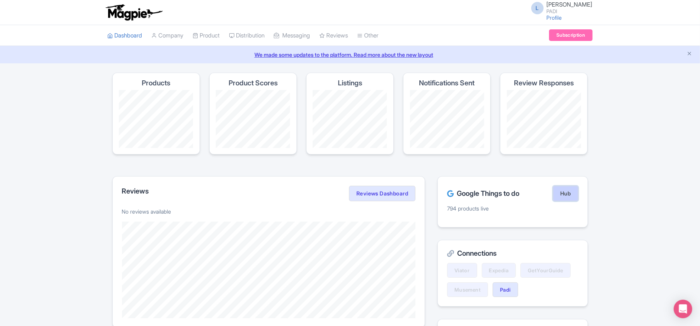
click at [570, 198] on link "Hub" at bounding box center [565, 193] width 25 height 15
click at [212, 53] on link "My Products" at bounding box center [229, 55] width 73 height 12
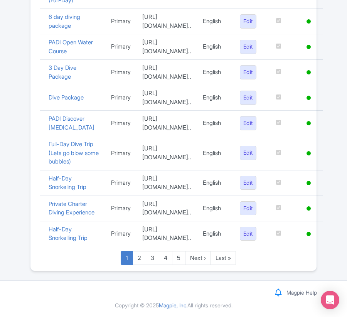
scroll to position [627, 0]
click at [227, 261] on link "Last »" at bounding box center [223, 258] width 25 height 14
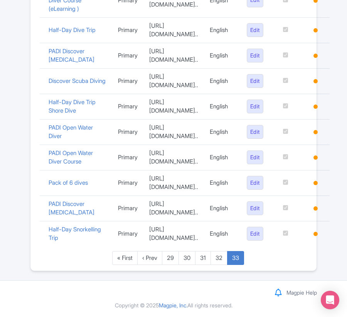
scroll to position [828, 0]
click at [216, 263] on link "32" at bounding box center [219, 258] width 17 height 14
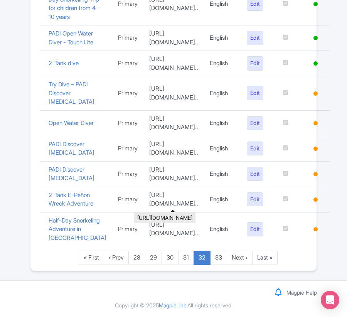
scroll to position [870, 0]
click at [269, 260] on link "Last »" at bounding box center [264, 258] width 25 height 14
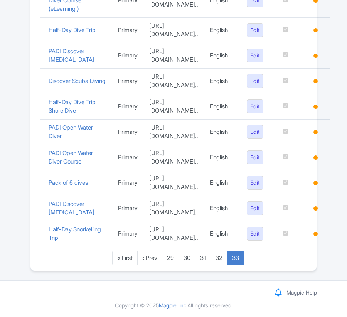
scroll to position [828, 0]
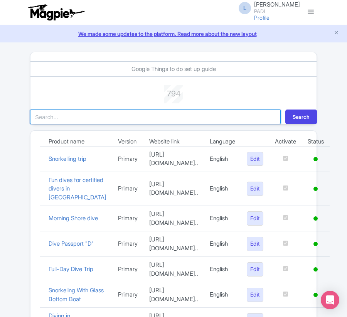
click at [77, 117] on input "search" at bounding box center [155, 117] width 251 height 15
paste input "90973"
type input "90973"
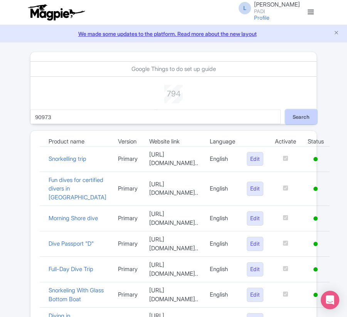
click at [311, 117] on button "Search" at bounding box center [302, 117] width 32 height 15
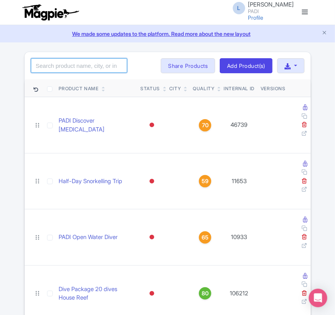
click at [48, 65] on input "search" at bounding box center [79, 65] width 96 height 15
paste input "90973"
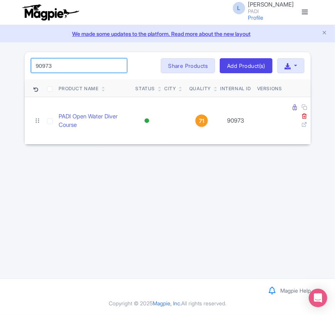
drag, startPoint x: 90, startPoint y: 68, endPoint x: -57, endPoint y: 58, distance: 147.0
click at [0, 58] on html "L Luca Novelli PADI Profile Users Settings Sign out Dashboard Company Product M…" at bounding box center [167, 157] width 335 height 315
paste input "1038"
drag, startPoint x: 68, startPoint y: 73, endPoint x: -1, endPoint y: 70, distance: 69.5
click at [0, 70] on html "L Luca Novelli PADI Profile Users Settings Sign out Dashboard Company Product M…" at bounding box center [167, 157] width 335 height 315
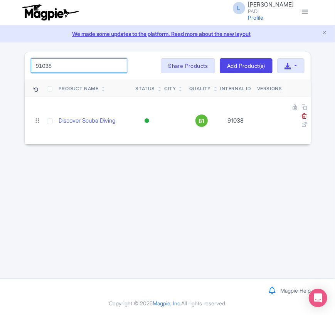
paste input "53"
type input "91053"
